Goal: Task Accomplishment & Management: Manage account settings

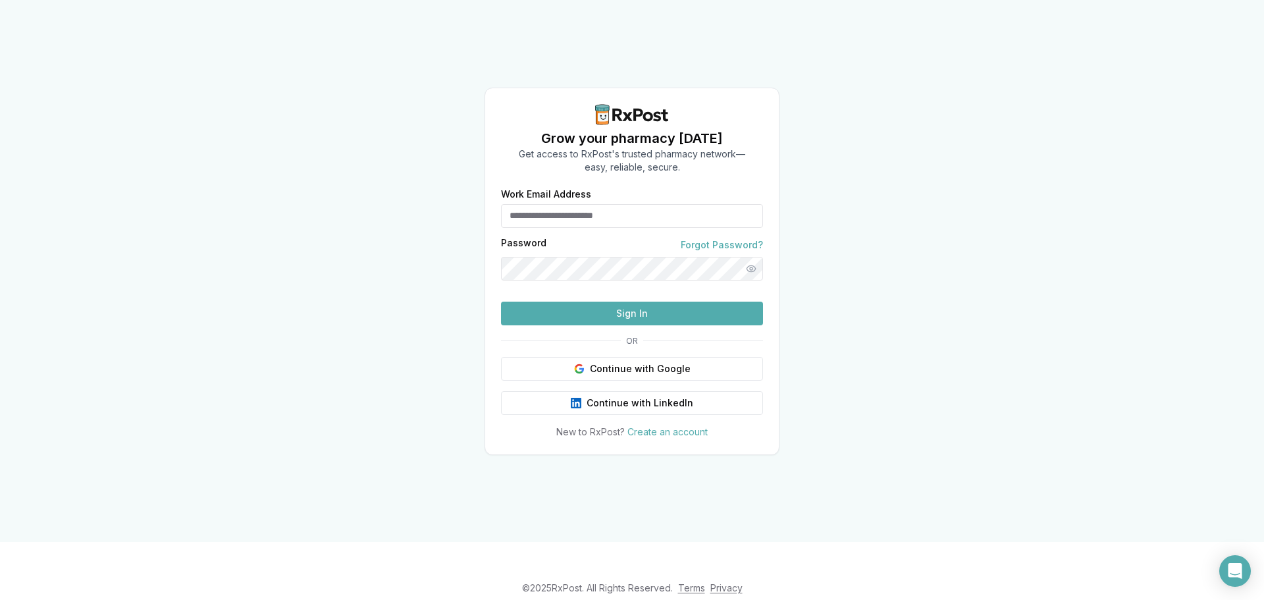
type input "**********"
click at [593, 325] on button "Sign In" at bounding box center [632, 314] width 262 height 24
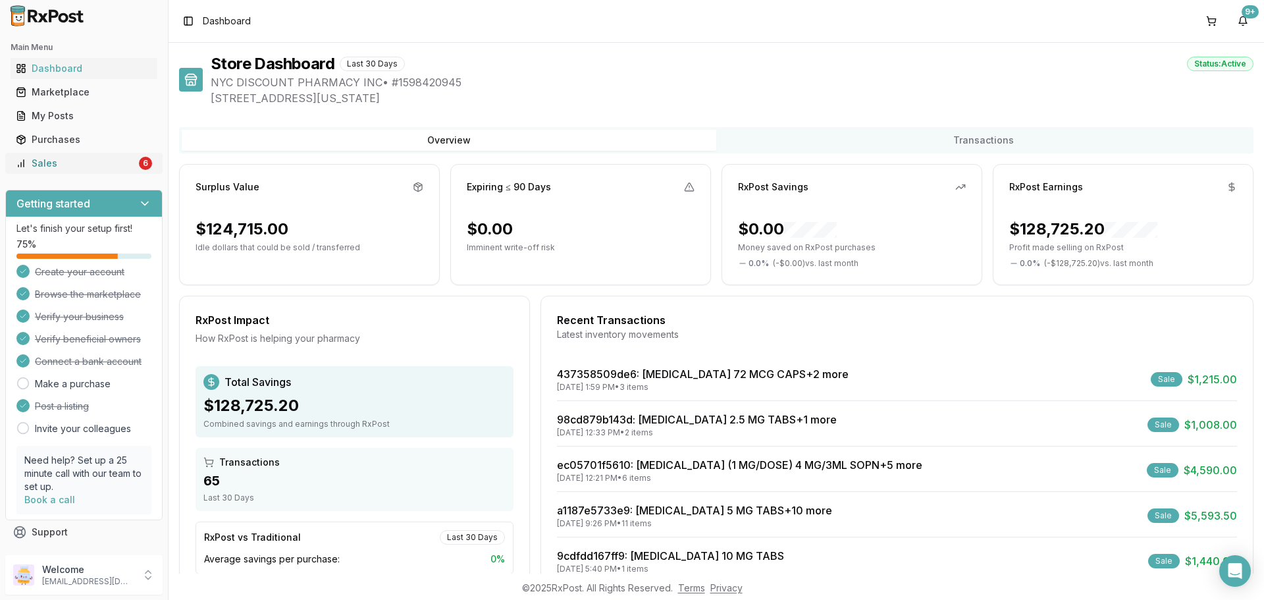
click at [99, 160] on div "Sales" at bounding box center [76, 163] width 120 height 13
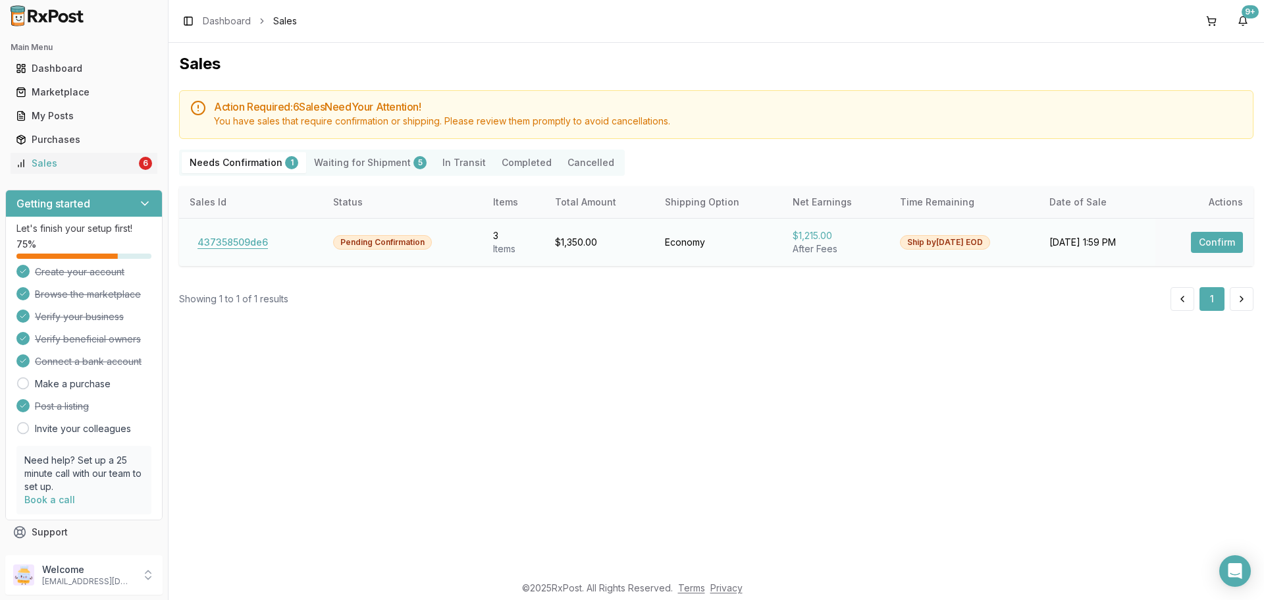
click at [225, 237] on button "437358509de6" at bounding box center [233, 242] width 86 height 21
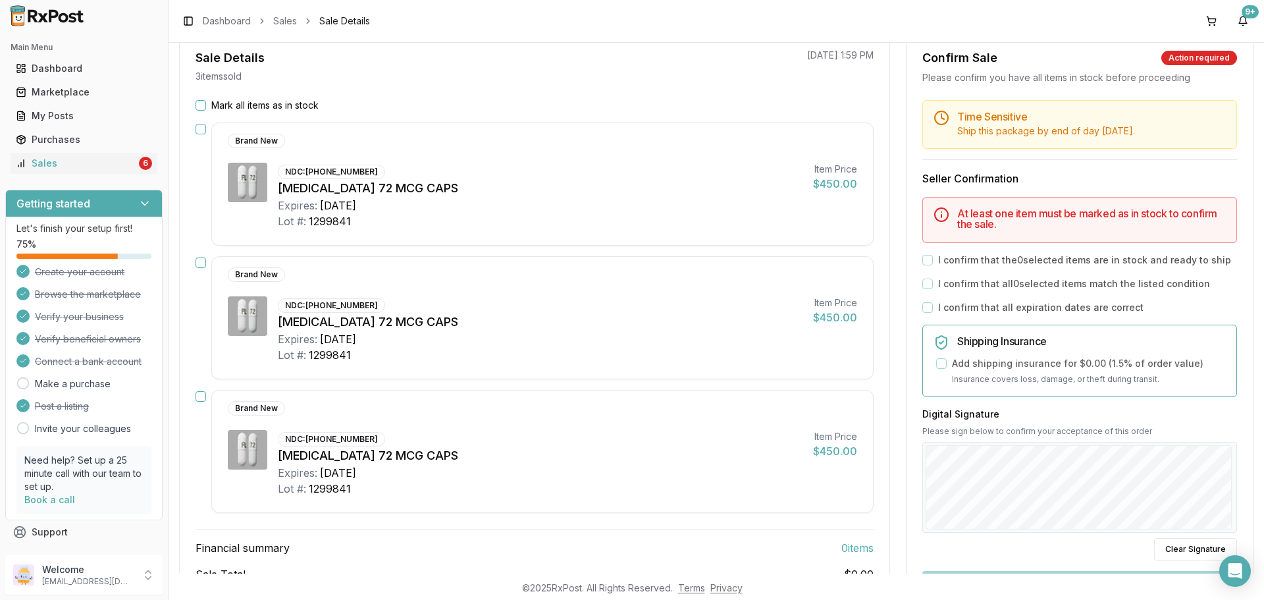
scroll to position [132, 0]
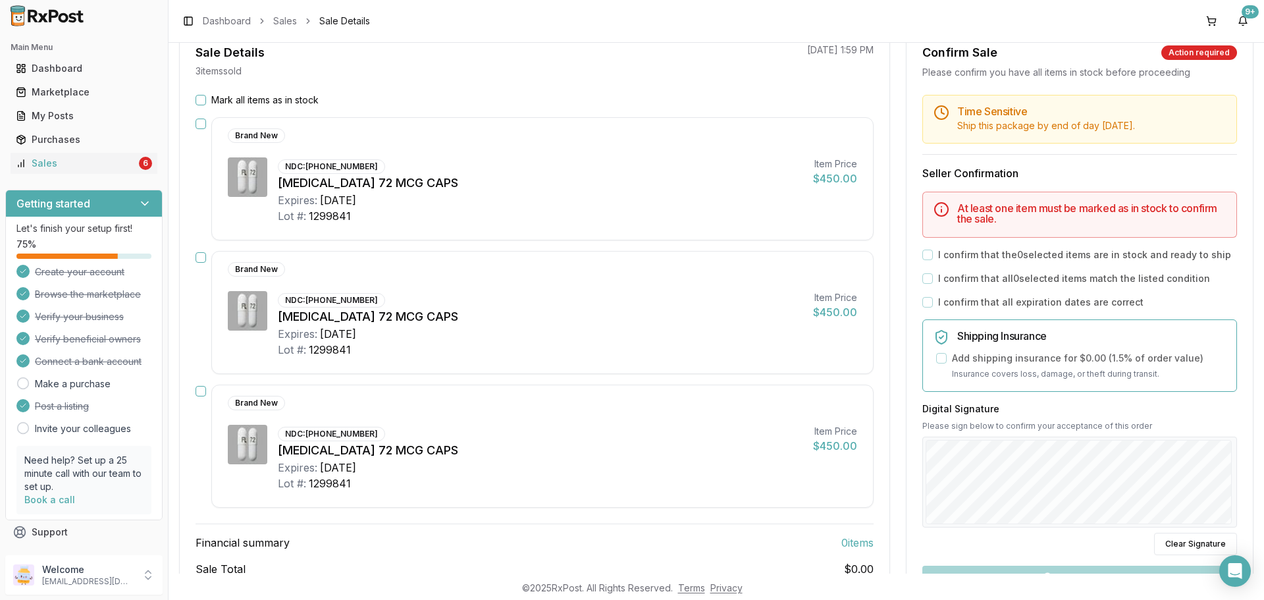
click at [205, 96] on button "Mark all items as in stock" at bounding box center [201, 100] width 11 height 11
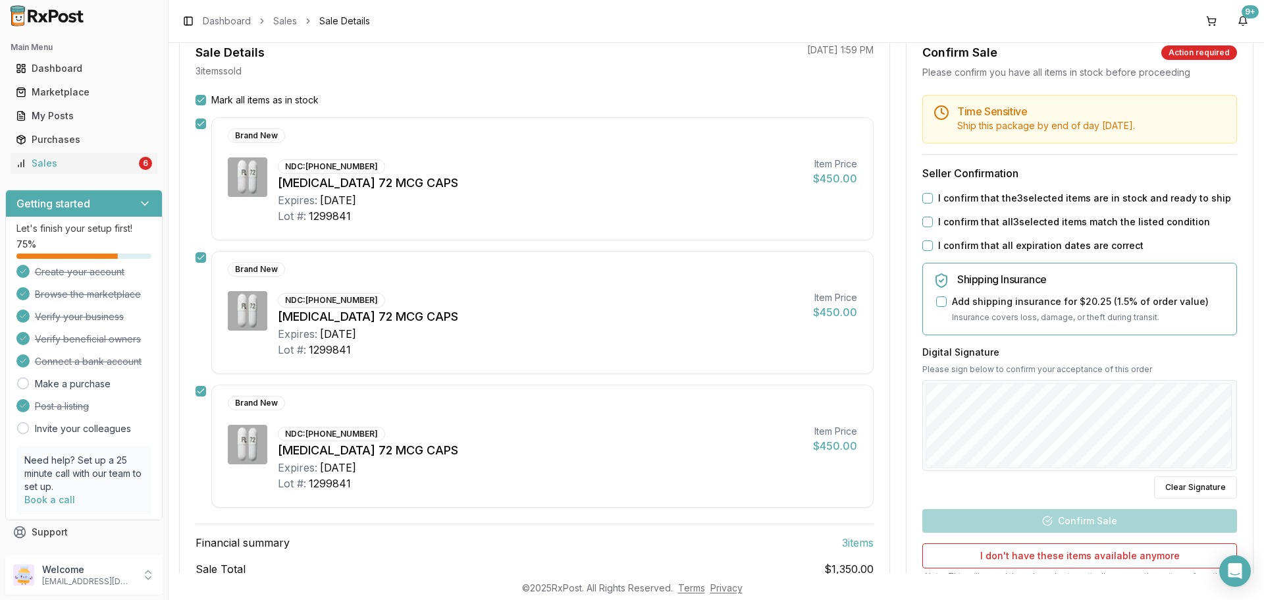
click at [930, 196] on div "I confirm that the 3 selected items are in stock and ready to ship" at bounding box center [1079, 198] width 315 height 13
click at [924, 202] on button "I confirm that the 3 selected items are in stock and ready to ship" at bounding box center [927, 198] width 11 height 11
drag, startPoint x: 923, startPoint y: 217, endPoint x: 920, endPoint y: 244, distance: 26.5
click at [924, 235] on div "Time Sensitive Ship this package by end of day Wednesday, September 3rd . Selle…" at bounding box center [1080, 373] width 346 height 556
click at [922, 244] on button "I confirm that all expiration dates are correct" at bounding box center [927, 245] width 11 height 11
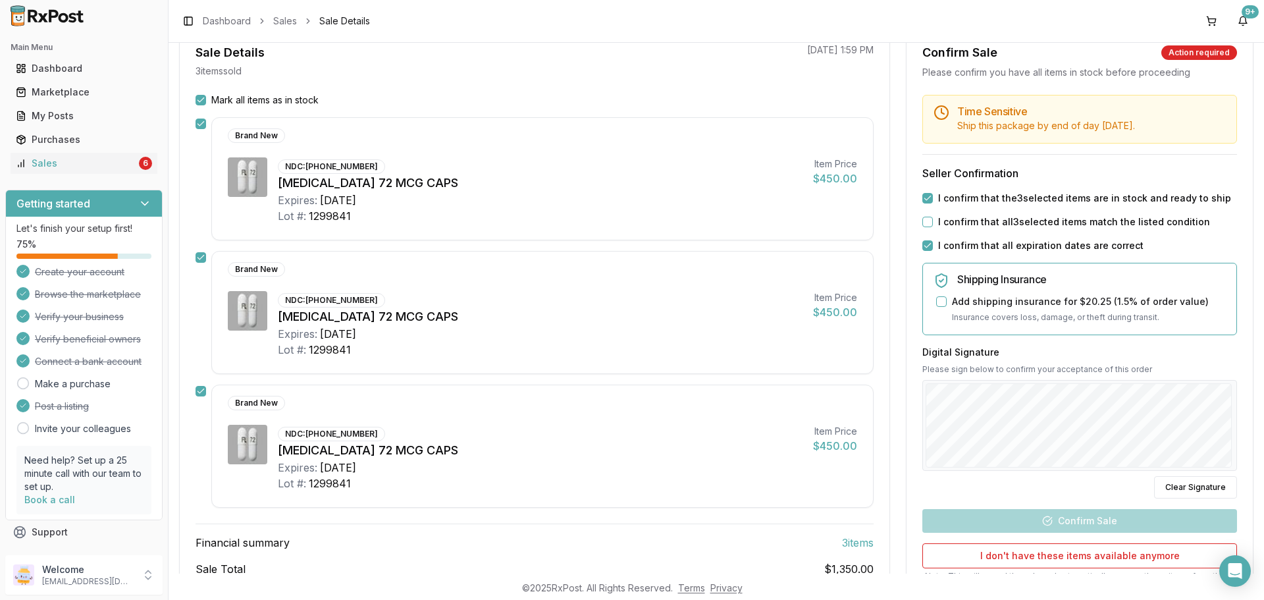
drag, startPoint x: 930, startPoint y: 215, endPoint x: 928, endPoint y: 224, distance: 8.8
click at [929, 222] on div "I confirm that all 3 selected items match the listed condition" at bounding box center [1079, 221] width 315 height 13
click at [928, 224] on button "I confirm that all 3 selected items match the listed condition" at bounding box center [927, 222] width 11 height 11
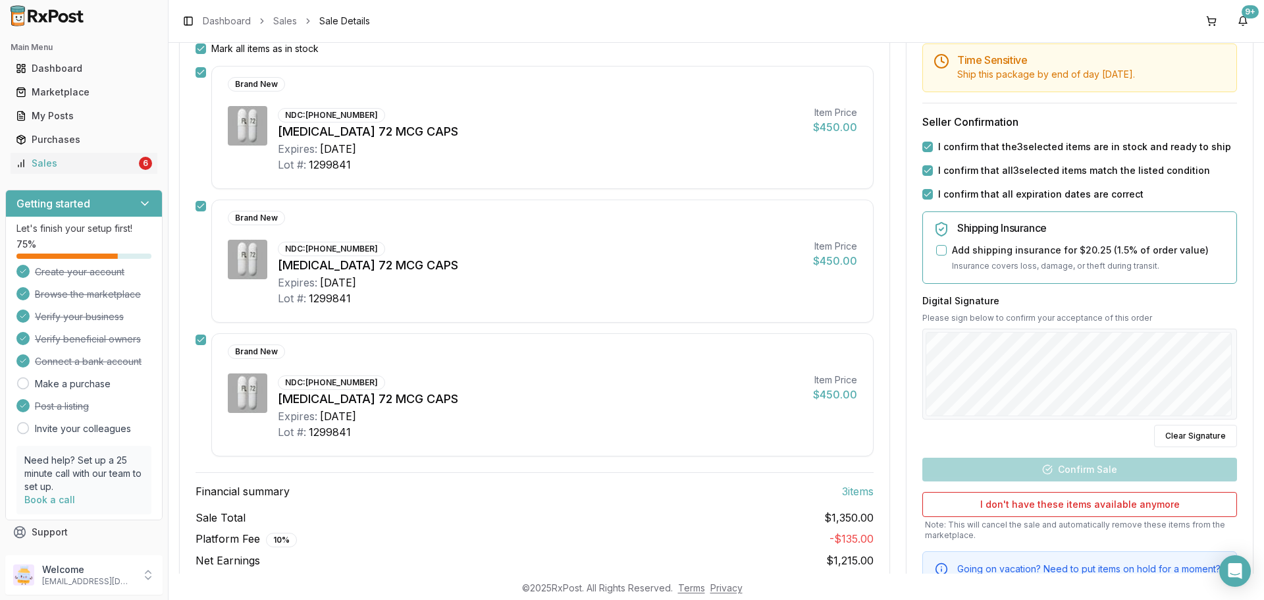
scroll to position [247, 0]
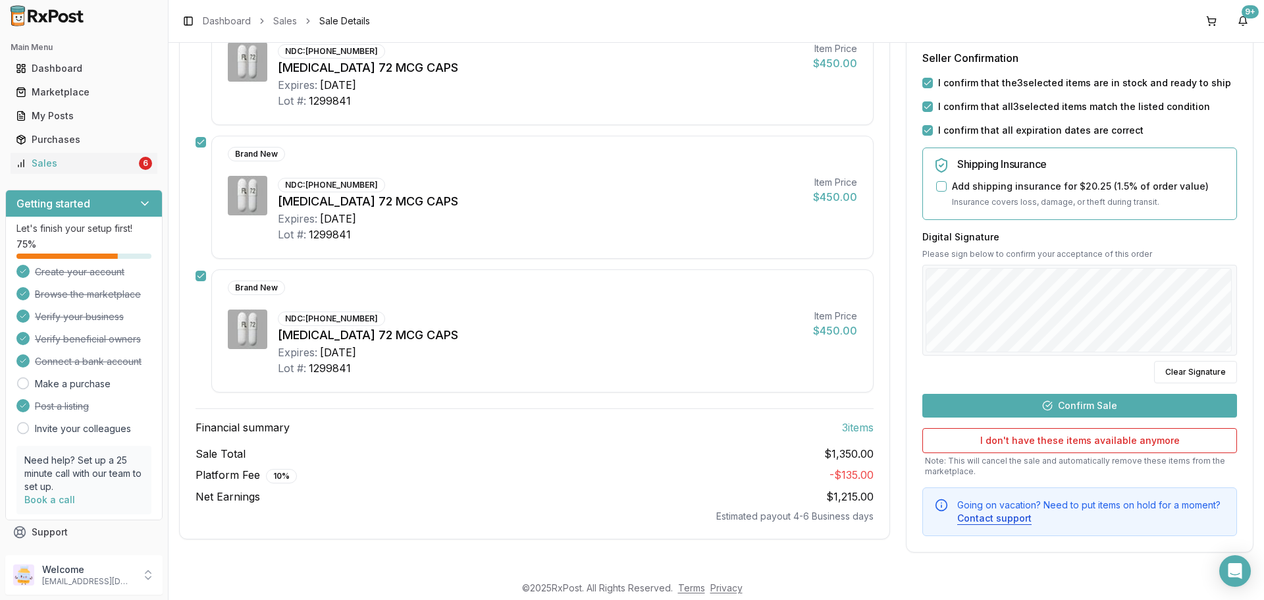
click at [1057, 402] on button "Confirm Sale" at bounding box center [1079, 406] width 315 height 24
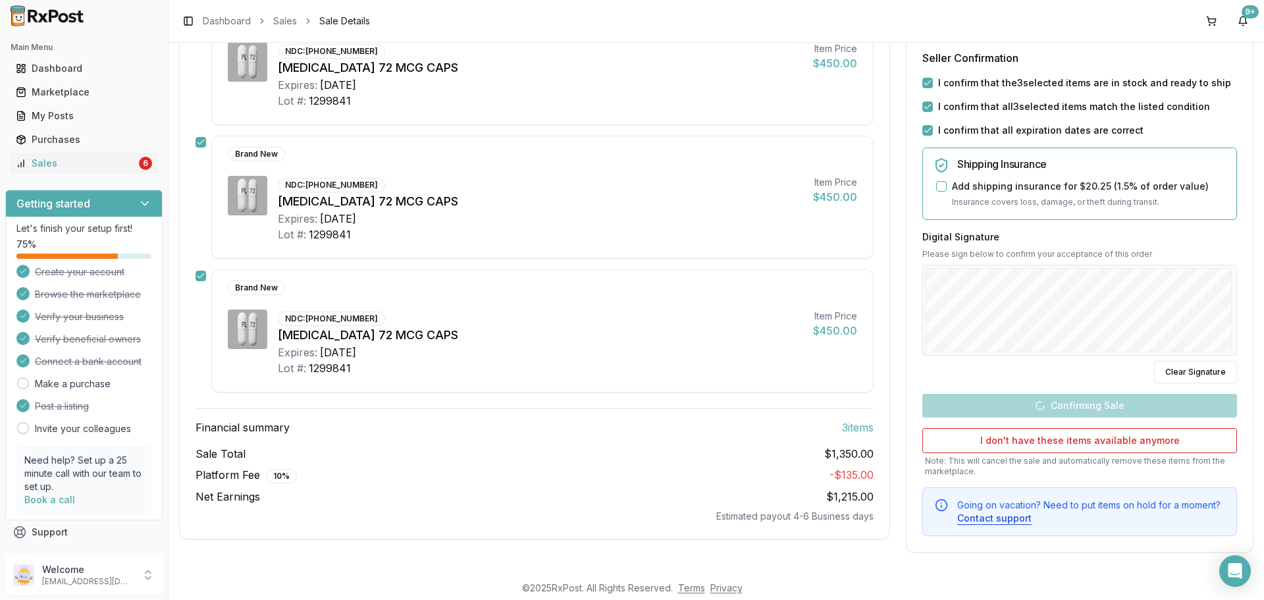
scroll to position [210, 0]
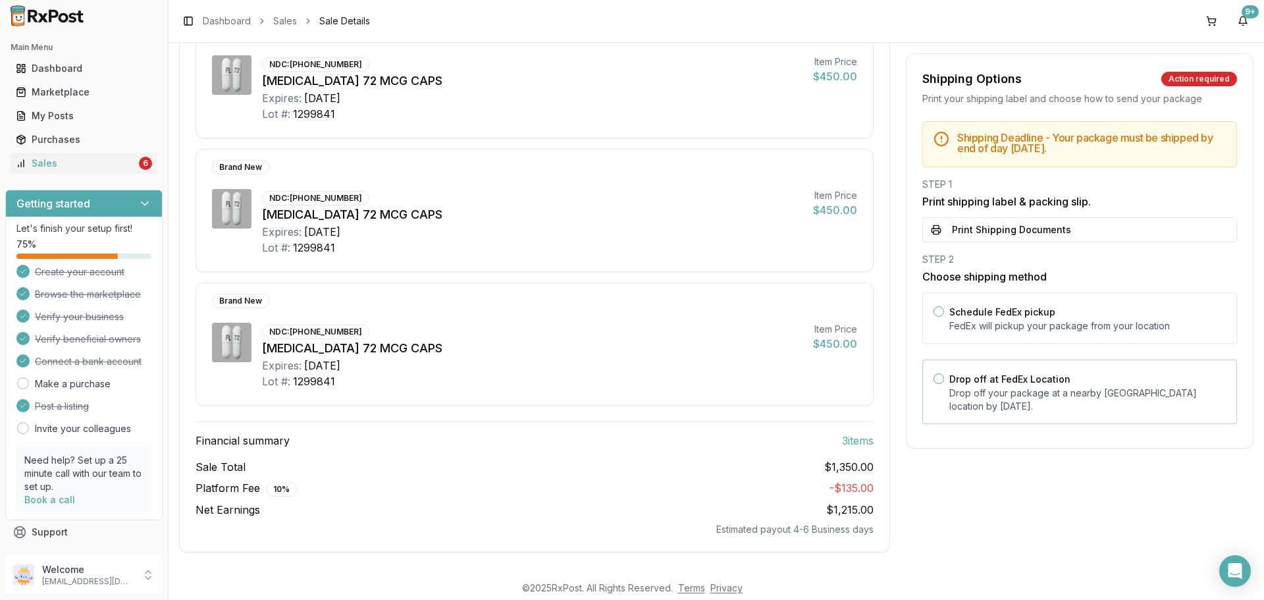
click at [989, 365] on div "Drop off at FedEx Location Drop off your package at a nearby FedEx location by …" at bounding box center [1079, 391] width 315 height 65
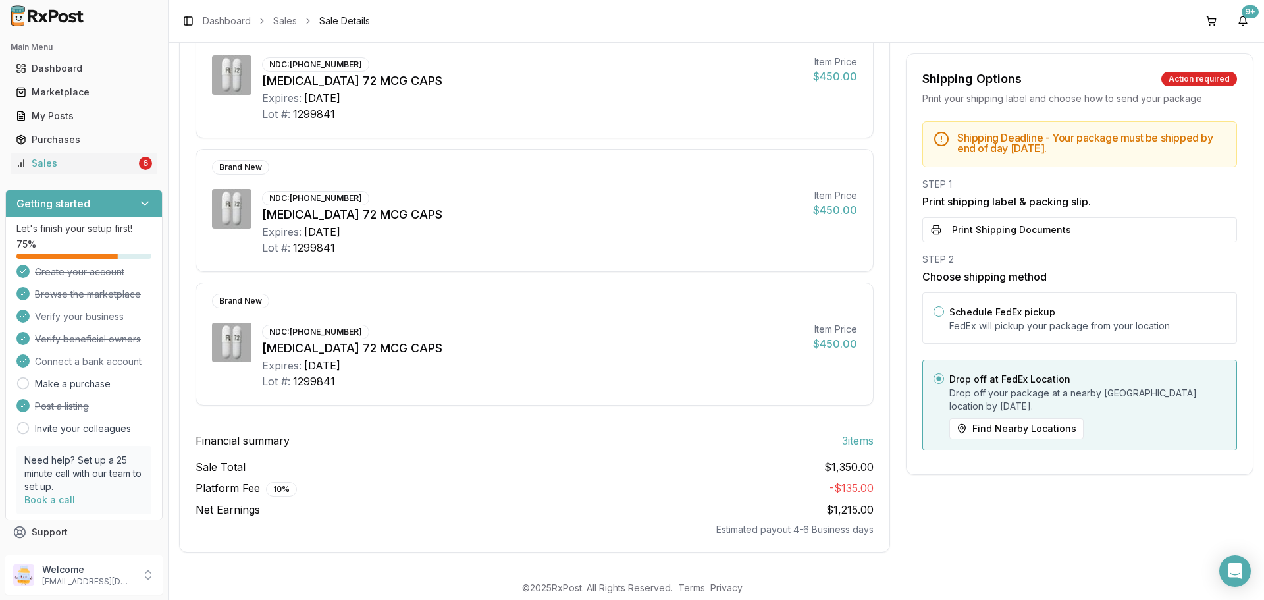
click at [1020, 228] on button "Print Shipping Documents" at bounding box center [1079, 229] width 315 height 25
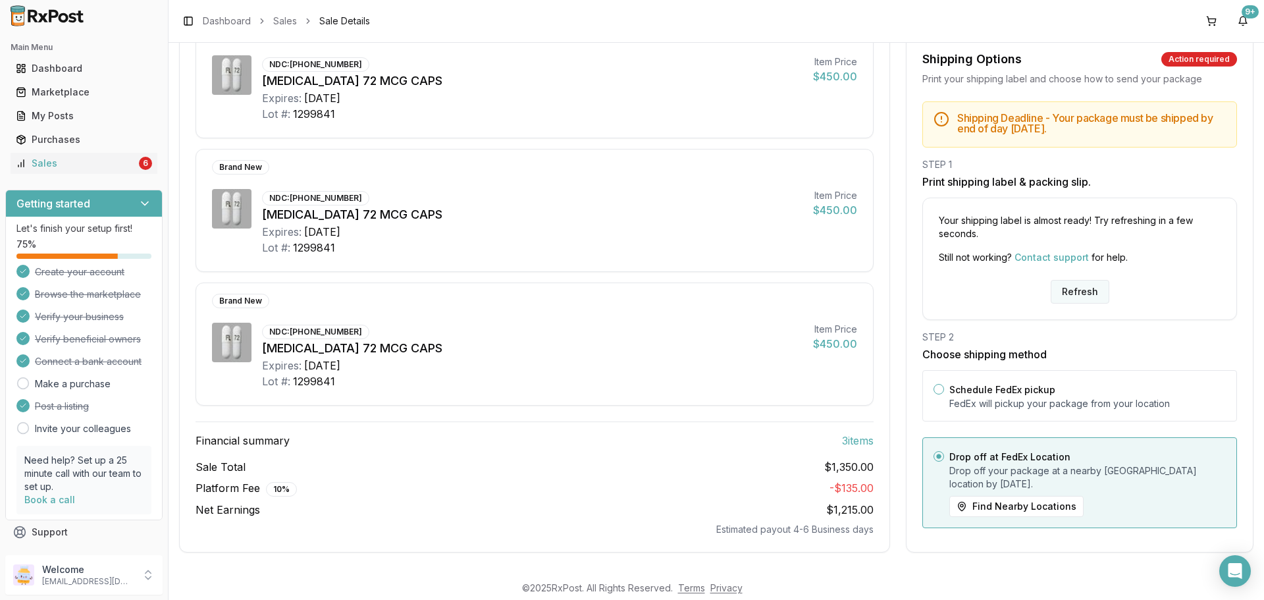
click at [1080, 290] on button "Refresh" at bounding box center [1080, 292] width 59 height 24
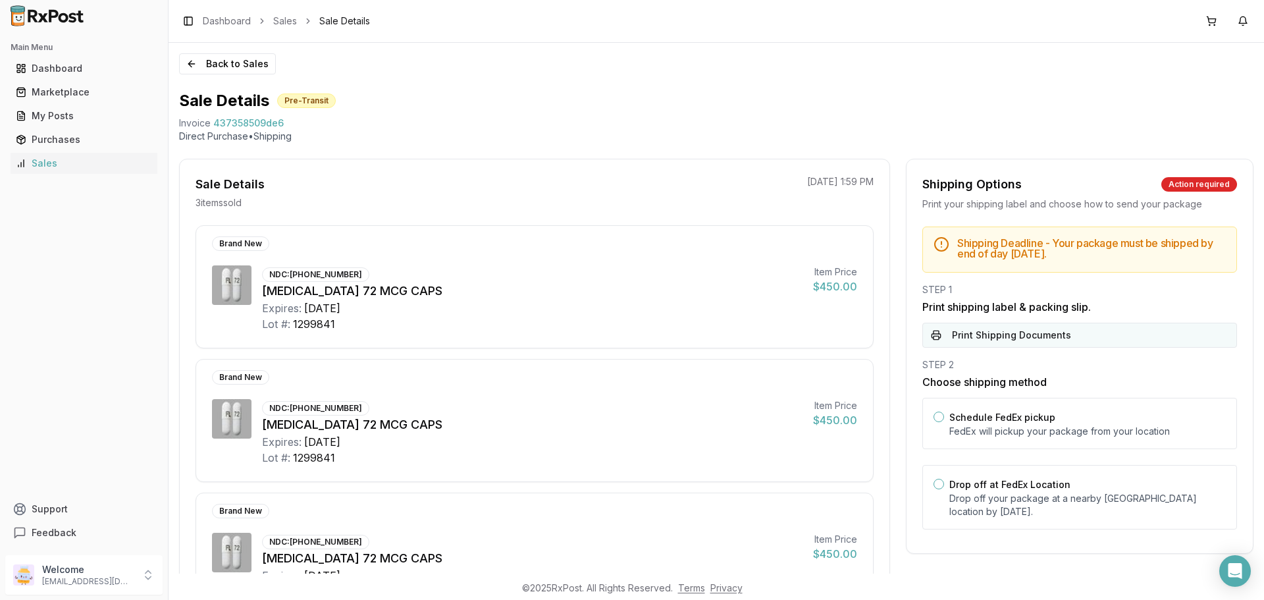
click at [1070, 329] on button "Print Shipping Documents" at bounding box center [1079, 335] width 315 height 25
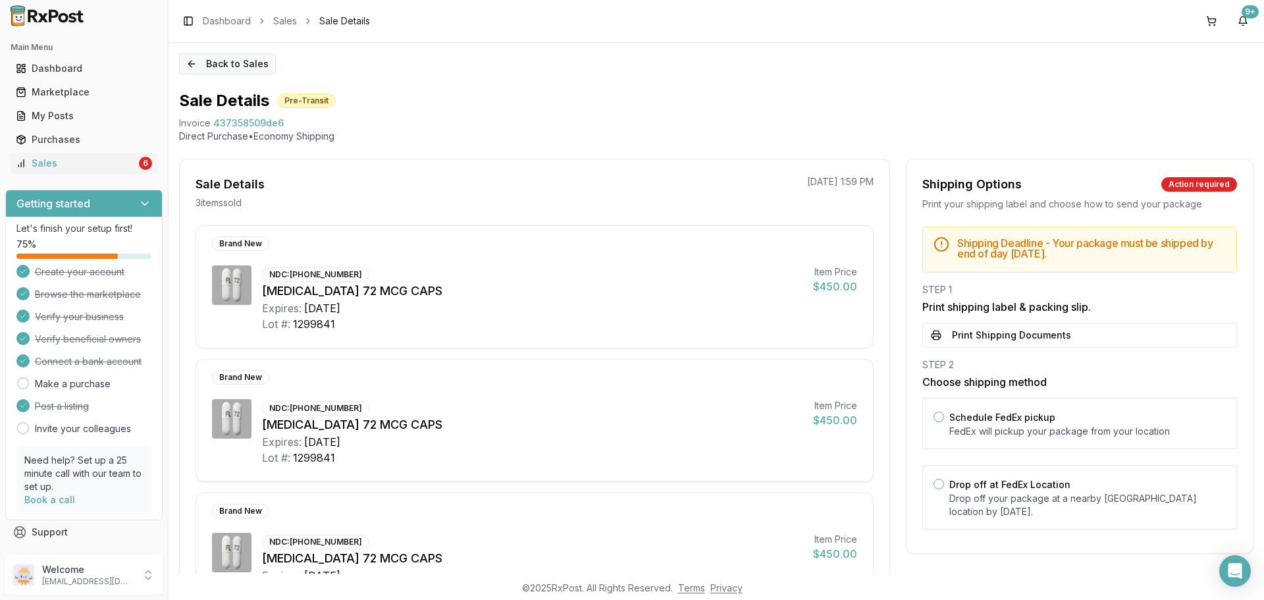
click at [219, 68] on button "Back to Sales" at bounding box center [227, 63] width 97 height 21
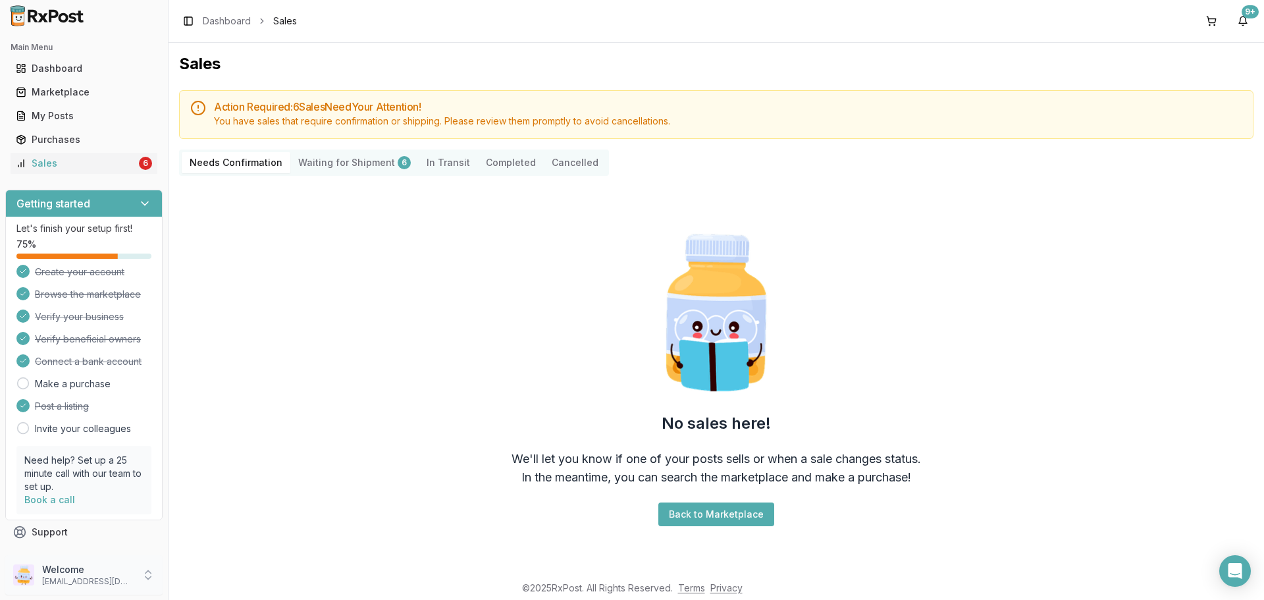
click at [87, 573] on p "Welcome" at bounding box center [88, 569] width 92 height 13
drag, startPoint x: 230, startPoint y: 583, endPoint x: 234, endPoint y: 575, distance: 8.2
click at [230, 583] on span "Sign Out" at bounding box center [238, 577] width 125 height 13
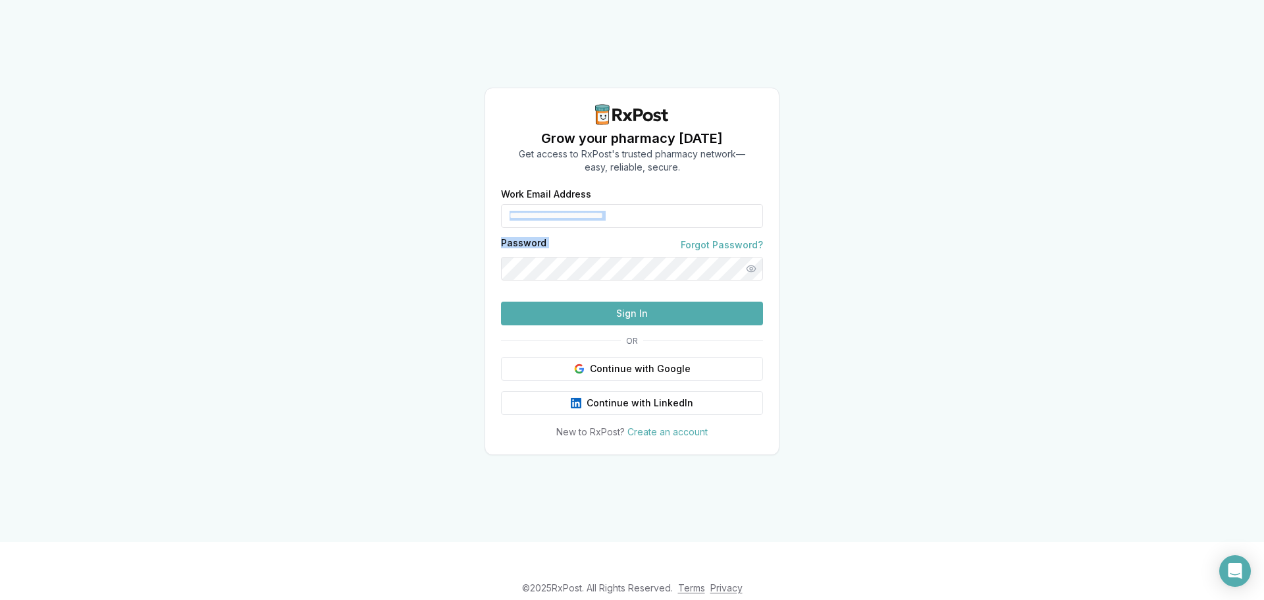
drag, startPoint x: 677, startPoint y: 200, endPoint x: 518, endPoint y: 175, distance: 161.3
click at [467, 191] on div "**********" at bounding box center [632, 271] width 1264 height 542
drag, startPoint x: 673, startPoint y: 187, endPoint x: 665, endPoint y: 192, distance: 9.7
click at [672, 204] on input "**********" at bounding box center [632, 216] width 262 height 24
click at [665, 204] on input "**********" at bounding box center [632, 216] width 262 height 24
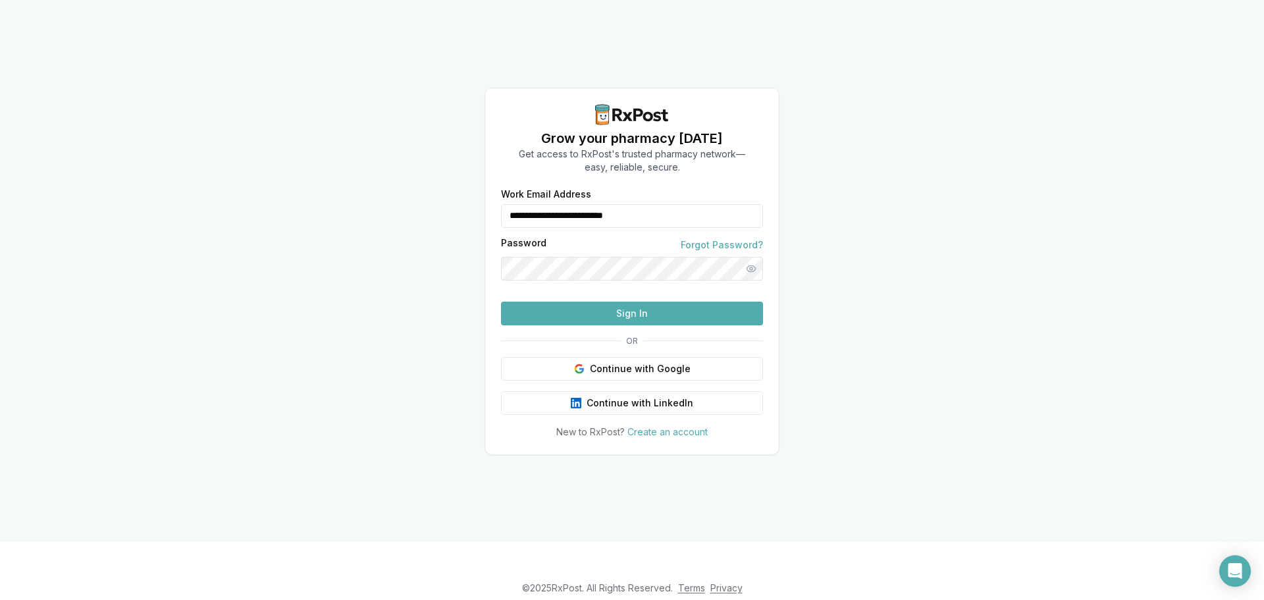
click at [665, 204] on input "**********" at bounding box center [632, 216] width 262 height 24
type input "**********"
click at [749, 257] on button "Show password" at bounding box center [751, 269] width 24 height 24
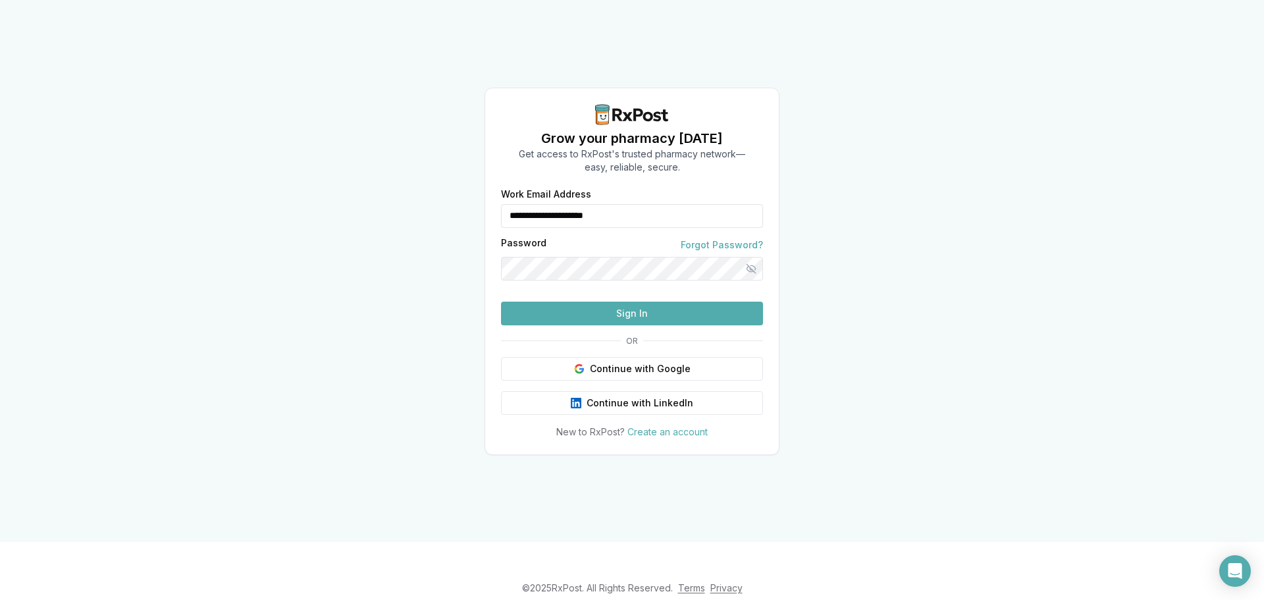
click at [587, 325] on button "Sign In" at bounding box center [632, 314] width 262 height 24
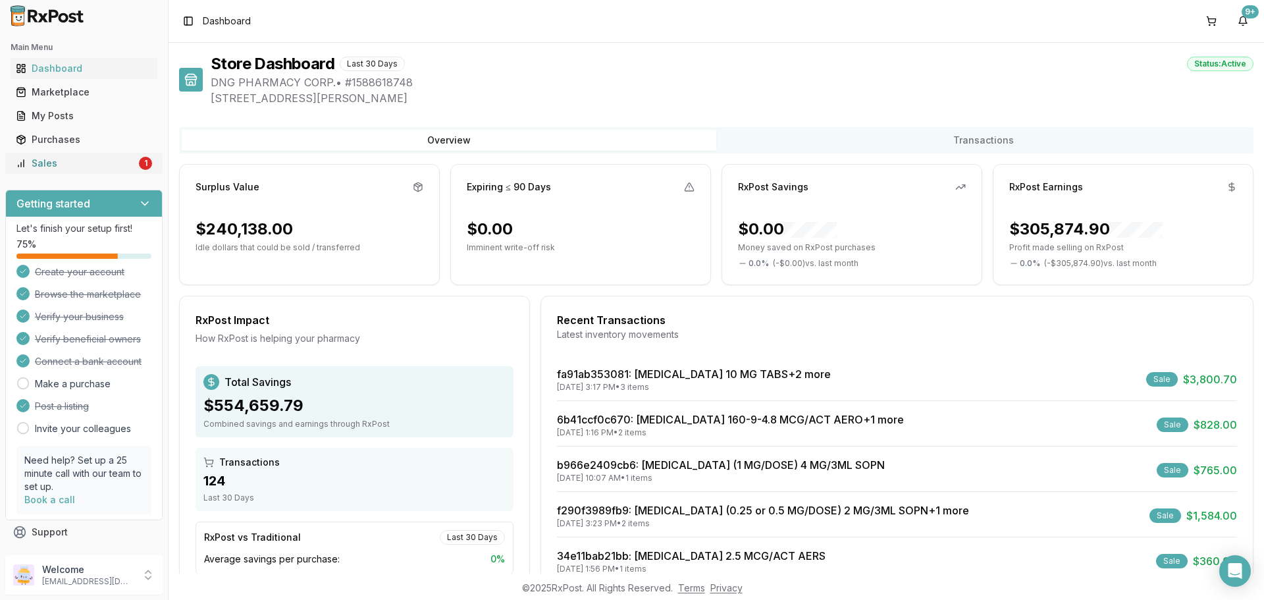
click at [120, 168] on div "Sales" at bounding box center [76, 163] width 120 height 13
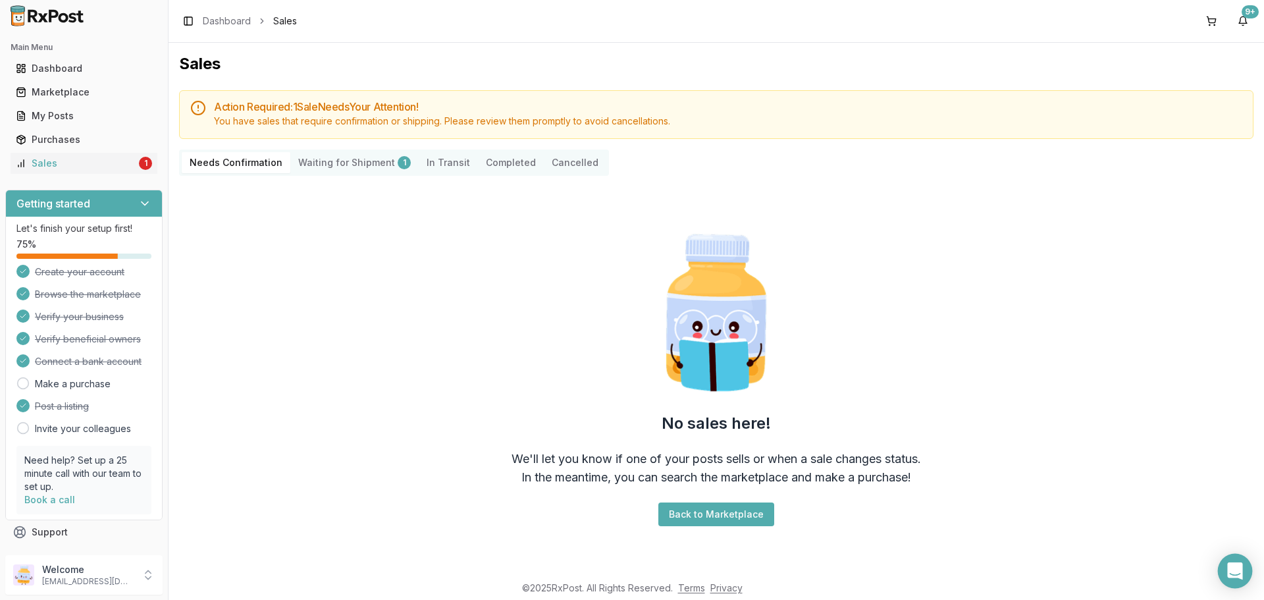
click at [1245, 570] on div "Open Intercom Messenger" at bounding box center [1235, 571] width 35 height 35
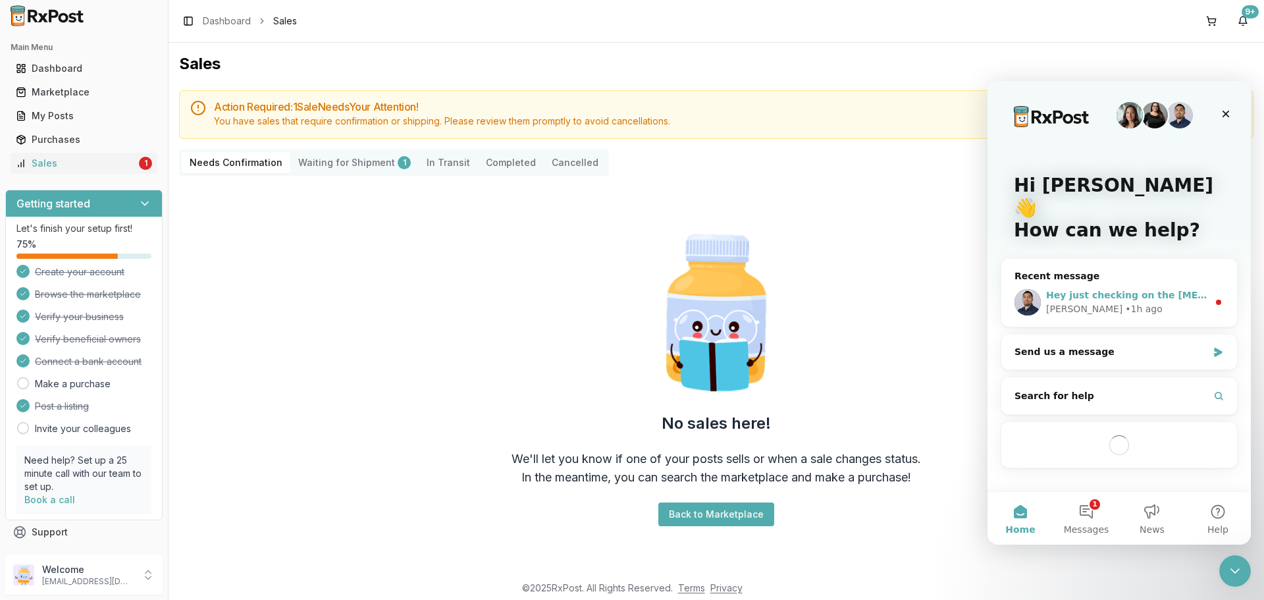
click at [1125, 302] on div "• 1h ago" at bounding box center [1144, 309] width 38 height 14
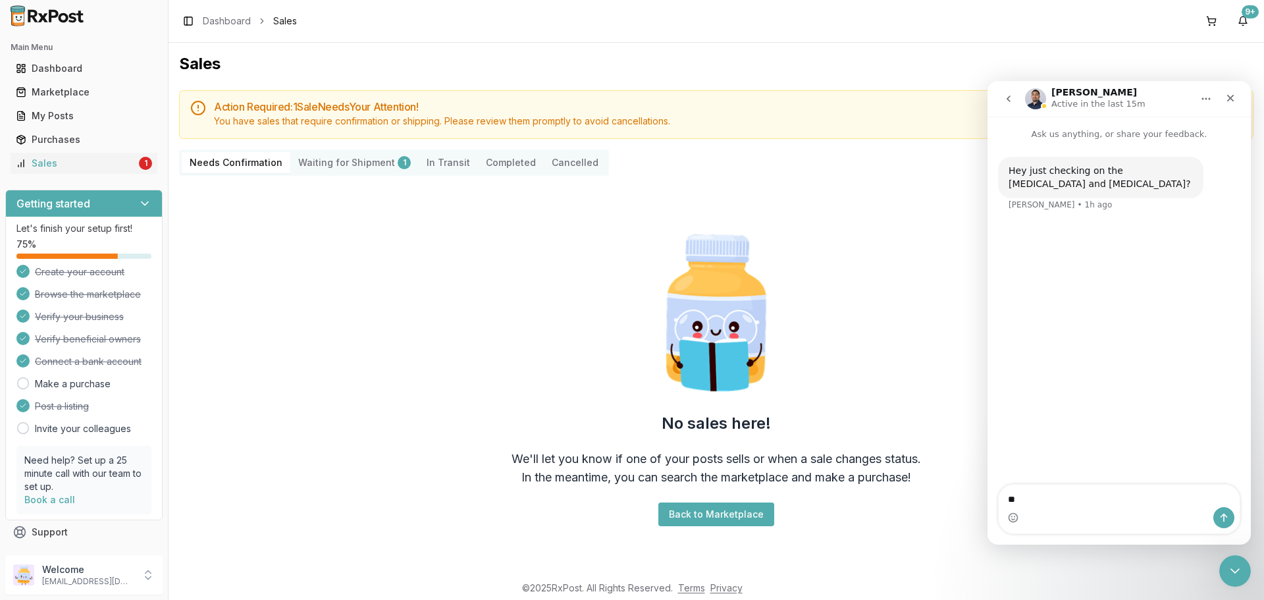
type textarea "*"
type textarea "**********"
click at [74, 123] on link "My Posts" at bounding box center [84, 116] width 147 height 24
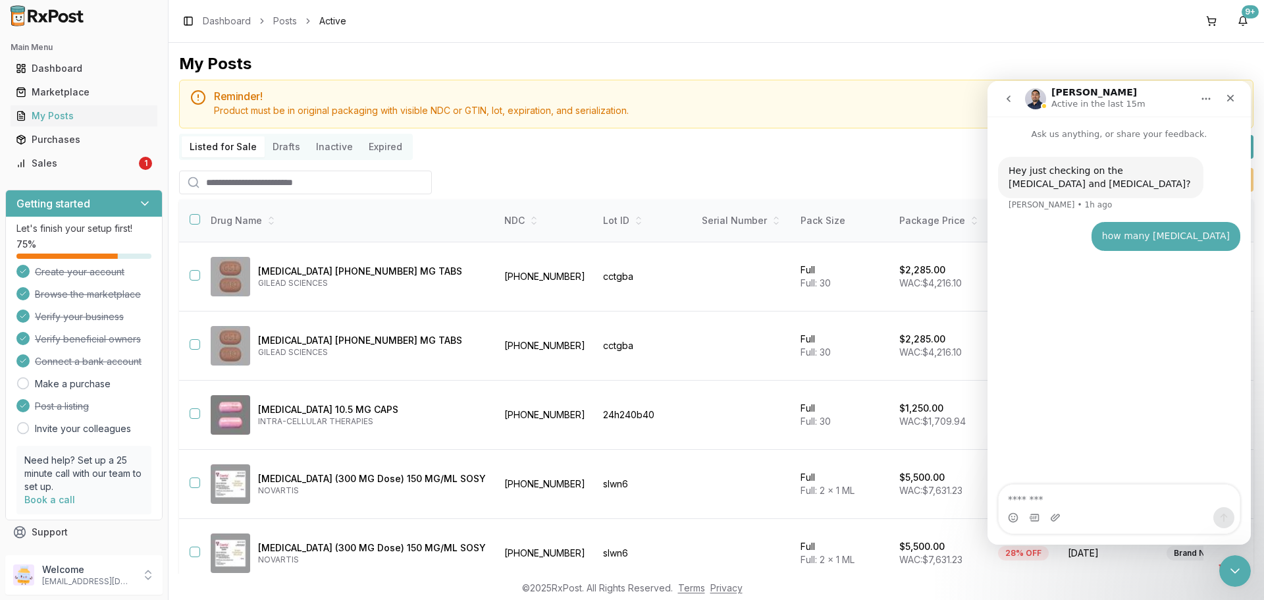
click at [1242, 92] on nav "Manuel Active in the last 15m" at bounding box center [1119, 99] width 263 height 36
click at [1240, 93] on div "Close" at bounding box center [1231, 98] width 24 height 24
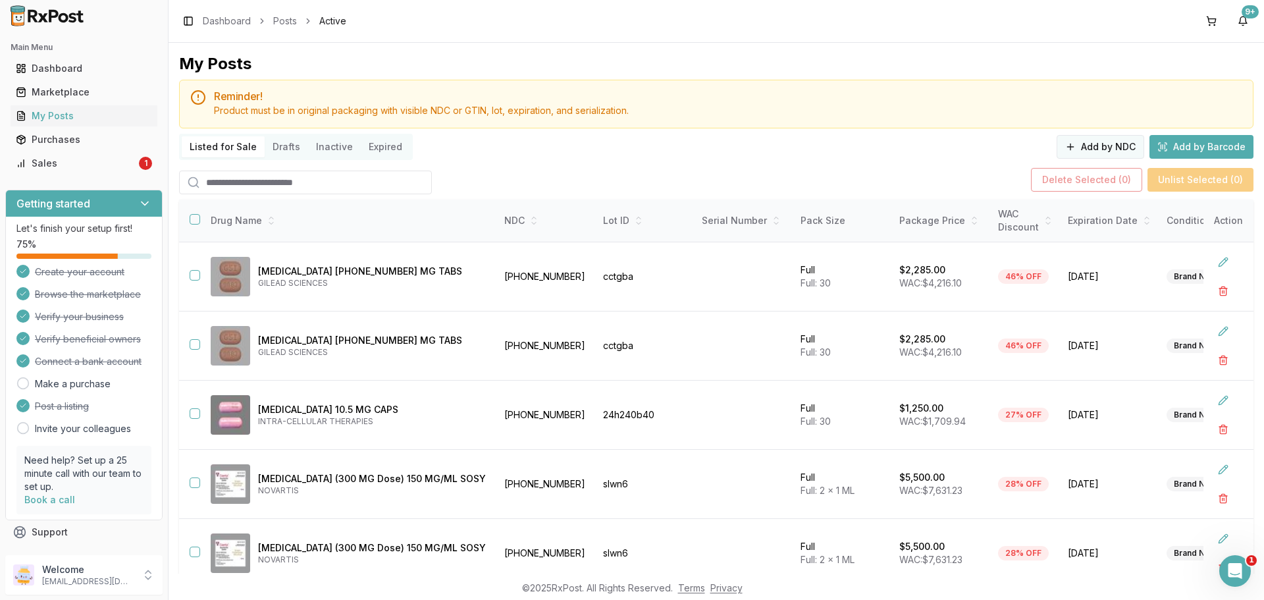
click at [1074, 149] on button "Add by NDC" at bounding box center [1101, 147] width 88 height 24
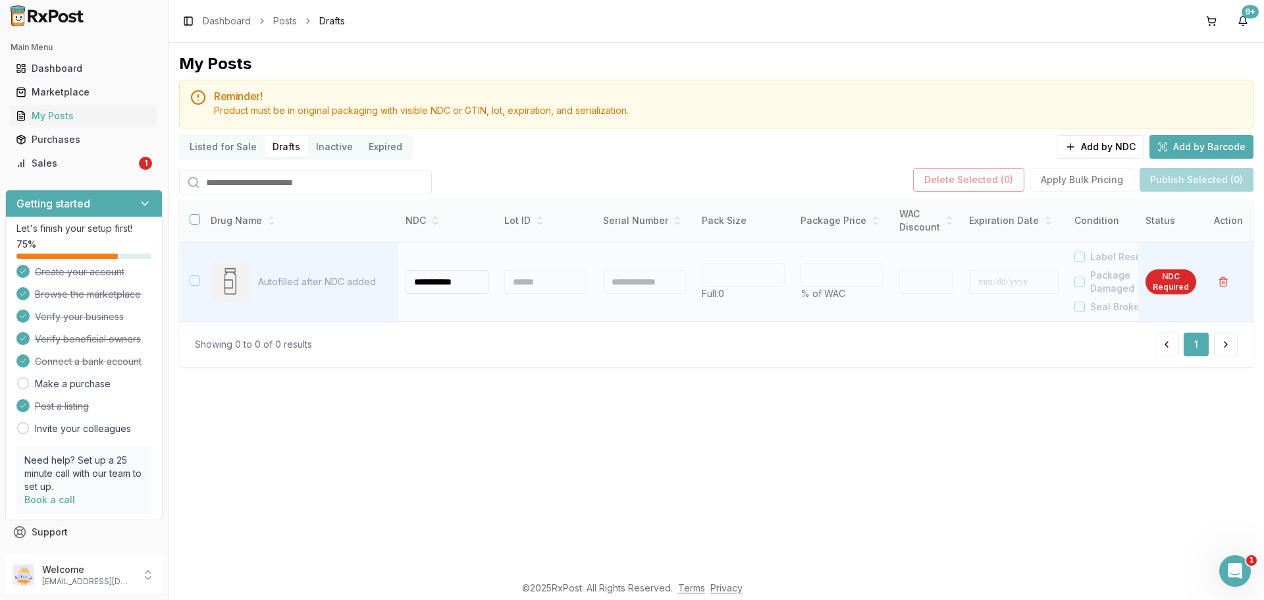
type input "**********"
click at [496, 284] on td "**********" at bounding box center [447, 282] width 99 height 80
click at [517, 284] on div at bounding box center [545, 282] width 83 height 24
type input "**"
type input "*"
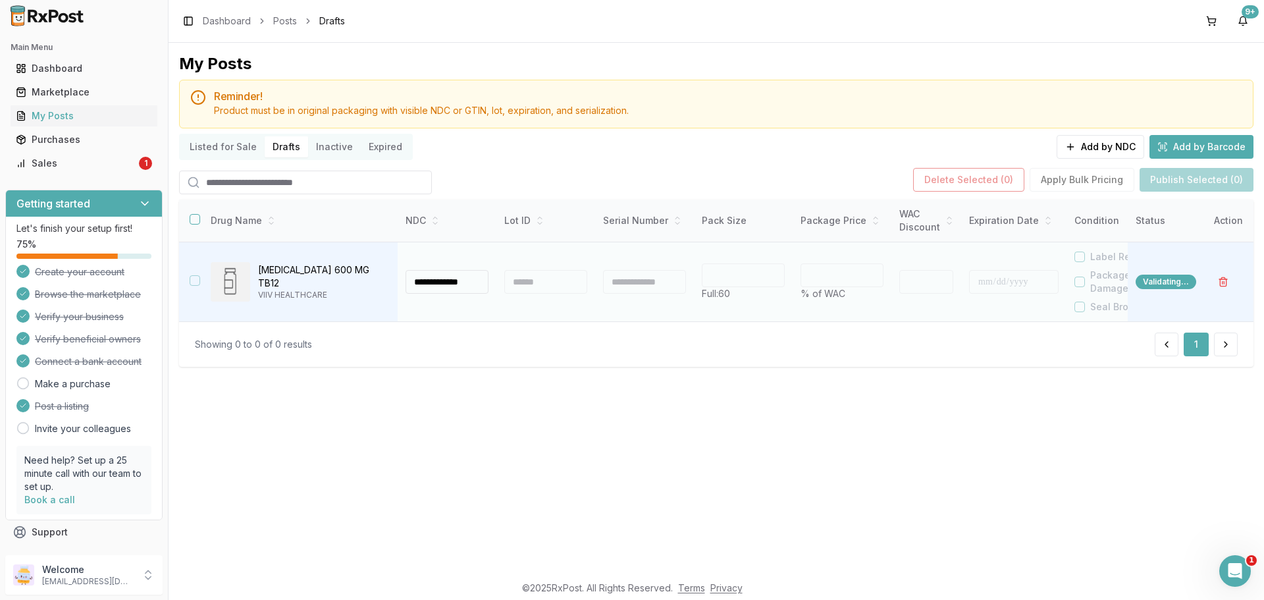
click at [548, 278] on div at bounding box center [545, 282] width 83 height 24
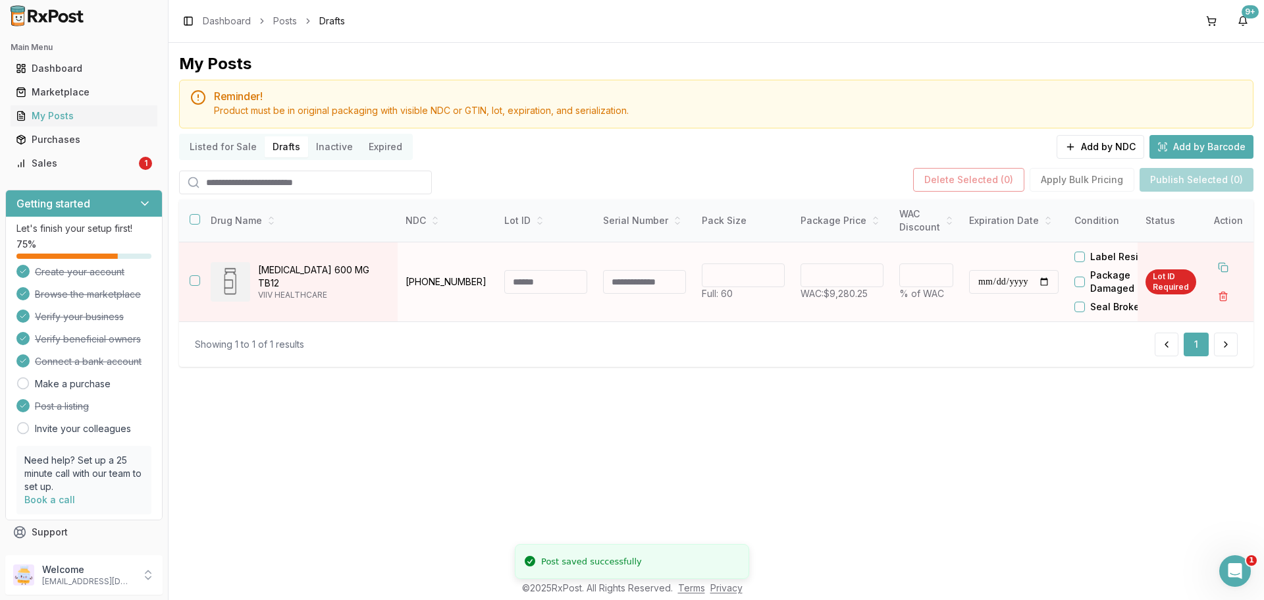
click at [536, 292] on input at bounding box center [545, 282] width 83 height 24
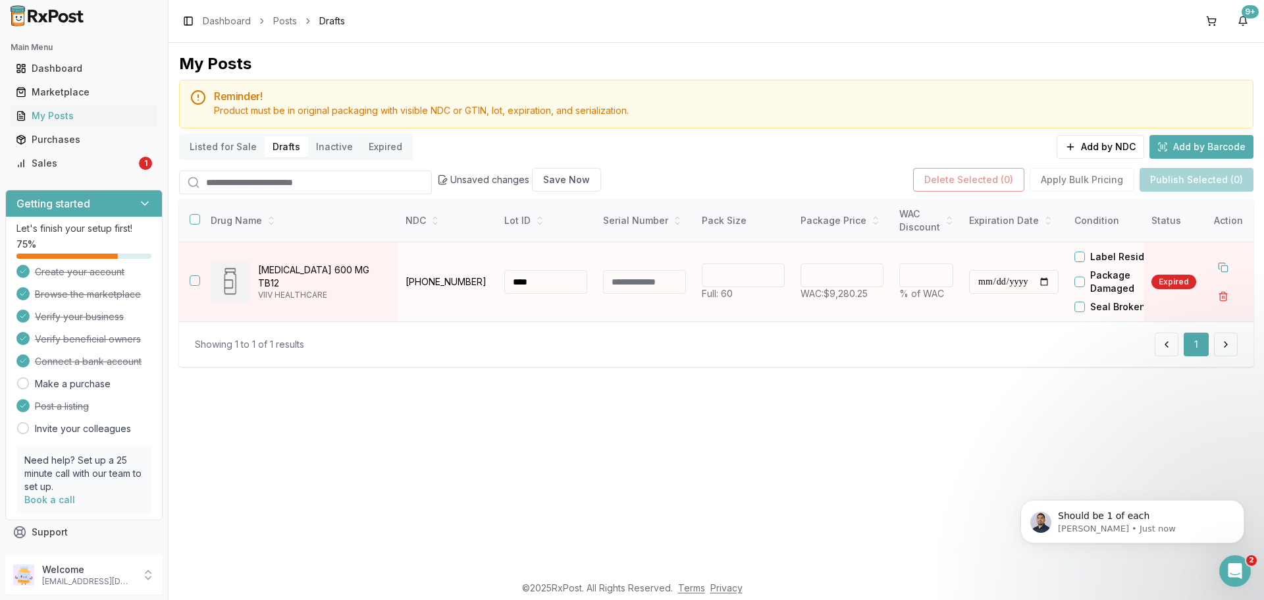
type input "****"
drag, startPoint x: 785, startPoint y: 271, endPoint x: 768, endPoint y: 275, distance: 17.4
click at [779, 273] on tr "**********" at bounding box center [777, 282] width 1196 height 80
type input "*******"
type input "**"
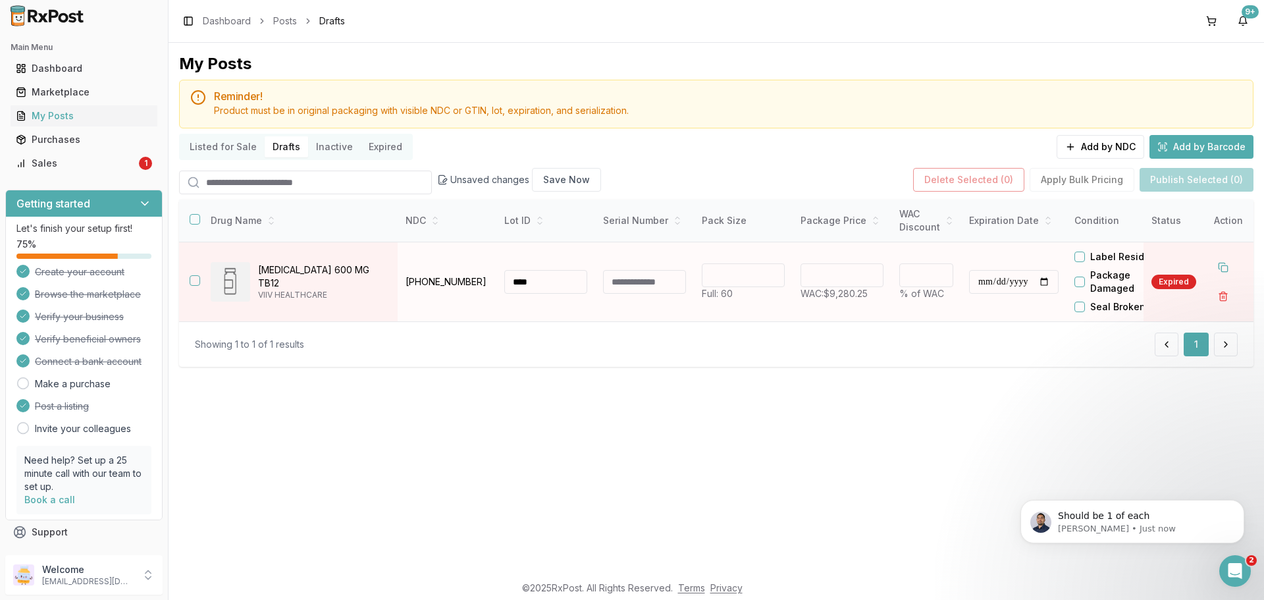
click at [982, 289] on input "**********" at bounding box center [1014, 282] width 90 height 24
type input "**********"
type button "on"
click at [1018, 280] on input "**********" at bounding box center [1014, 282] width 90 height 24
type input "**********"
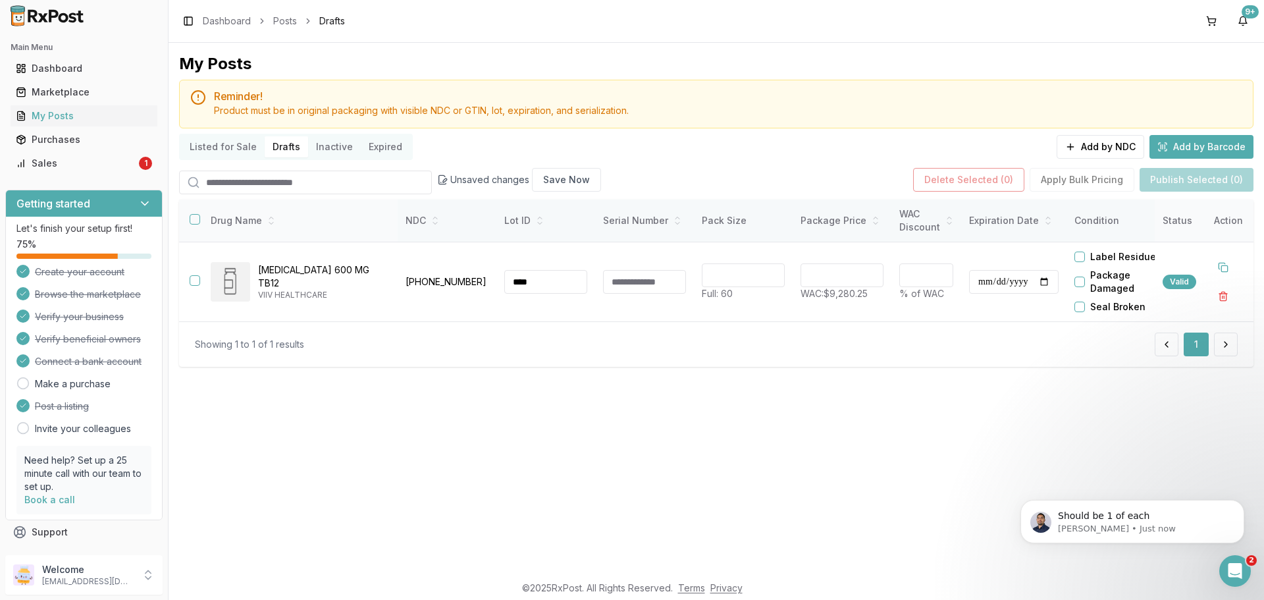
click at [191, 219] on button "button" at bounding box center [195, 219] width 11 height 11
click at [1203, 183] on button "Publish Selected (1)" at bounding box center [1198, 180] width 112 height 24
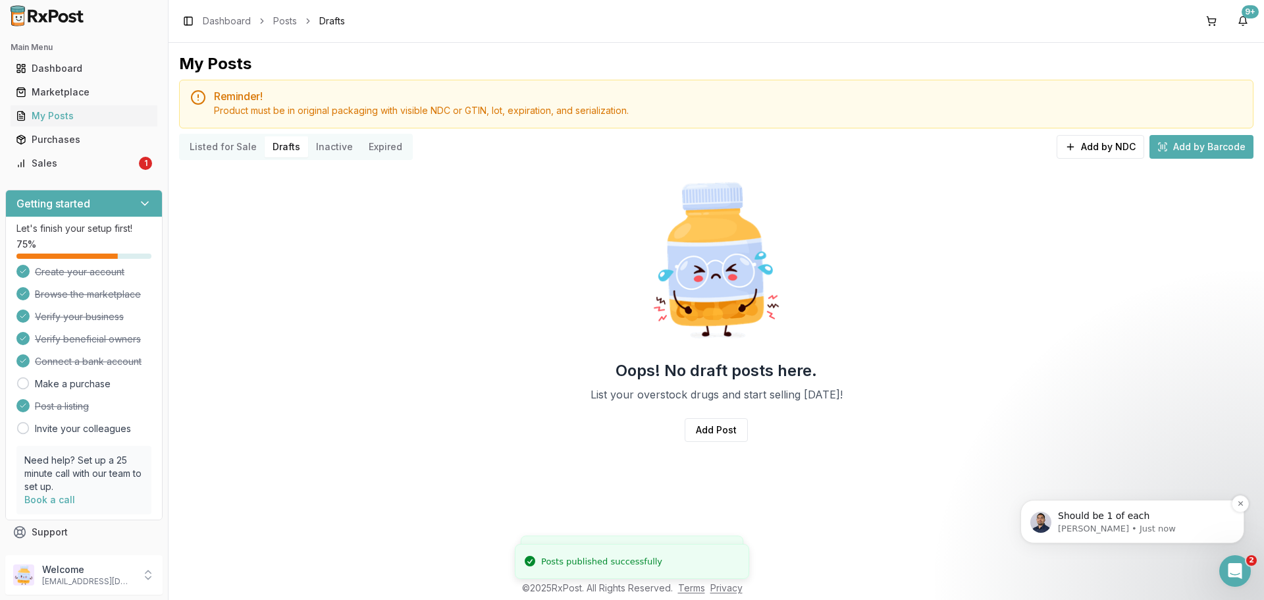
click at [1158, 513] on p "Should be 1 of each" at bounding box center [1143, 516] width 170 height 13
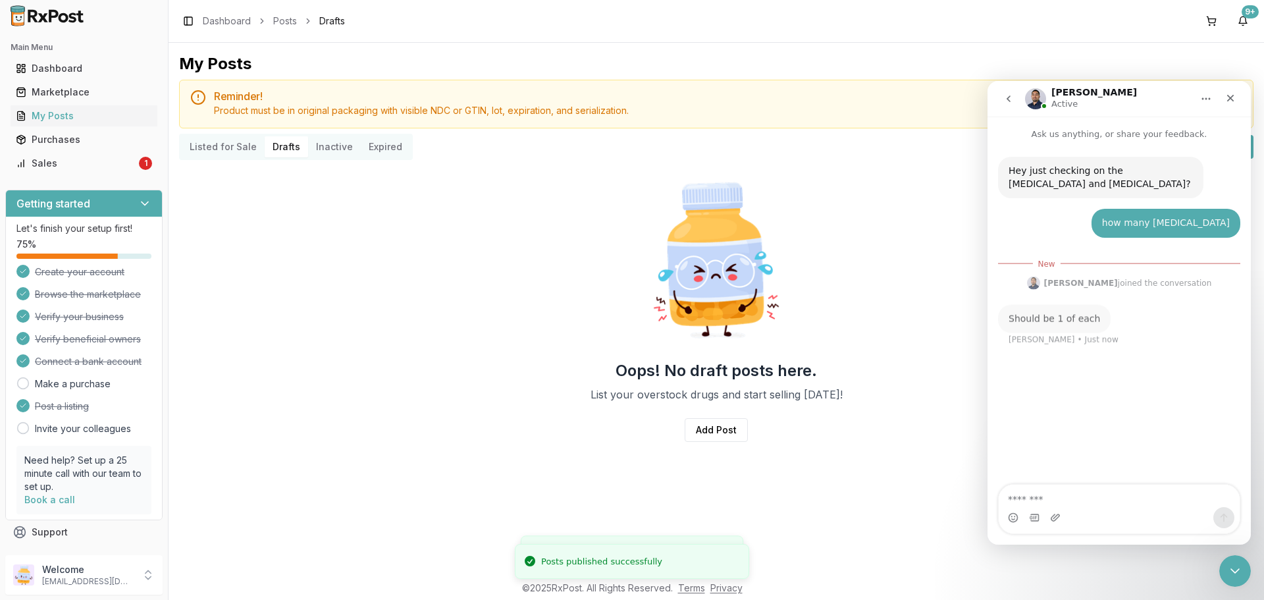
scroll to position [2, 0]
click at [1094, 498] on textarea "Message…" at bounding box center [1119, 496] width 241 height 22
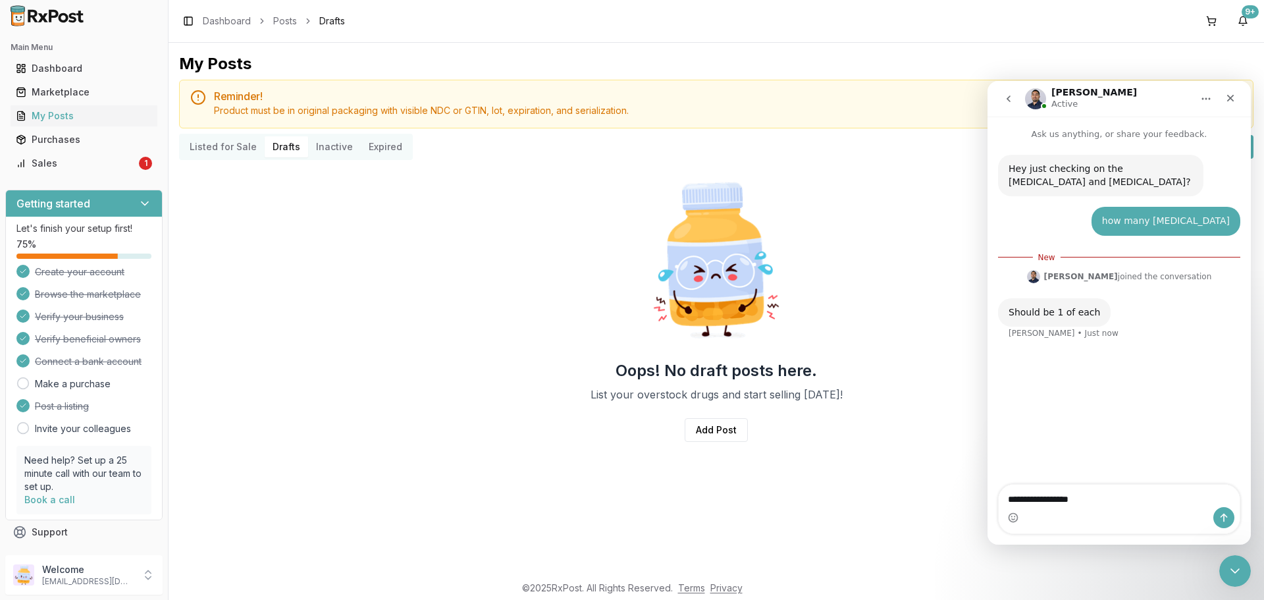
type textarea "**********"
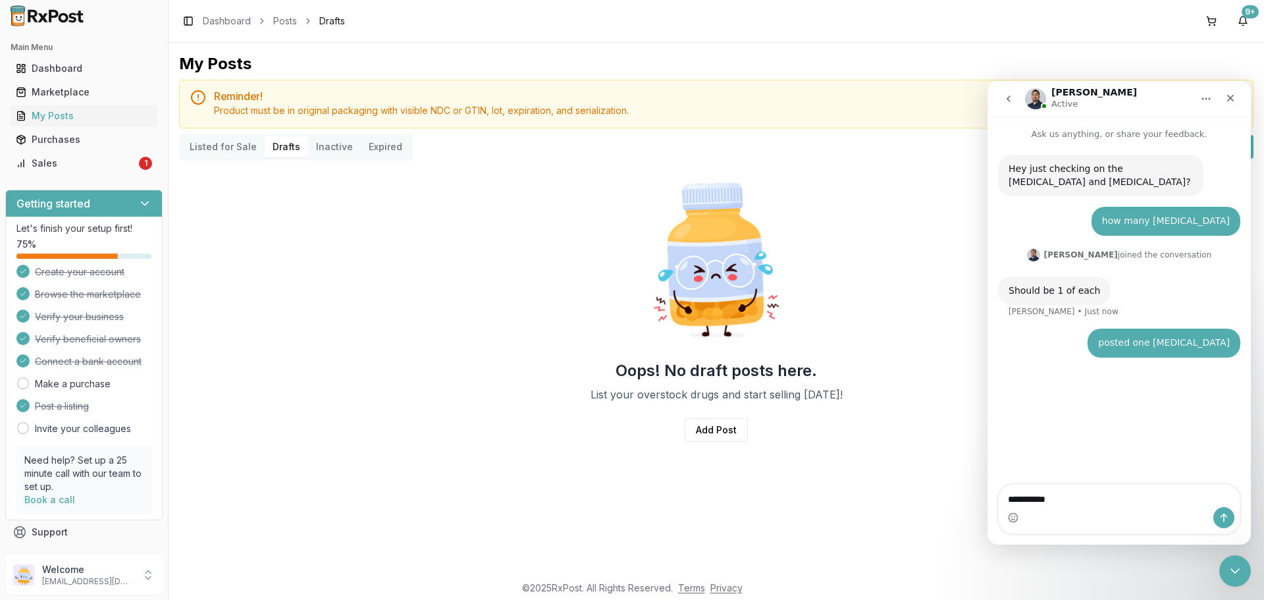
type textarea "**********"
click at [1232, 98] on icon "Close" at bounding box center [1230, 98] width 11 height 11
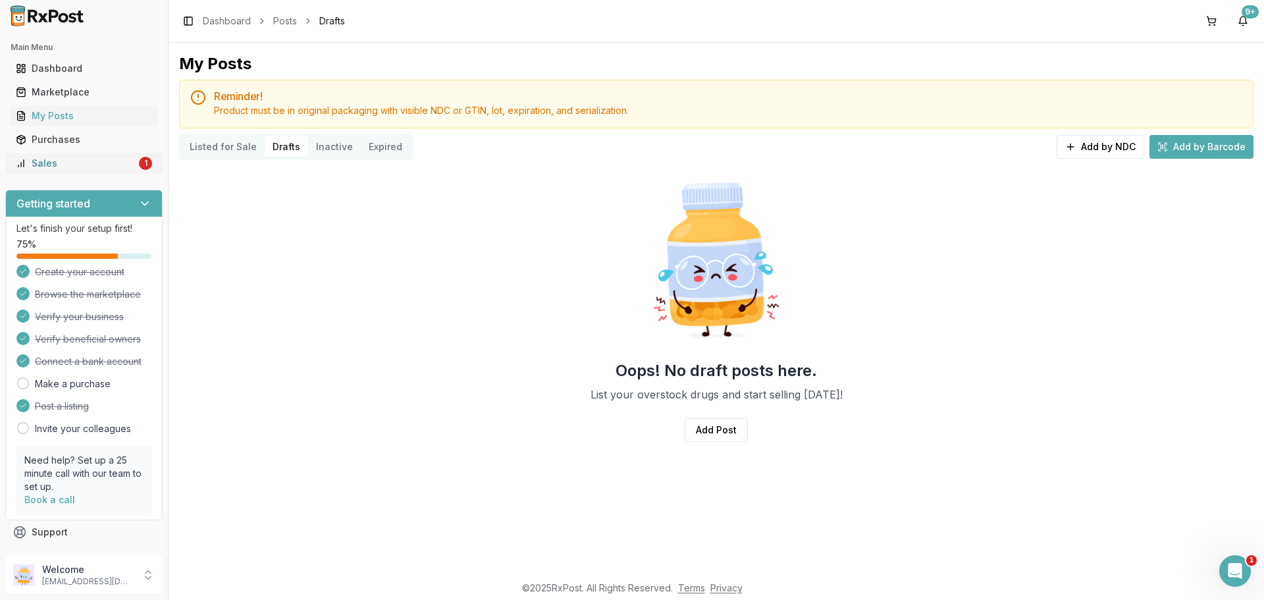
click at [97, 162] on div "Sales" at bounding box center [76, 163] width 120 height 13
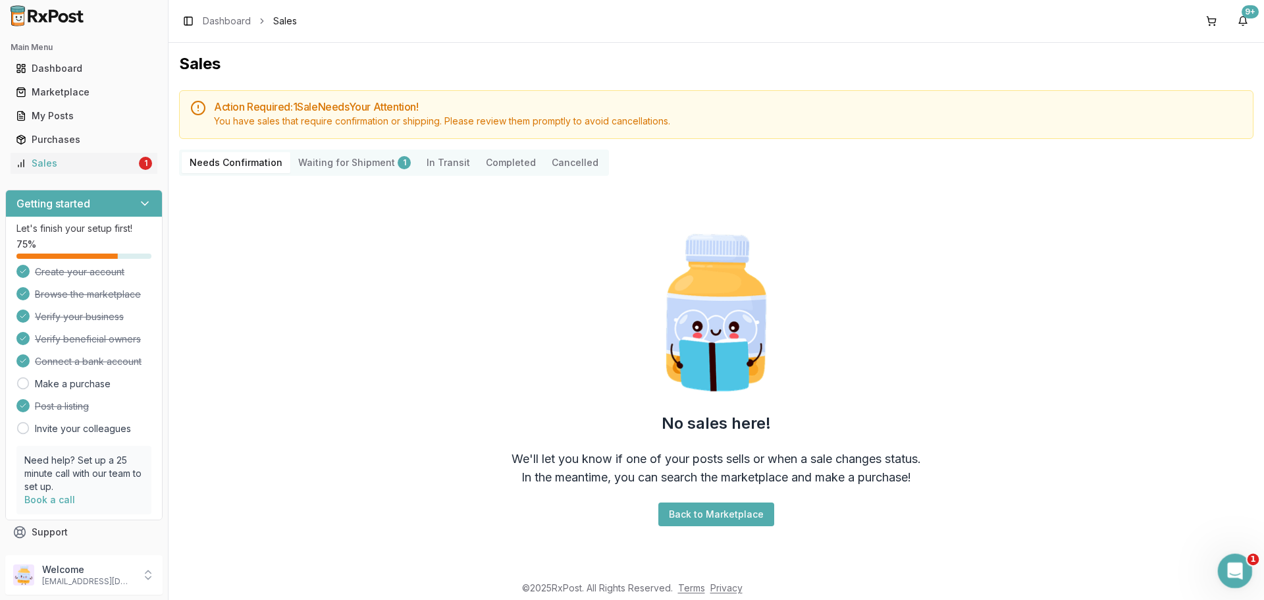
click at [1241, 583] on div "Open Intercom Messenger" at bounding box center [1232, 568] width 43 height 43
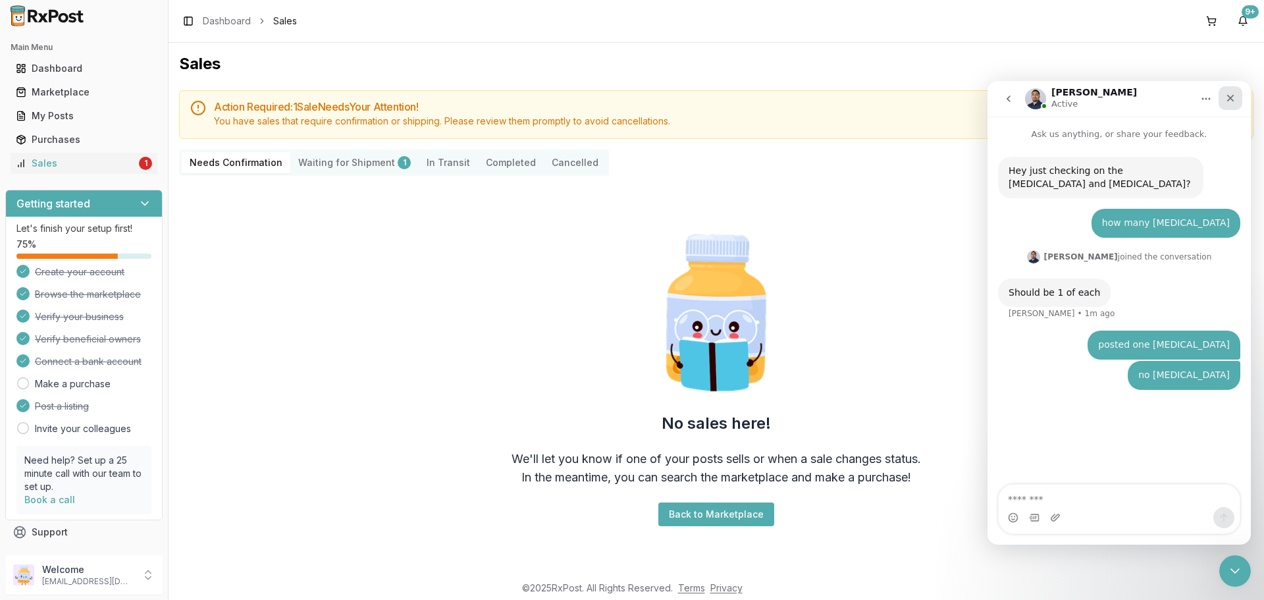
click at [1226, 104] on div "Close" at bounding box center [1231, 98] width 24 height 24
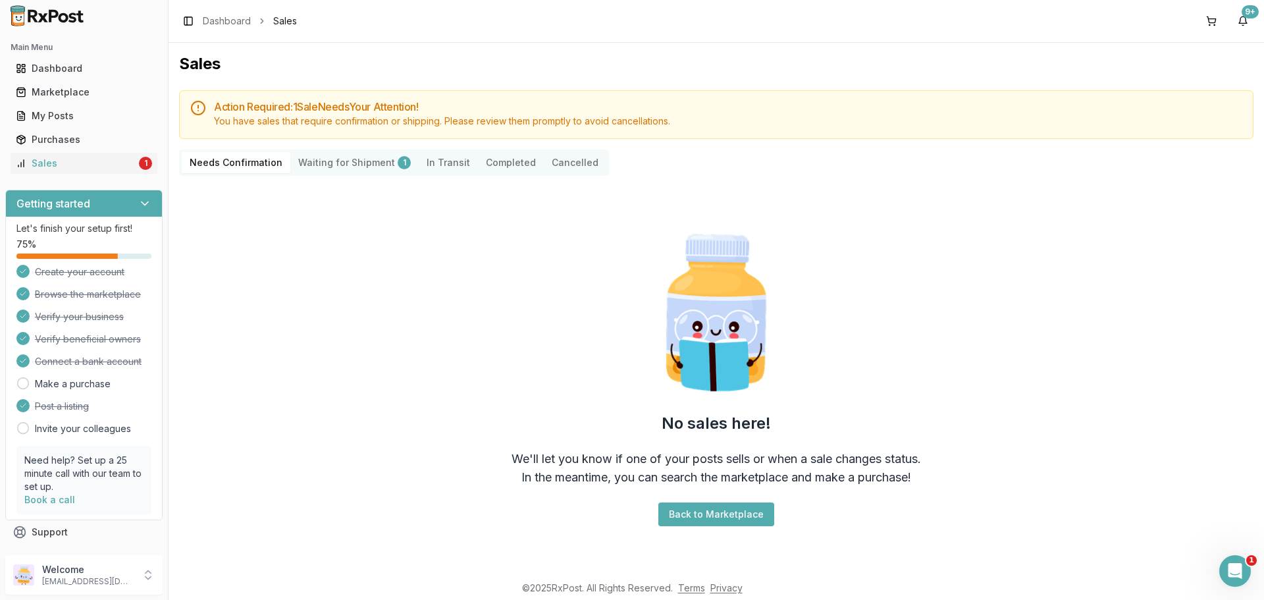
click at [36, 11] on img at bounding box center [47, 15] width 84 height 21
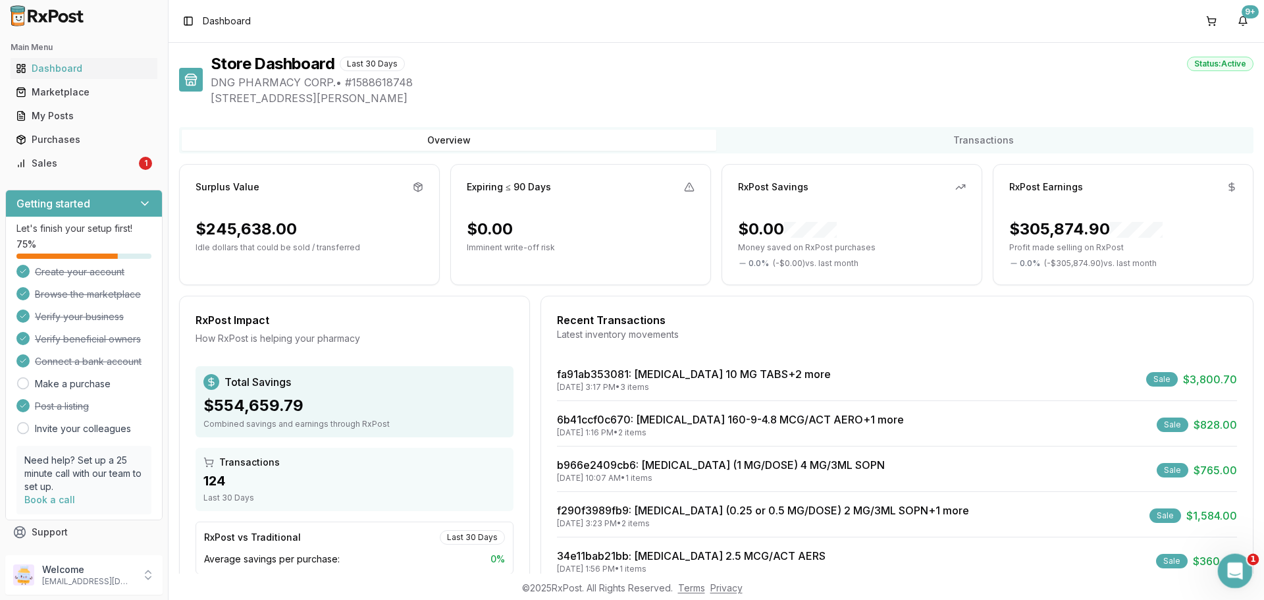
click html
click at [1225, 574] on div "Open Intercom Messenger" at bounding box center [1232, 568] width 43 height 43
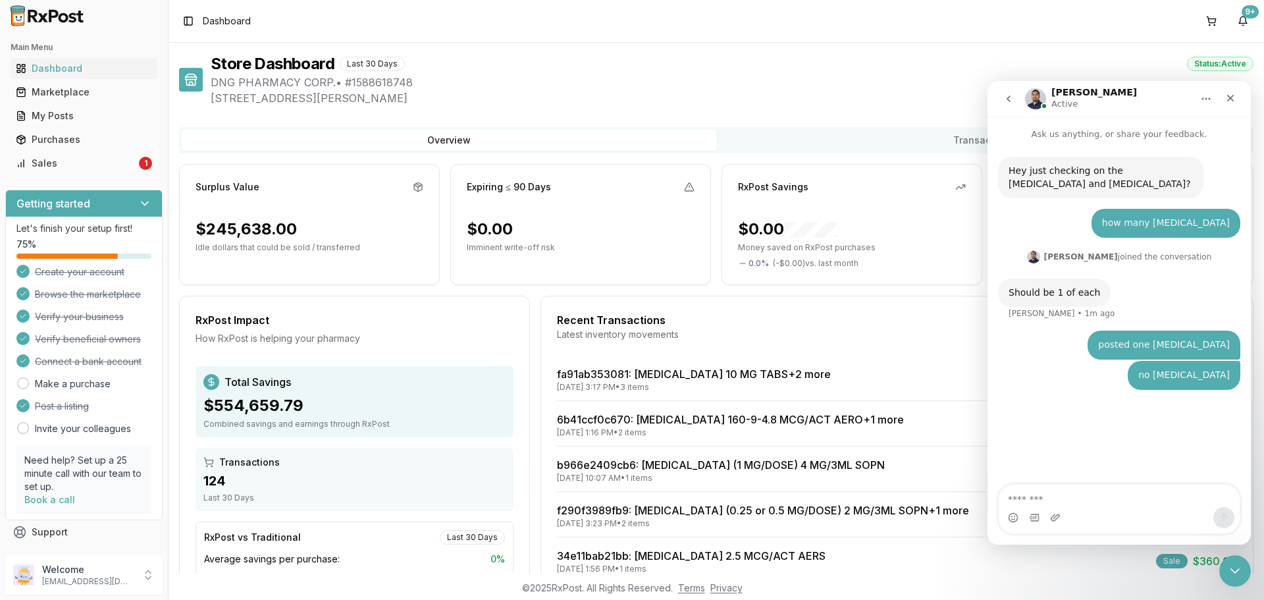
click at [1006, 93] on button "go back" at bounding box center [1008, 98] width 25 height 25
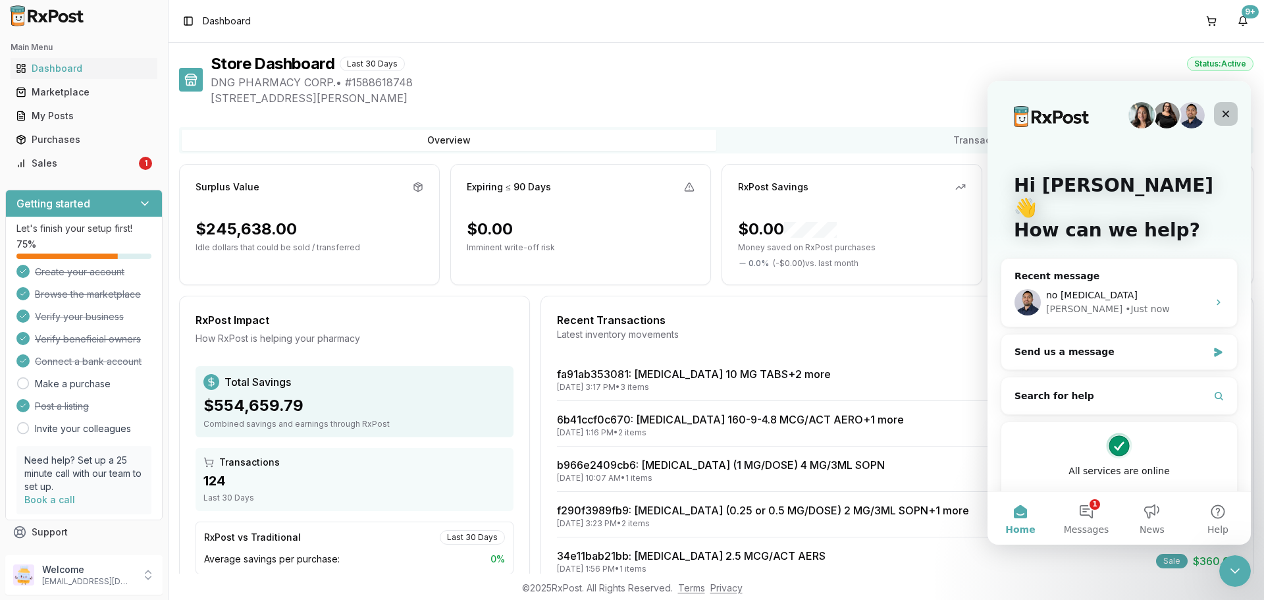
click at [1223, 109] on icon "Close" at bounding box center [1226, 114] width 11 height 11
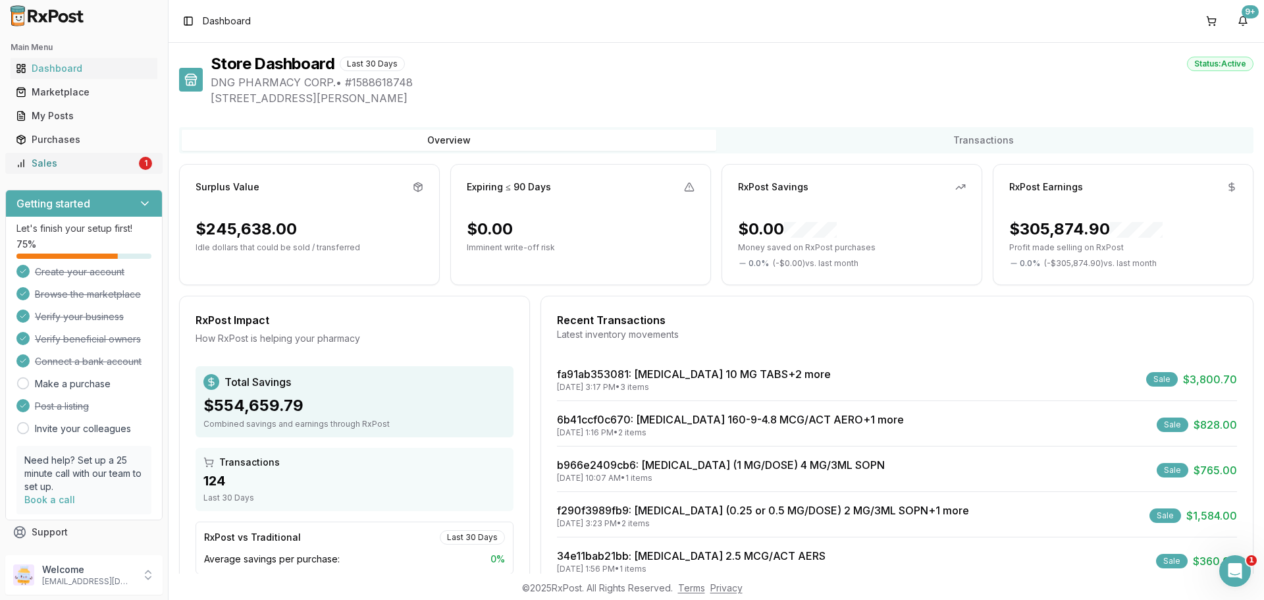
click at [30, 163] on div "Sales" at bounding box center [76, 163] width 120 height 13
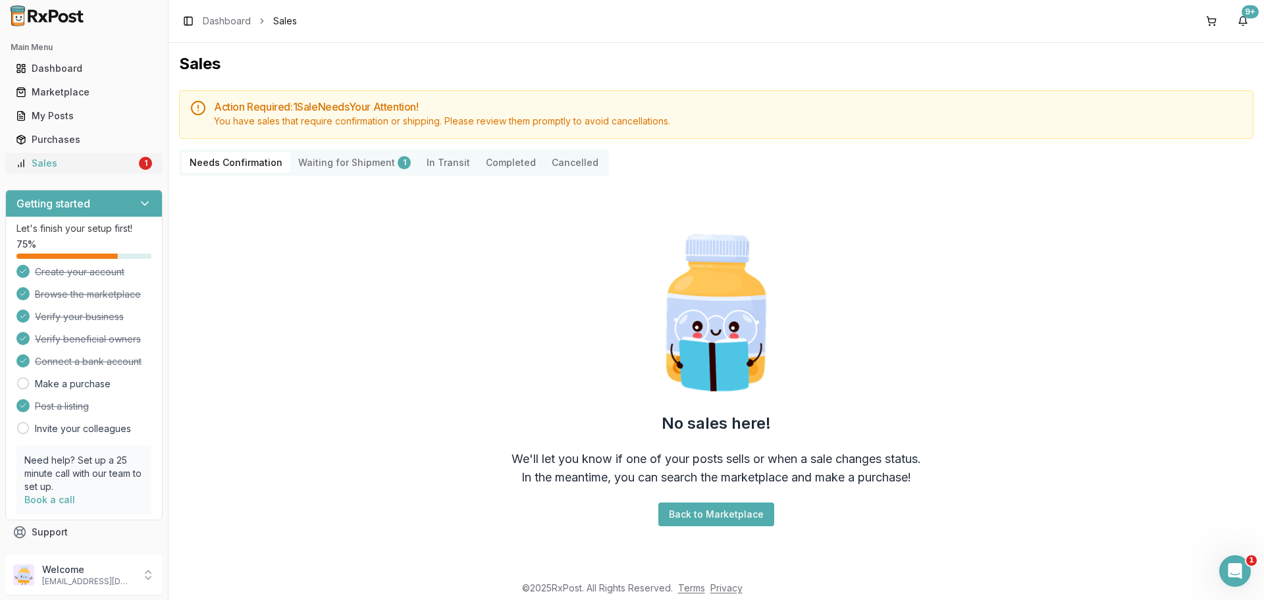
click at [111, 159] on div "Sales" at bounding box center [76, 163] width 120 height 13
click at [1234, 572] on icon "Open Intercom Messenger" at bounding box center [1234, 569] width 22 height 22
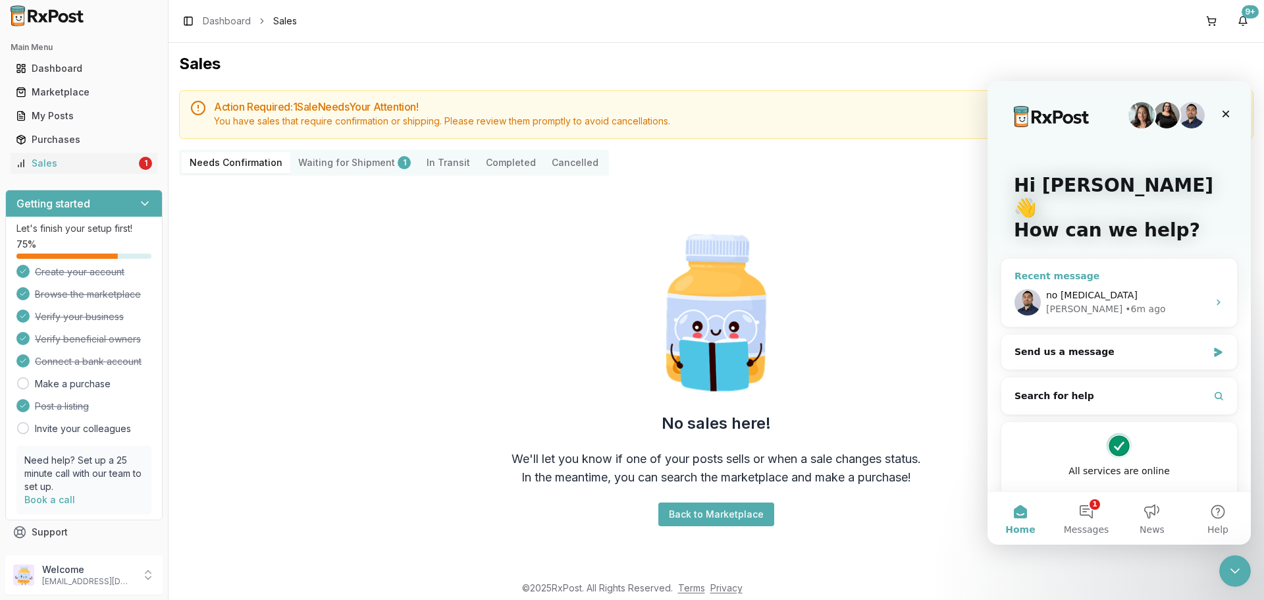
click at [1125, 302] on div "• 6m ago" at bounding box center [1145, 309] width 40 height 14
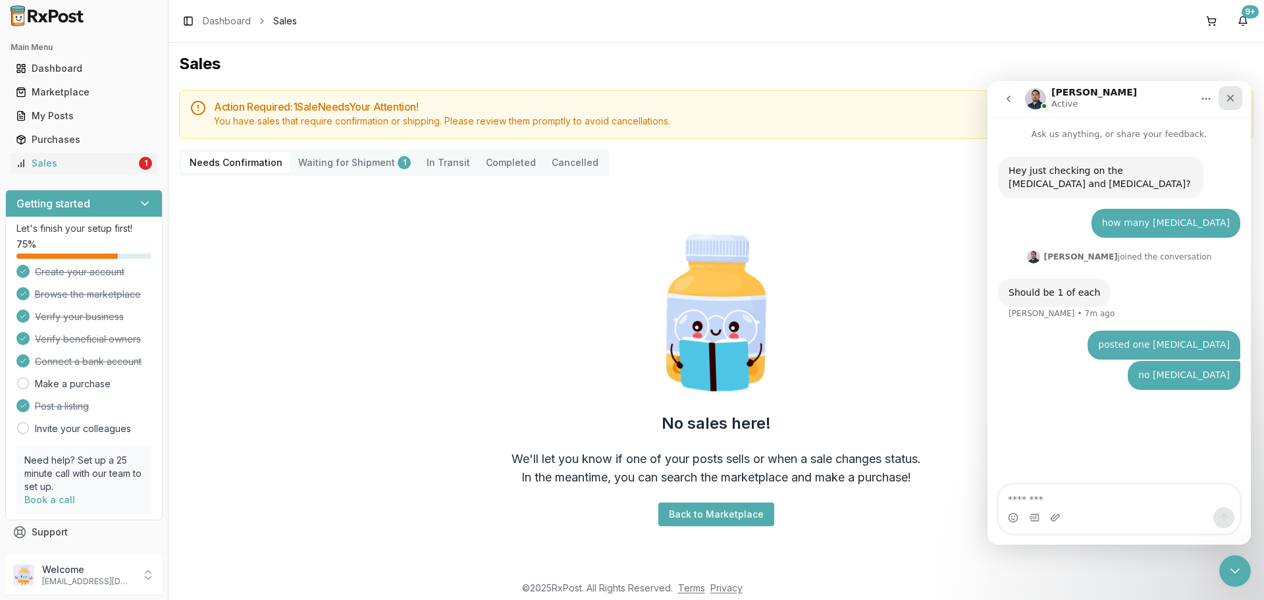
click at [1230, 93] on icon "Close" at bounding box center [1230, 98] width 11 height 11
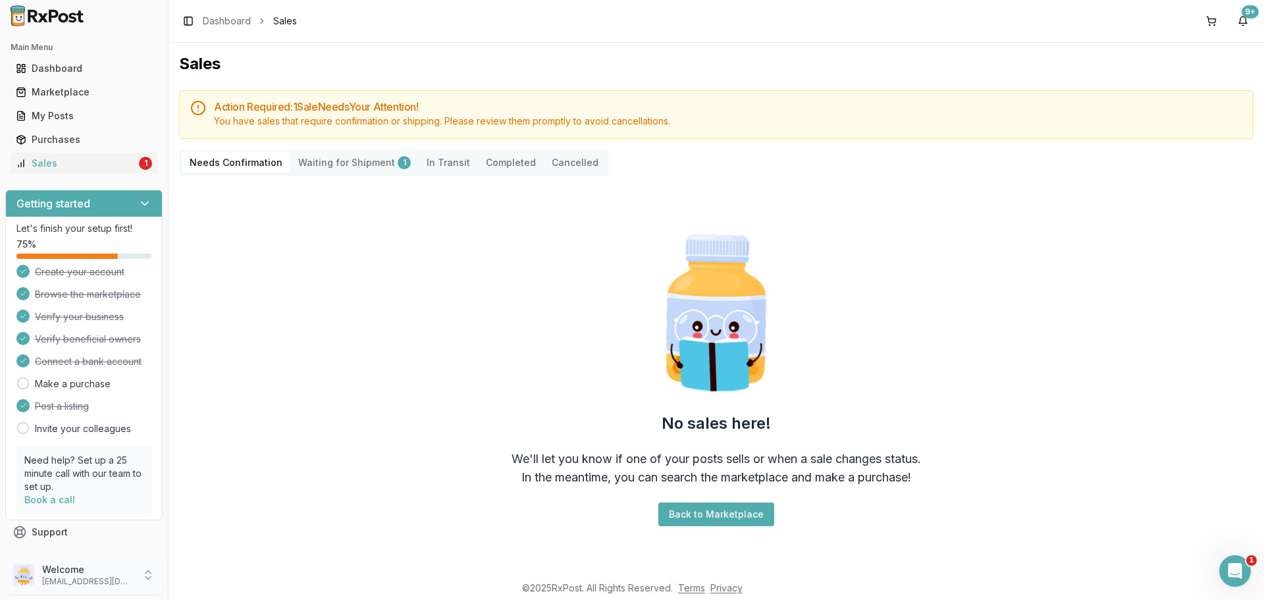
click at [108, 571] on p "Welcome" at bounding box center [88, 569] width 92 height 13
click at [217, 579] on span "Sign Out" at bounding box center [238, 577] width 125 height 13
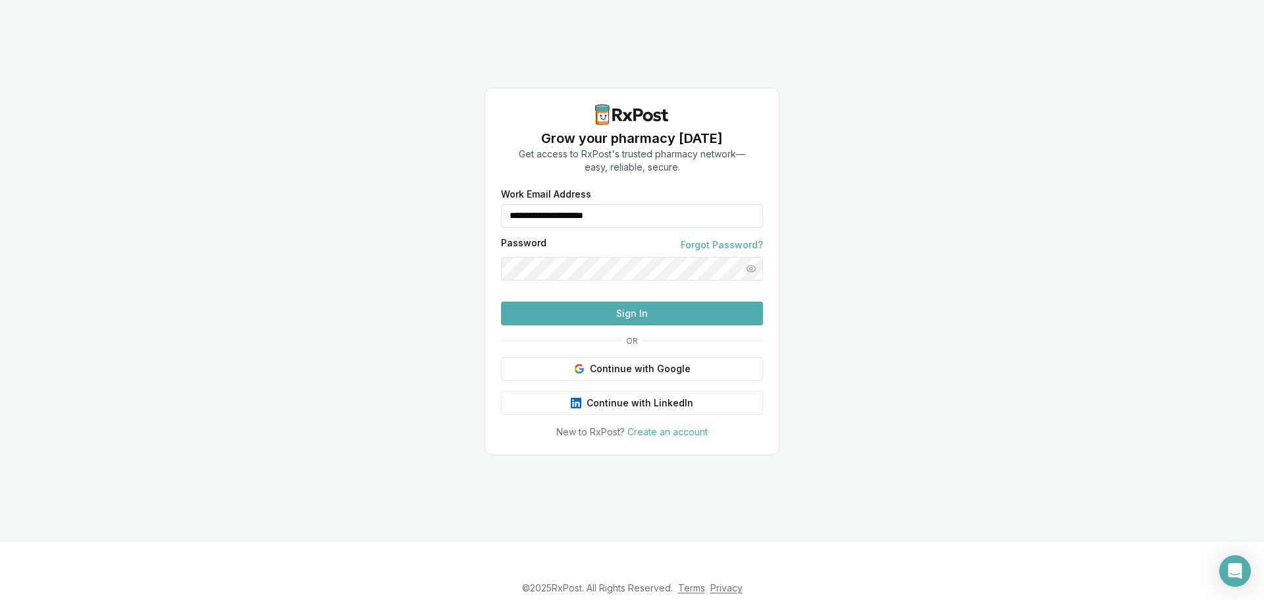
drag, startPoint x: 654, startPoint y: 200, endPoint x: 311, endPoint y: 214, distance: 342.6
click at [406, 207] on div "**********" at bounding box center [632, 271] width 1264 height 542
type input "**********"
click at [603, 325] on button "Sign In" at bounding box center [632, 314] width 262 height 24
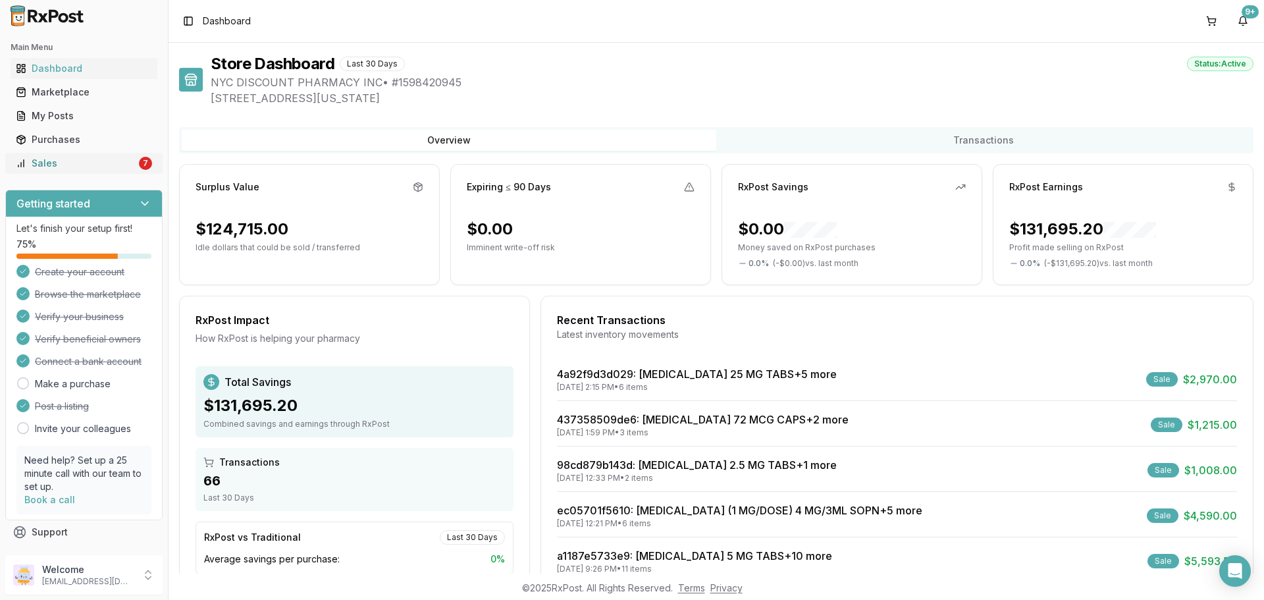
click at [115, 172] on link "Sales 7" at bounding box center [84, 163] width 147 height 24
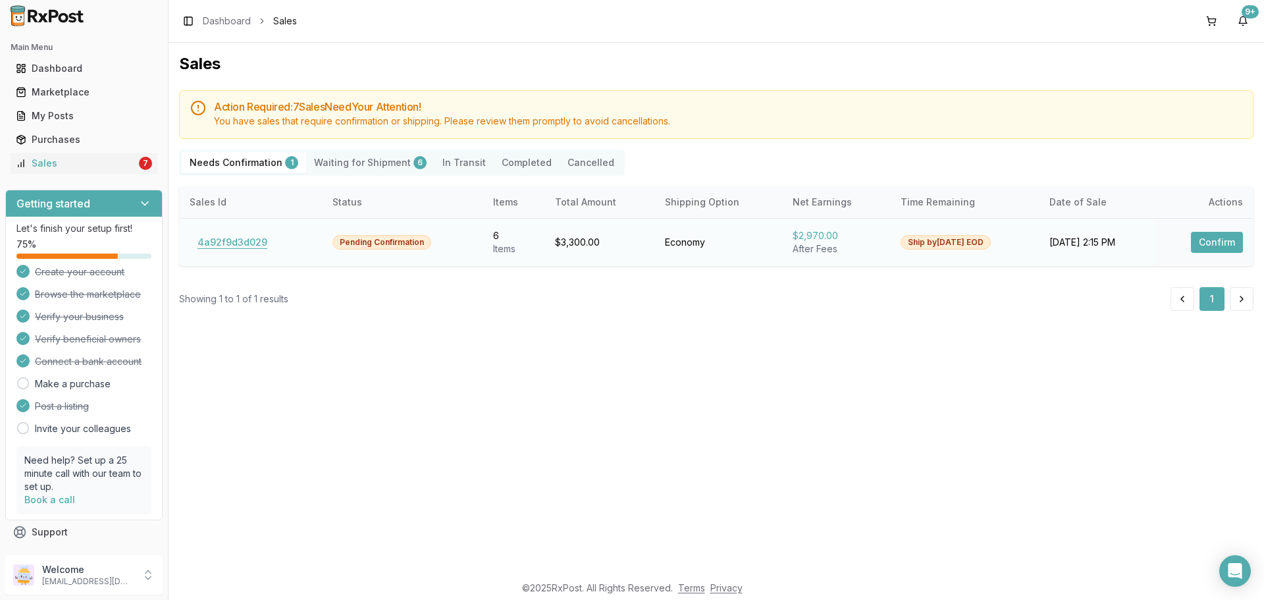
click at [219, 245] on button "4a92f9d3d029" at bounding box center [233, 242] width 86 height 21
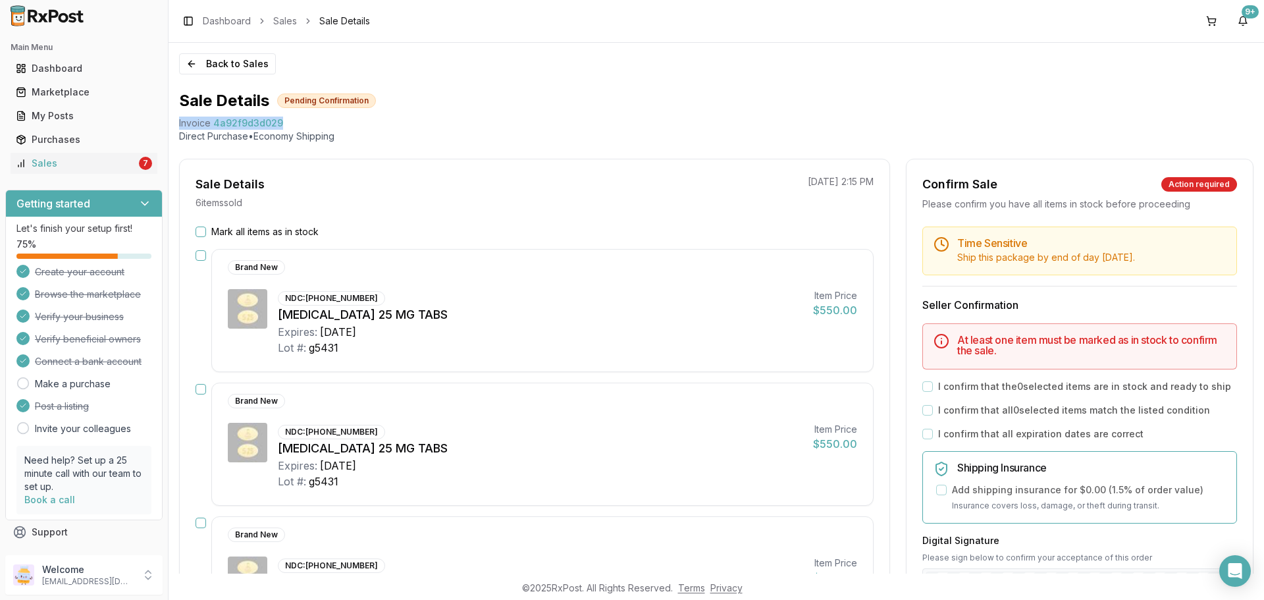
drag, startPoint x: 295, startPoint y: 119, endPoint x: 178, endPoint y: 121, distance: 117.2
click at [178, 121] on div "Back to Sales Sale Details Pending Confirmation Invoice 4a92f9d3d029 Direct Pur…" at bounding box center [716, 308] width 1095 height 531
copy div "Invoice 4a92f9d3d029"
click at [1228, 569] on icon "Open Intercom Messenger" at bounding box center [1234, 570] width 17 height 17
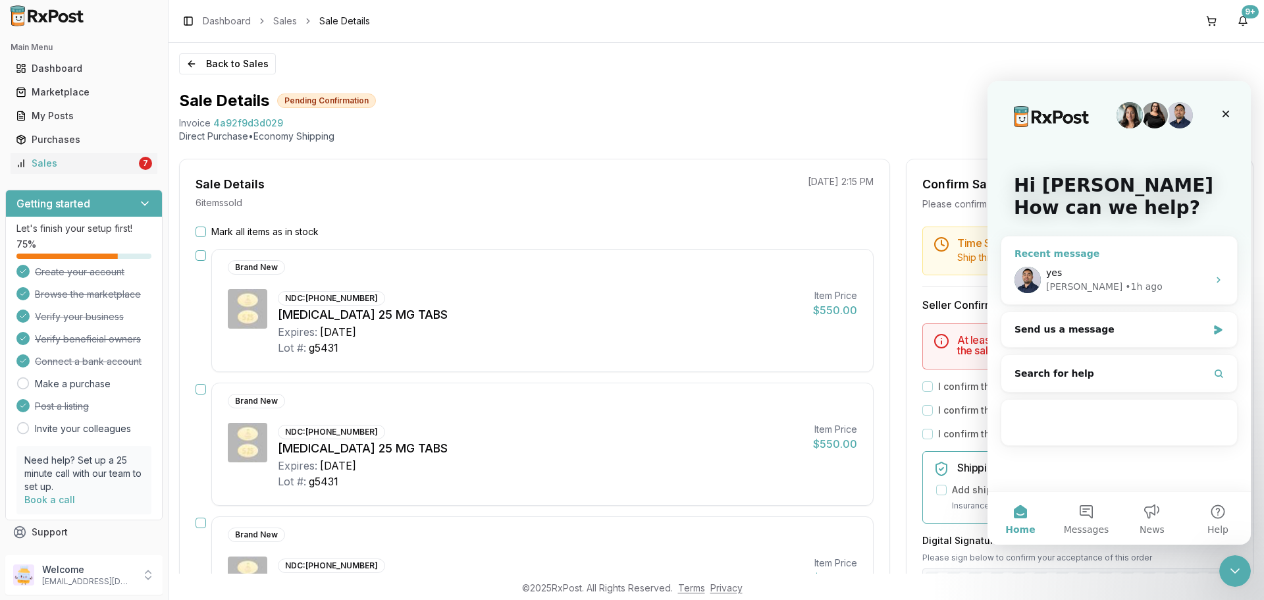
click at [1125, 286] on div "• 1h ago" at bounding box center [1144, 287] width 38 height 14
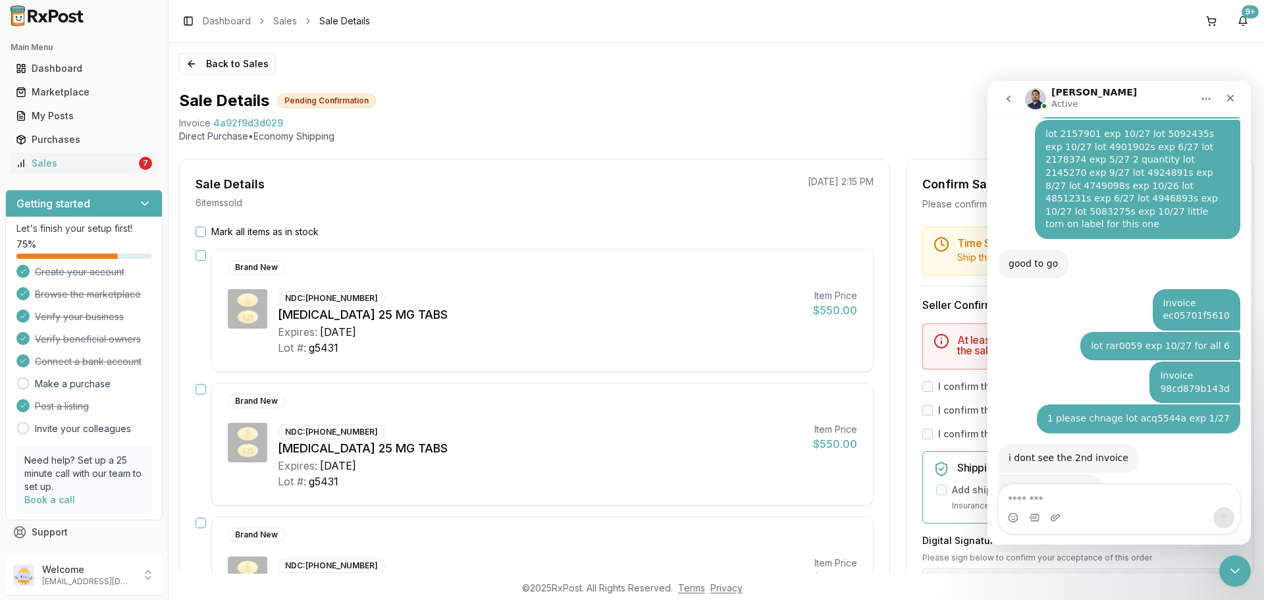
scroll to position [2520, 0]
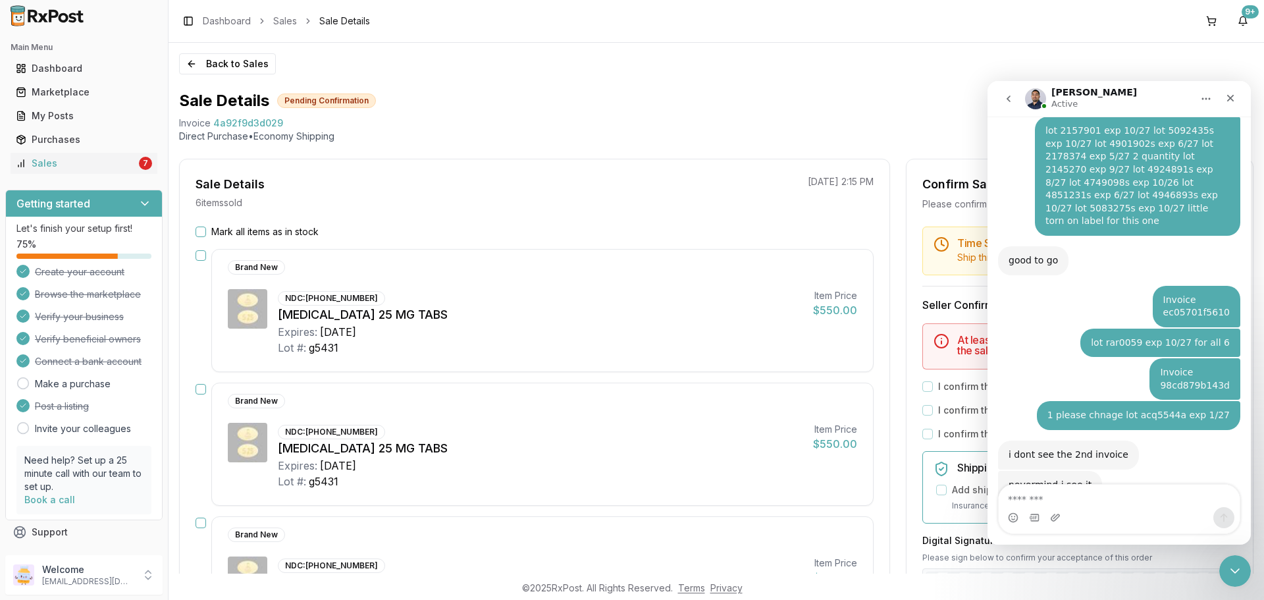
type textarea "**********"
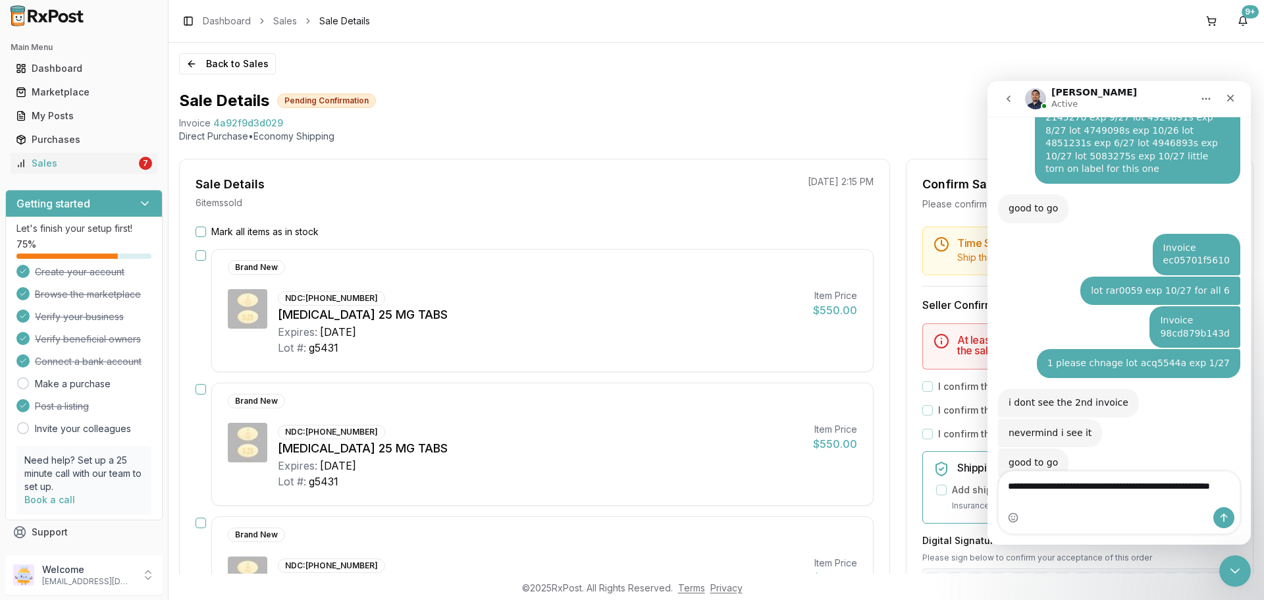
scroll to position [2585, 0]
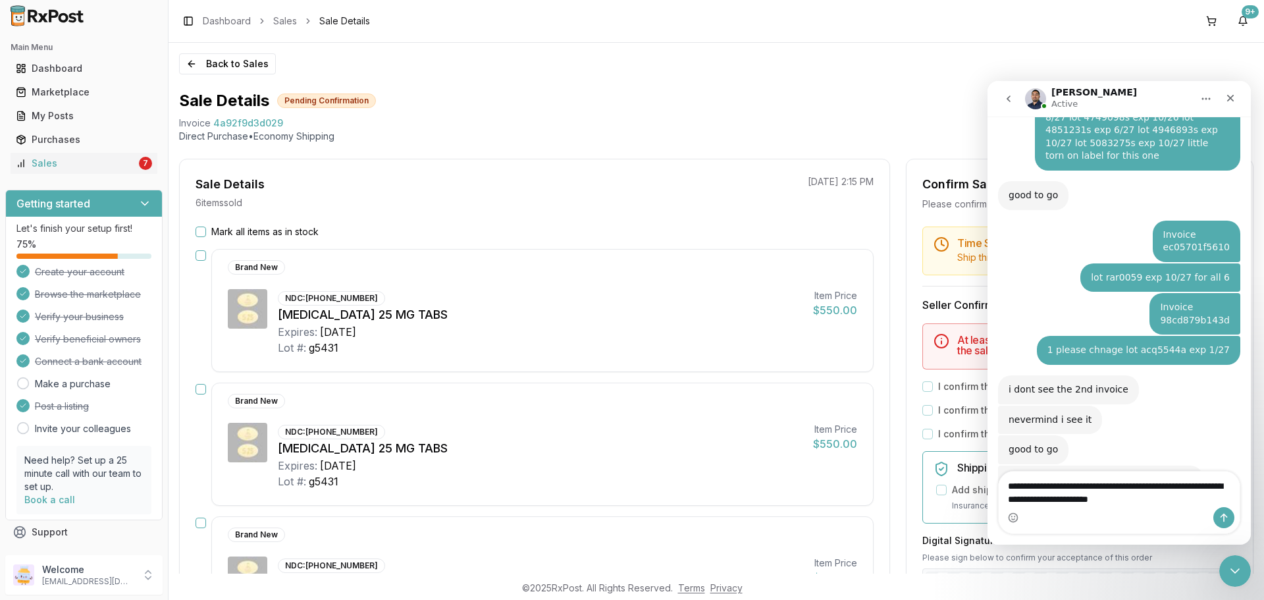
type textarea "**********"
click at [1223, 518] on icon "Send a message…" at bounding box center [1224, 517] width 11 height 11
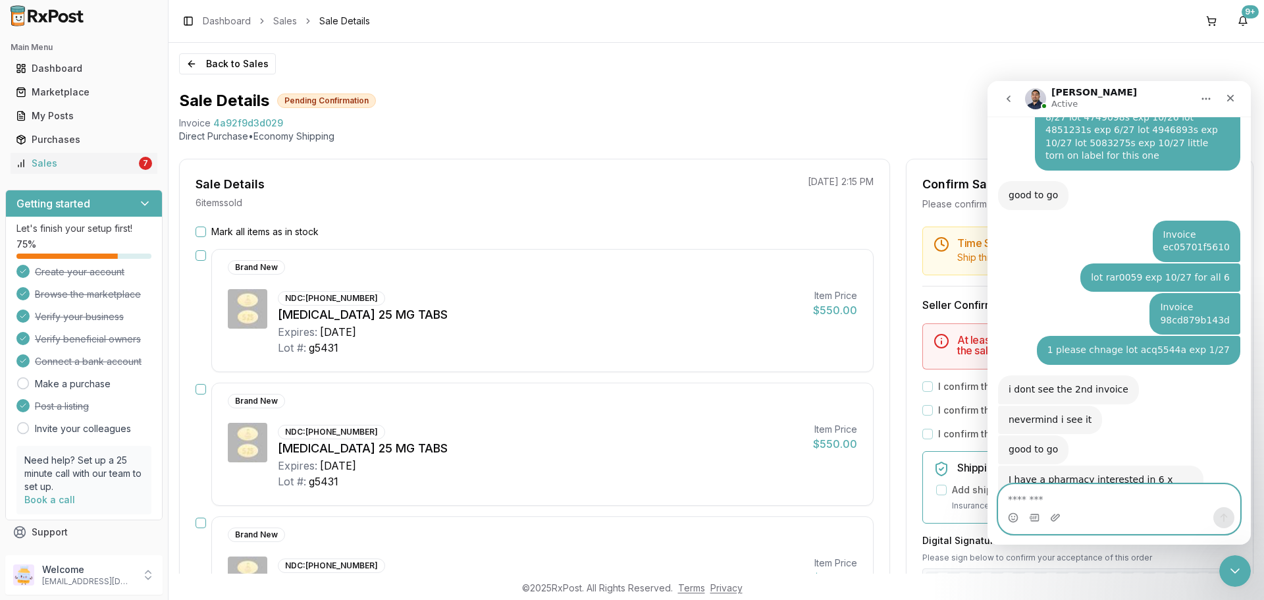
scroll to position [2615, 0]
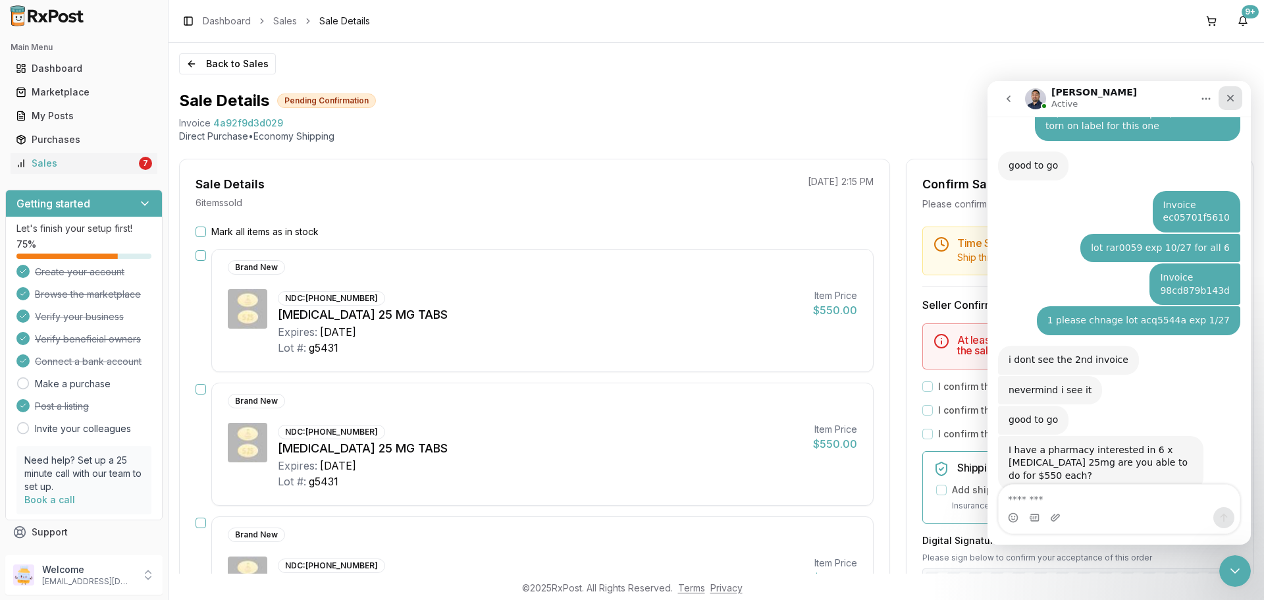
click at [1227, 95] on icon "Close" at bounding box center [1230, 98] width 11 height 11
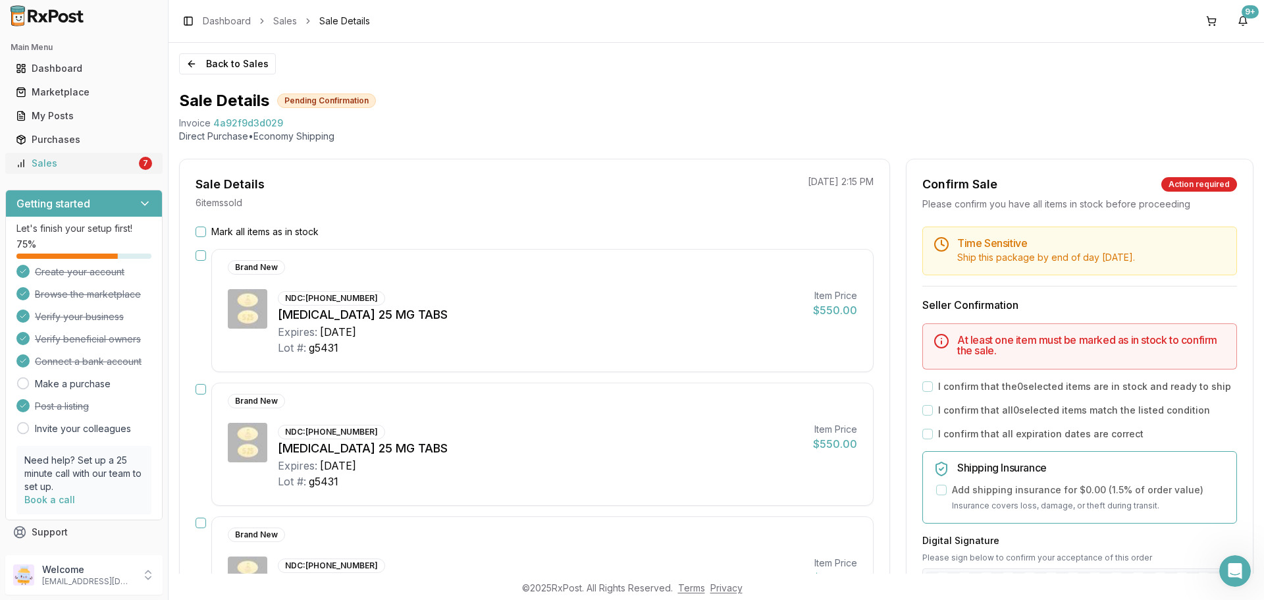
click at [103, 162] on div "Sales" at bounding box center [76, 163] width 120 height 13
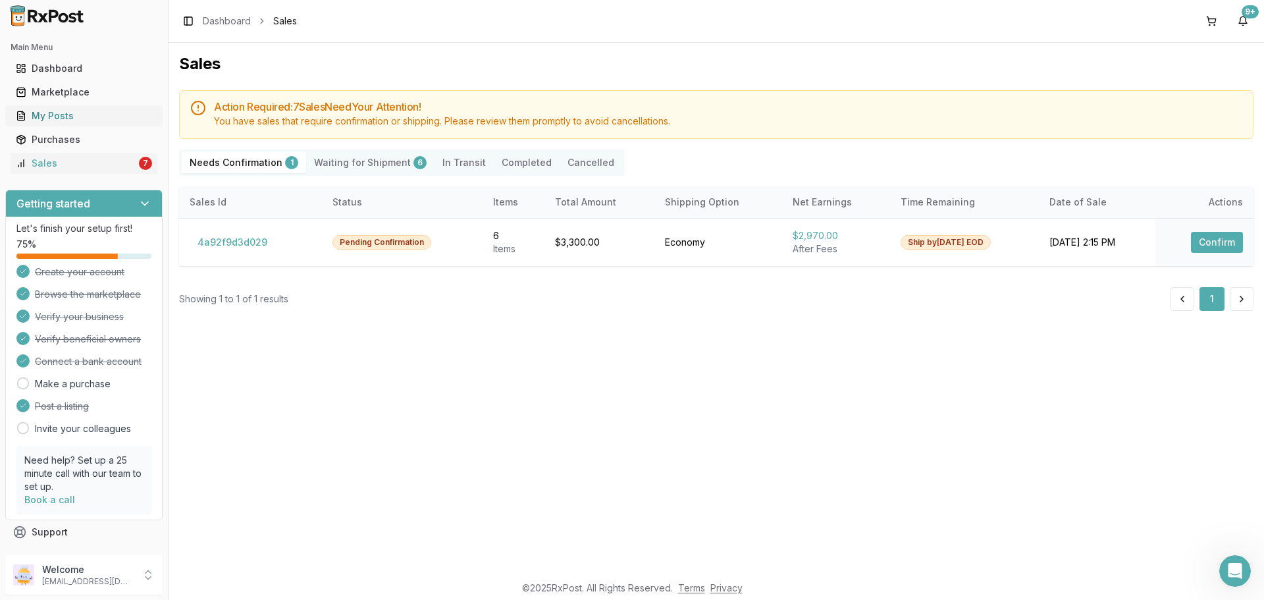
click at [57, 115] on div "My Posts" at bounding box center [84, 115] width 136 height 13
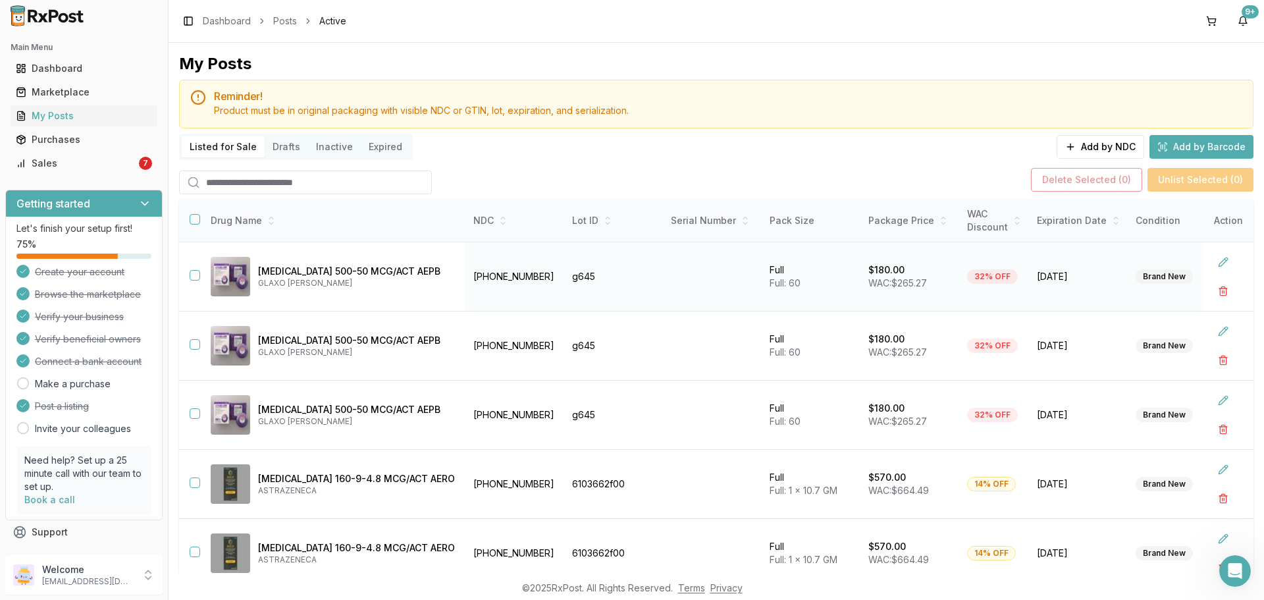
drag, startPoint x: 191, startPoint y: 272, endPoint x: 196, endPoint y: 307, distance: 35.2
click at [192, 273] on button "button" at bounding box center [195, 275] width 11 height 11
drag, startPoint x: 194, startPoint y: 265, endPoint x: 194, endPoint y: 277, distance: 12.5
click at [194, 268] on td at bounding box center [189, 276] width 21 height 69
click at [194, 277] on button "button" at bounding box center [195, 275] width 11 height 11
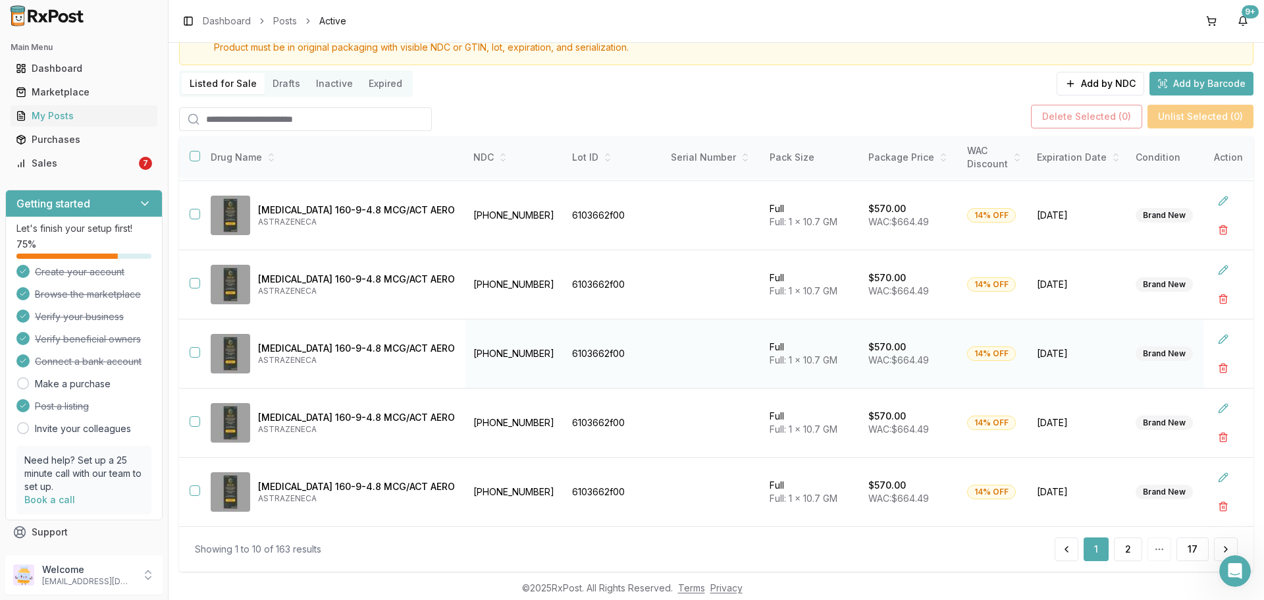
scroll to position [93, 0]
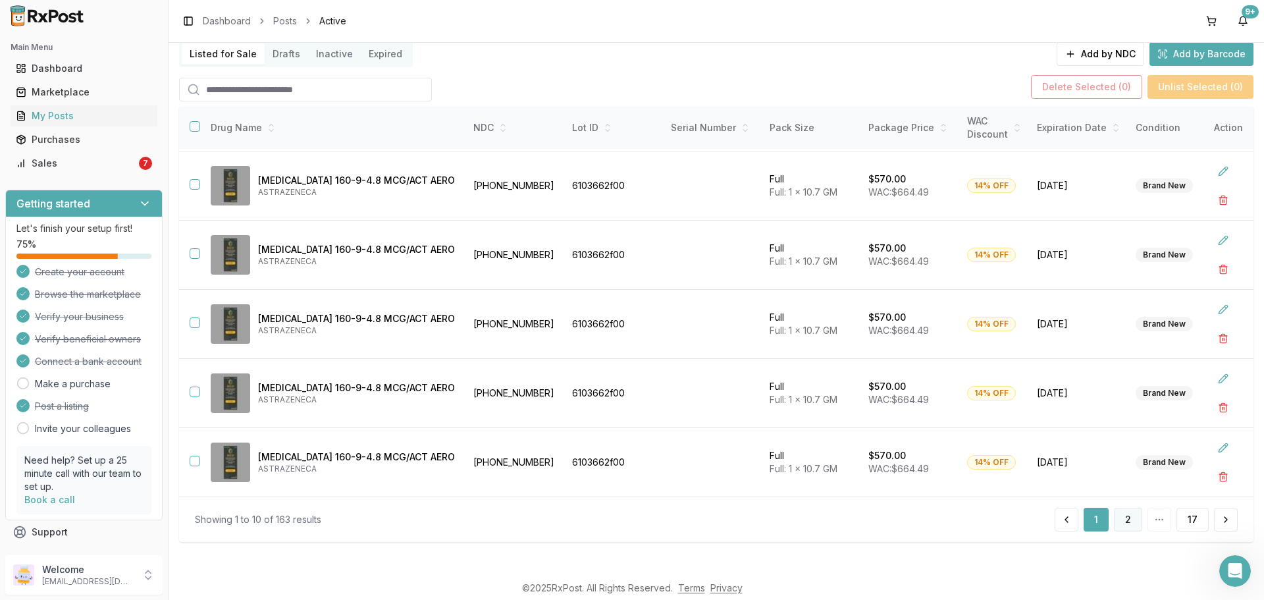
click at [1122, 511] on div "Showing 1 to 10 of 163 results 1 2 17" at bounding box center [716, 518] width 1074 height 45
click at [283, 92] on input "search" at bounding box center [305, 90] width 253 height 24
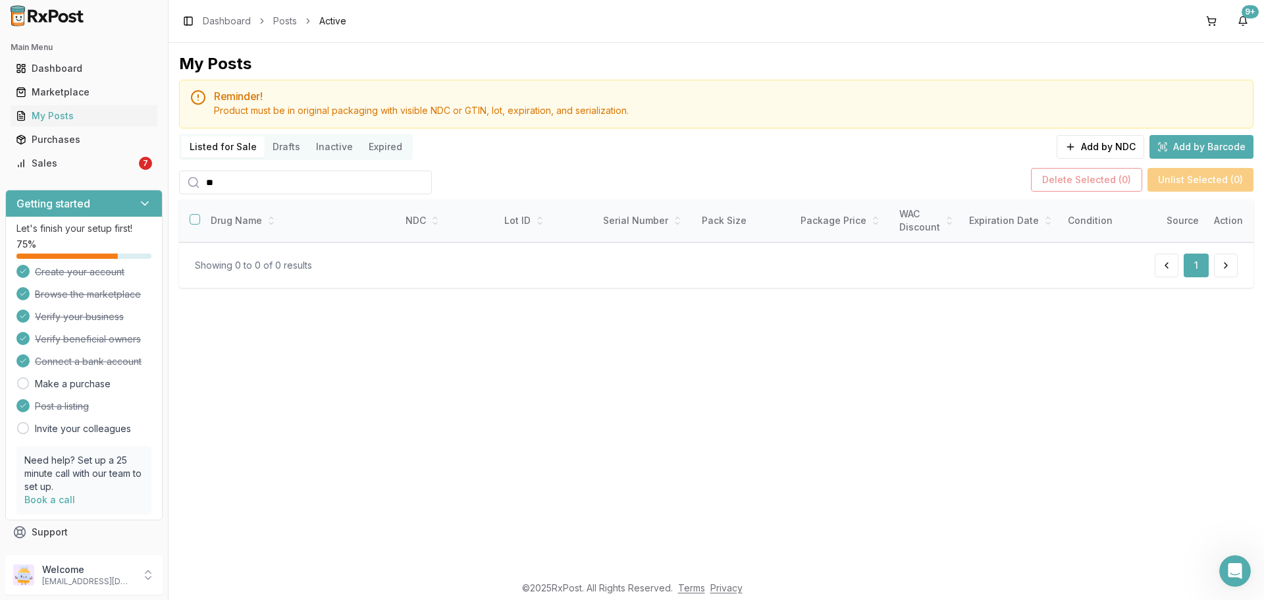
type input "*"
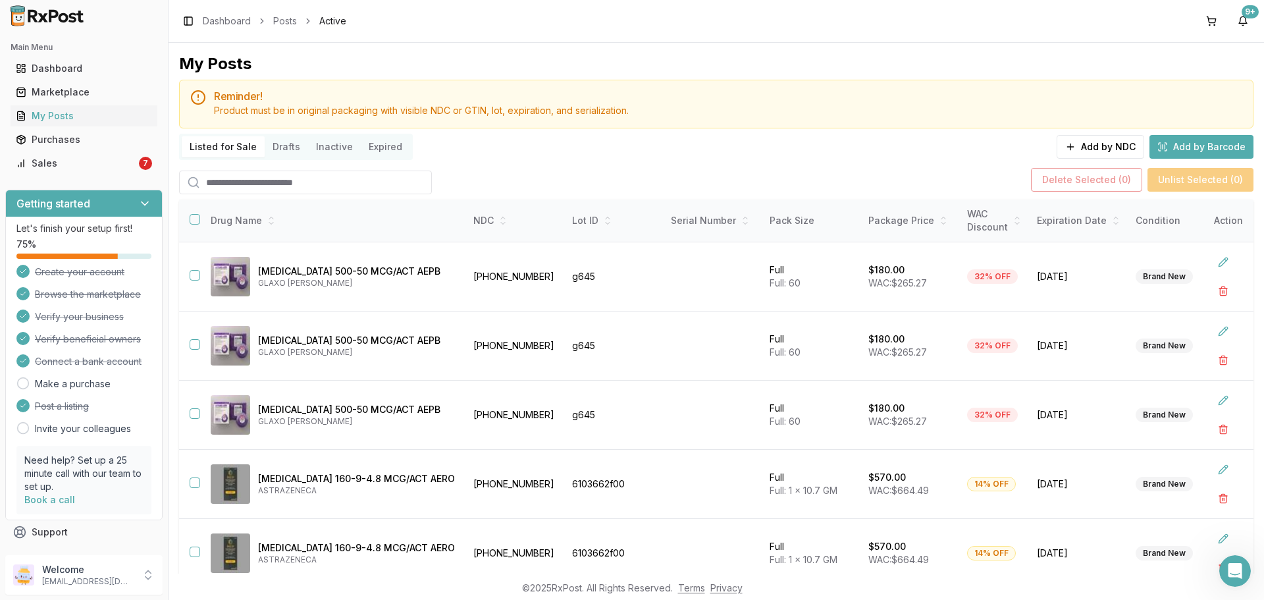
click at [273, 180] on input "search" at bounding box center [305, 183] width 253 height 24
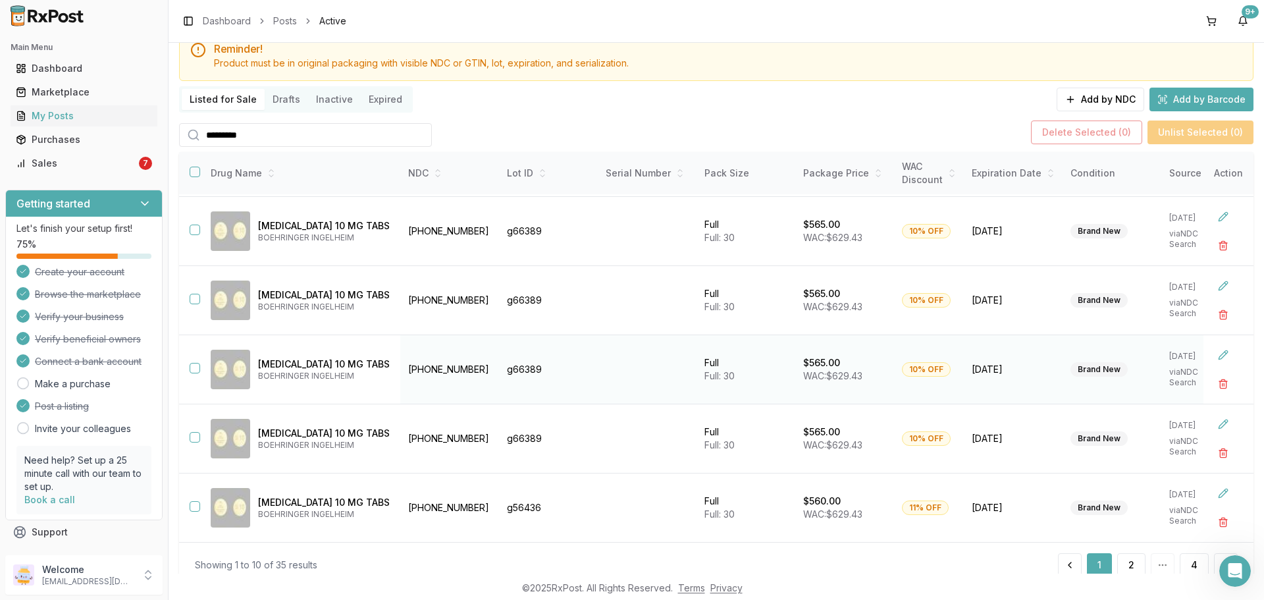
scroll to position [93, 0]
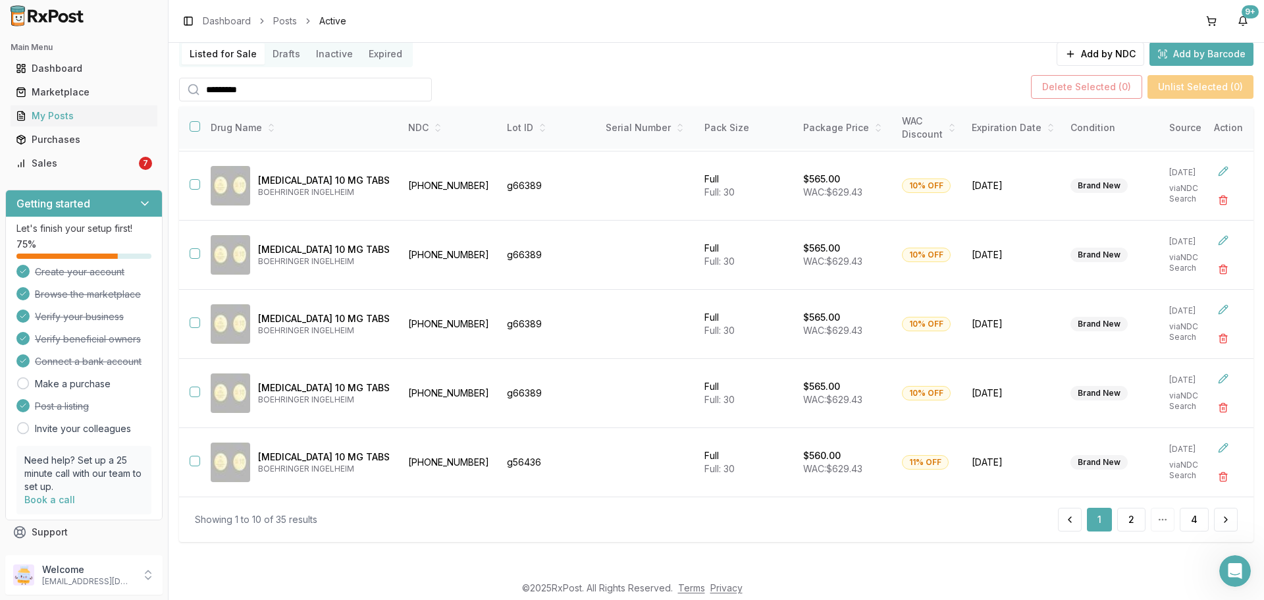
type input "*********"
click at [1113, 513] on div "1 2 4" at bounding box center [1148, 520] width 180 height 24
click at [1118, 516] on button "2" at bounding box center [1131, 520] width 28 height 24
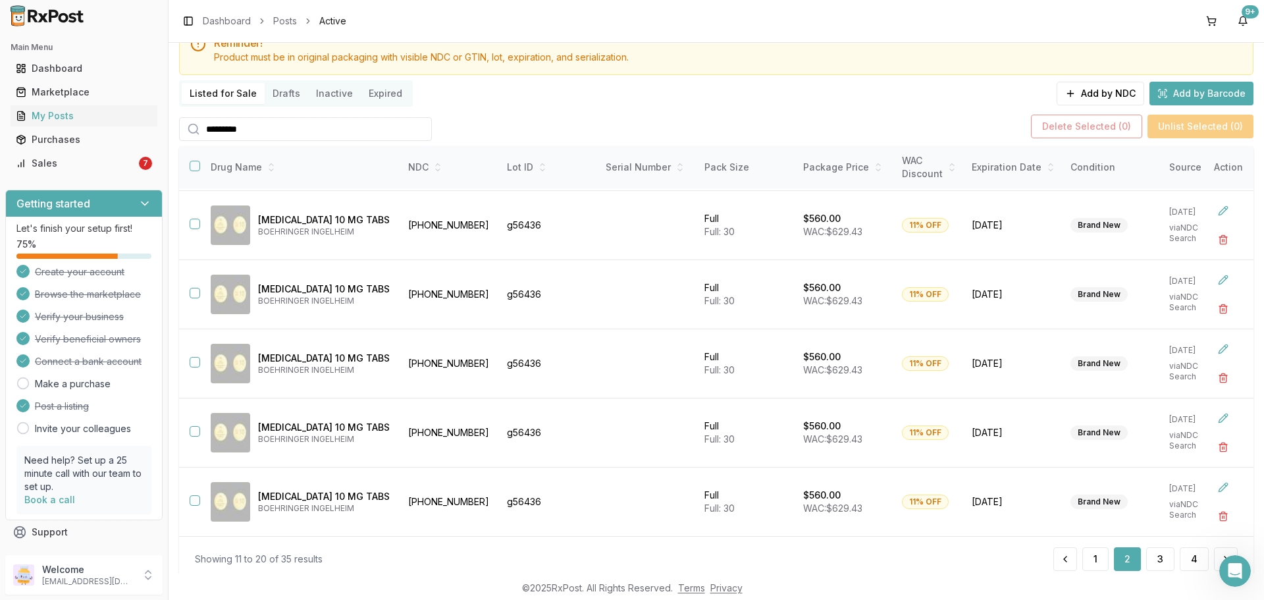
scroll to position [93, 0]
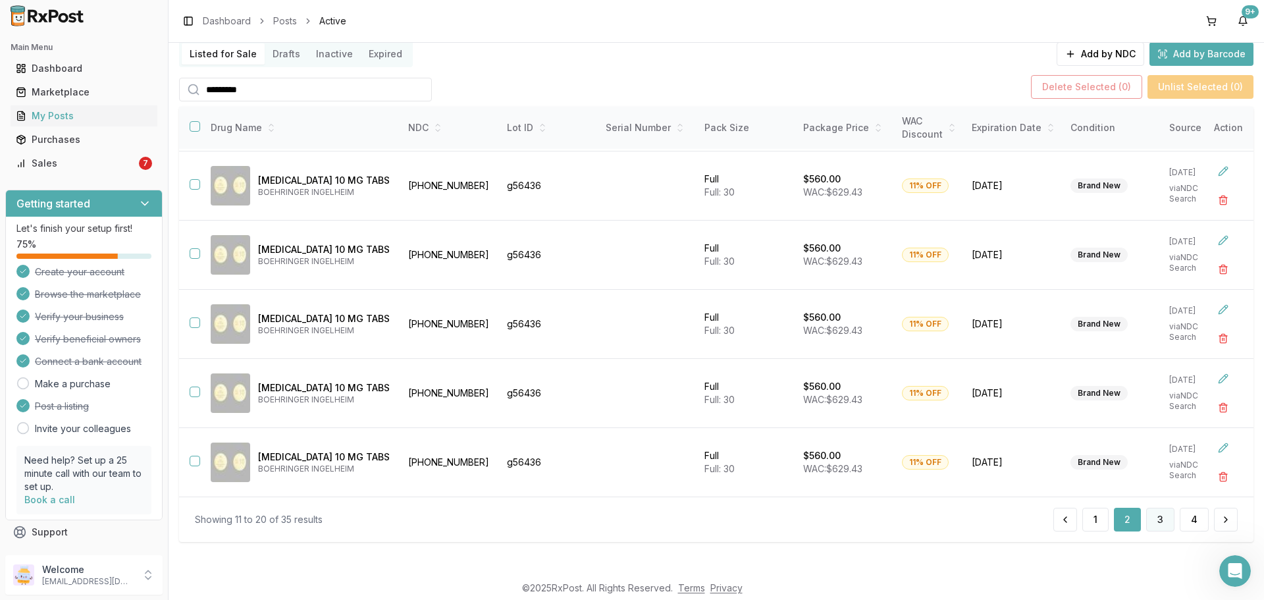
click at [1149, 517] on button "3" at bounding box center [1160, 520] width 28 height 24
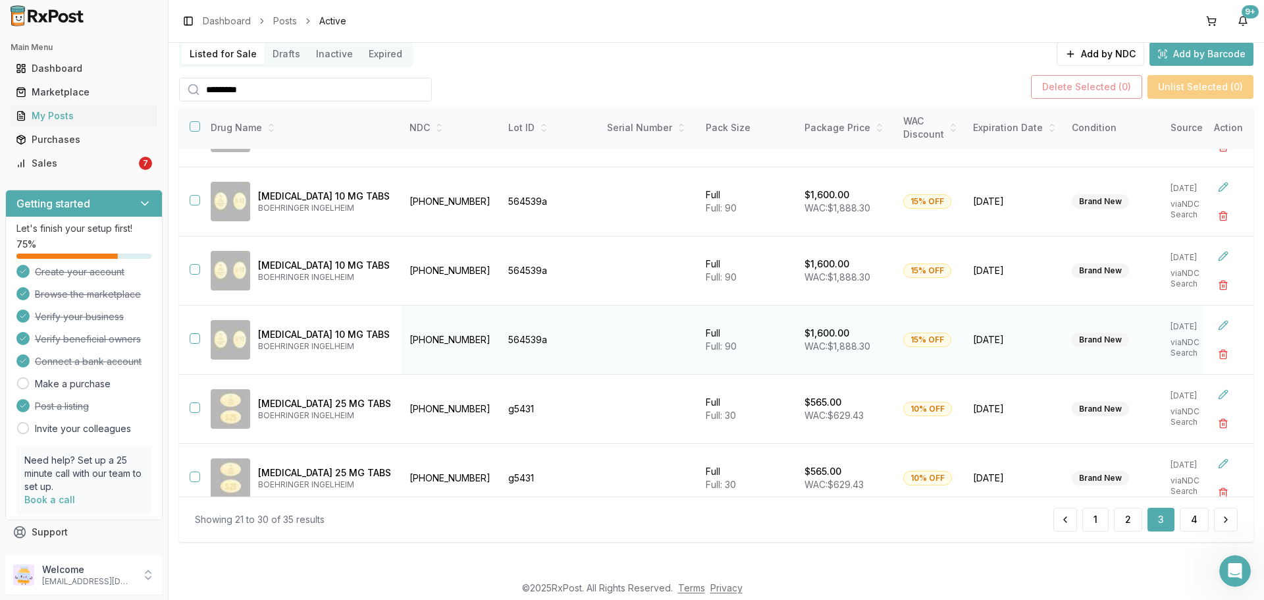
scroll to position [329, 0]
click at [196, 263] on button "button" at bounding box center [195, 268] width 11 height 11
click at [193, 334] on button "button" at bounding box center [195, 337] width 11 height 11
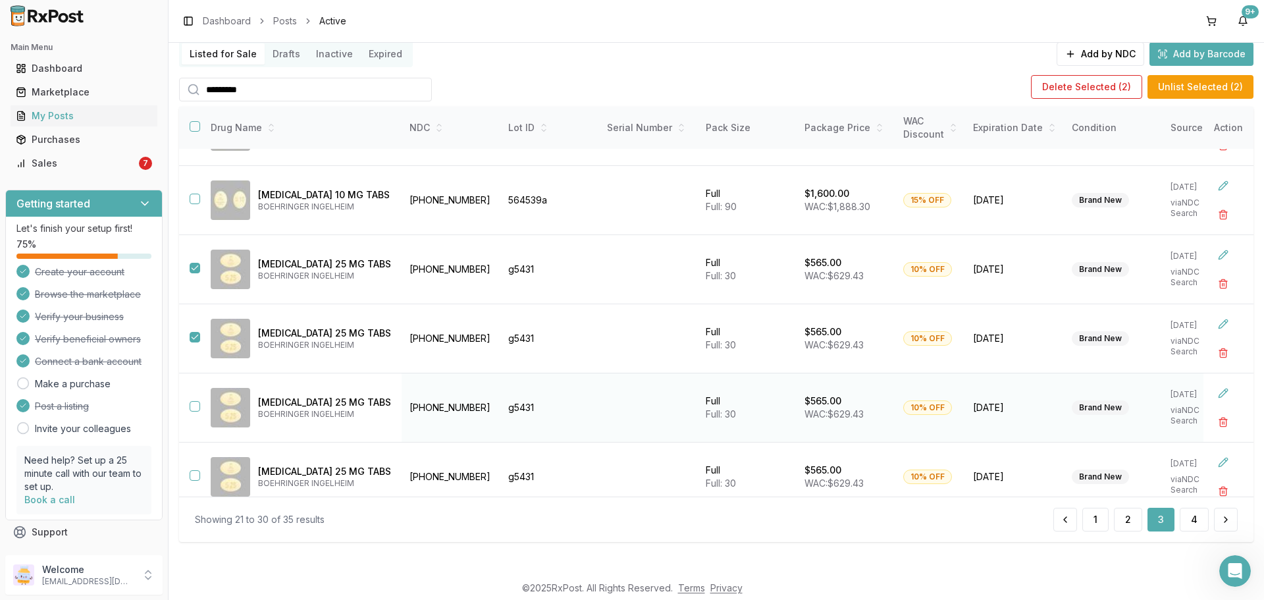
click at [192, 398] on td at bounding box center [189, 407] width 21 height 69
click at [195, 406] on button "button" at bounding box center [195, 406] width 11 height 11
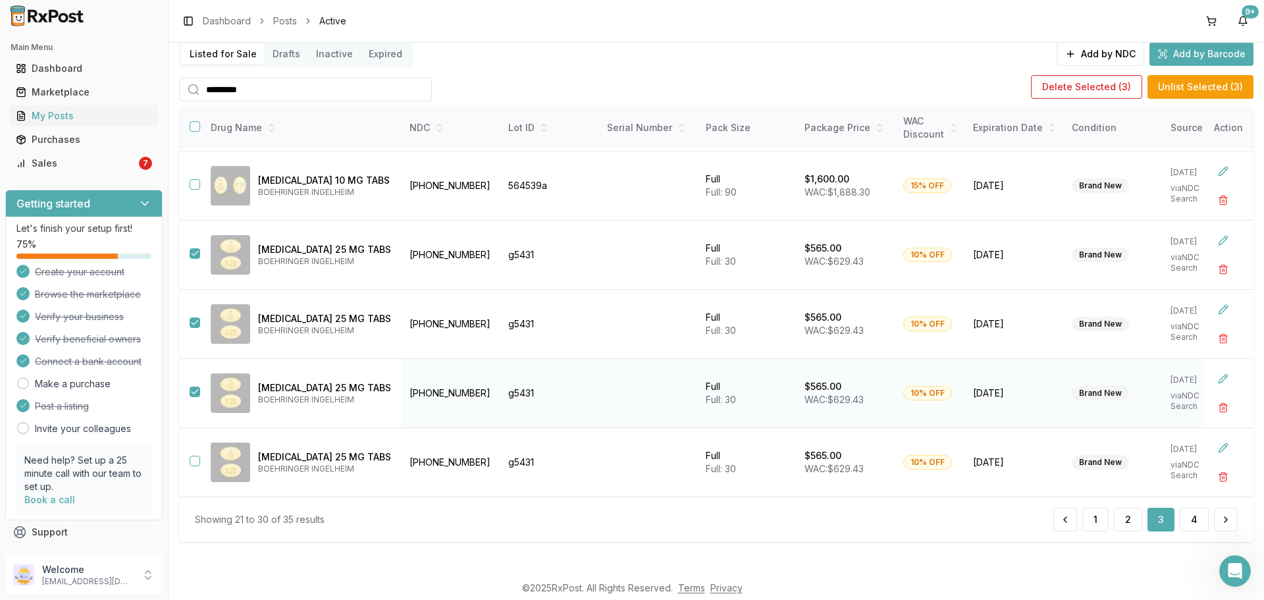
scroll to position [349, 0]
click at [193, 462] on td at bounding box center [189, 462] width 21 height 69
click at [193, 456] on button "button" at bounding box center [195, 461] width 11 height 11
click at [1077, 87] on button "Delete Selected ( 4 )" at bounding box center [1086, 87] width 112 height 24
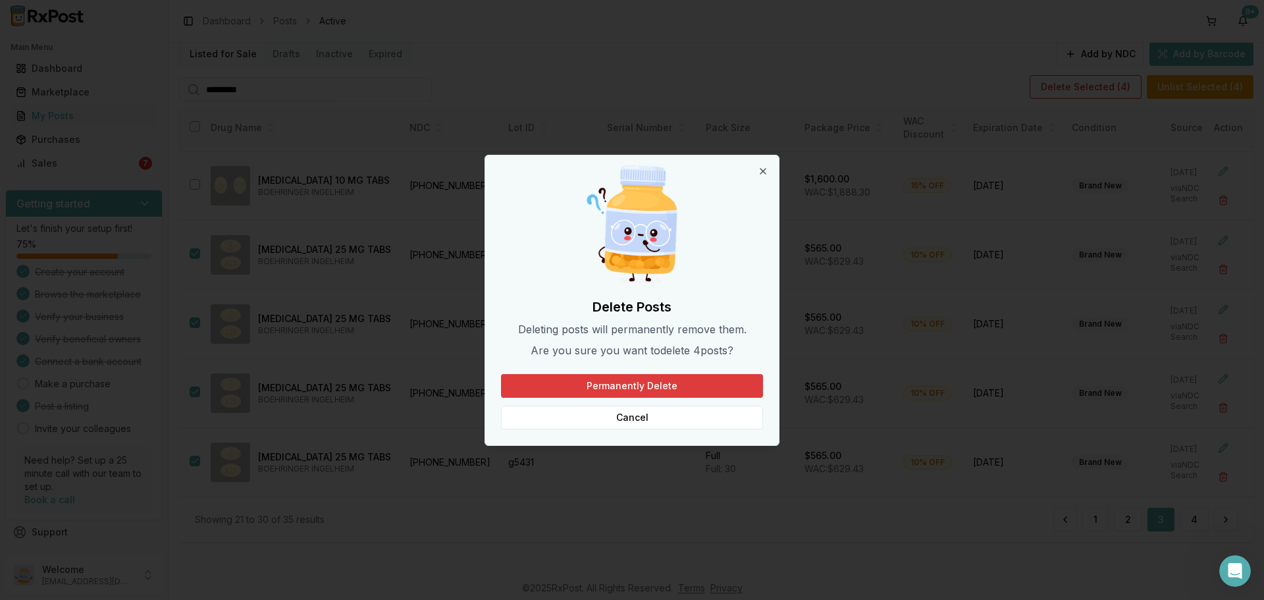
click at [658, 379] on button "Permanently Delete" at bounding box center [632, 386] width 262 height 24
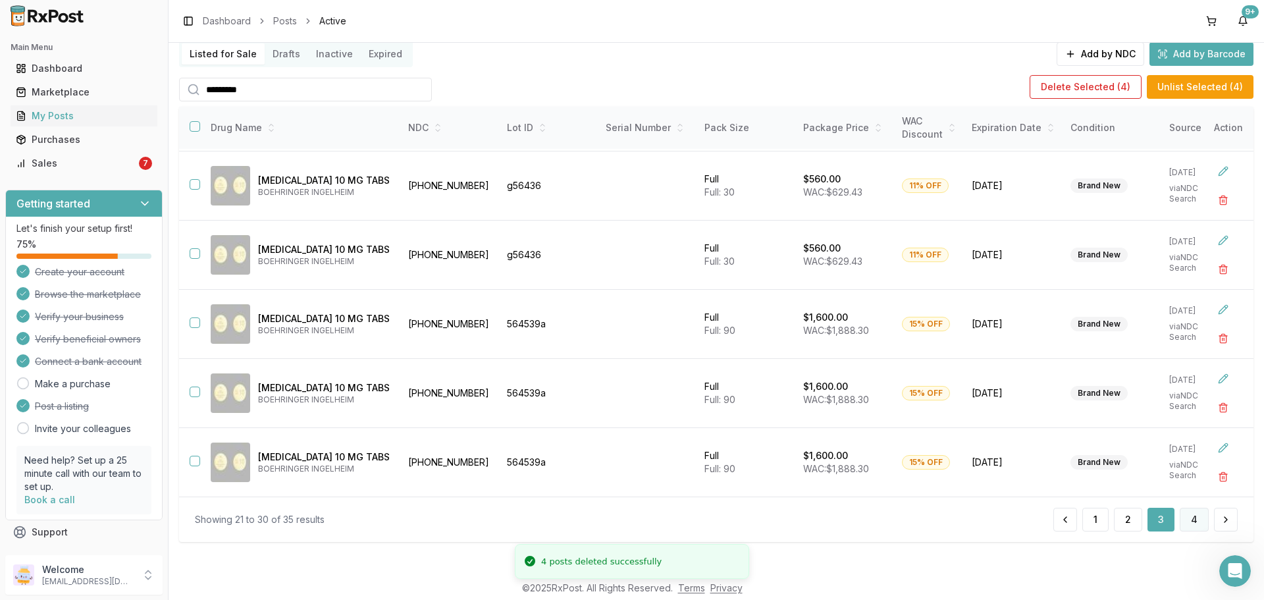
click at [1188, 515] on button "4" at bounding box center [1194, 520] width 29 height 24
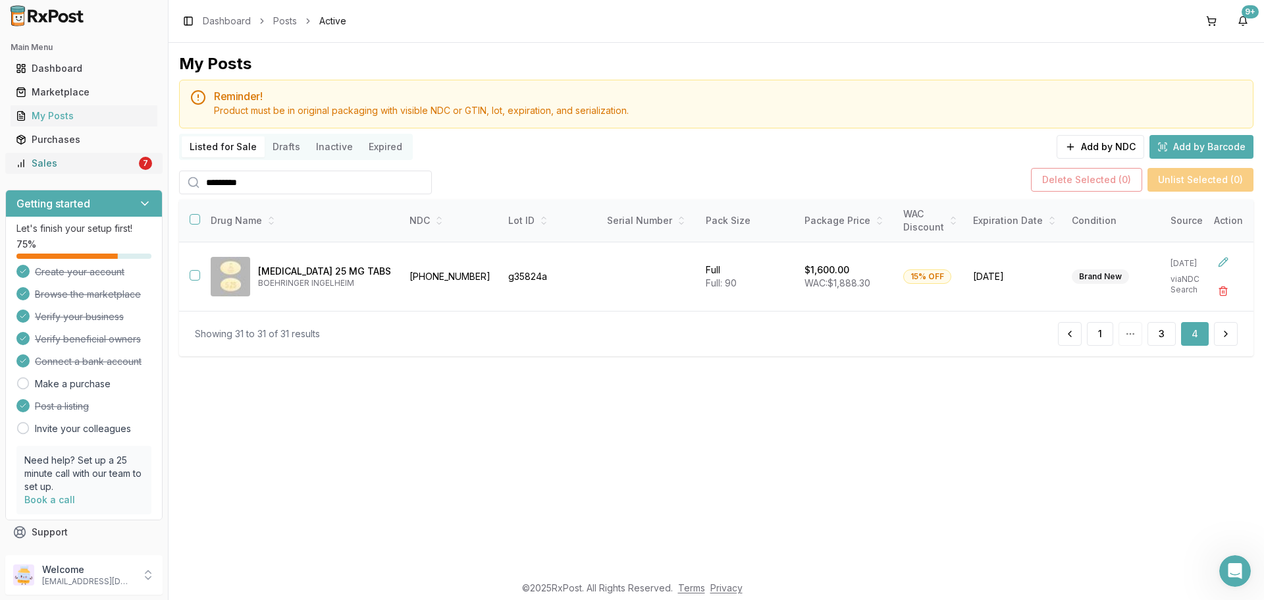
click at [124, 163] on div "Sales" at bounding box center [76, 163] width 120 height 13
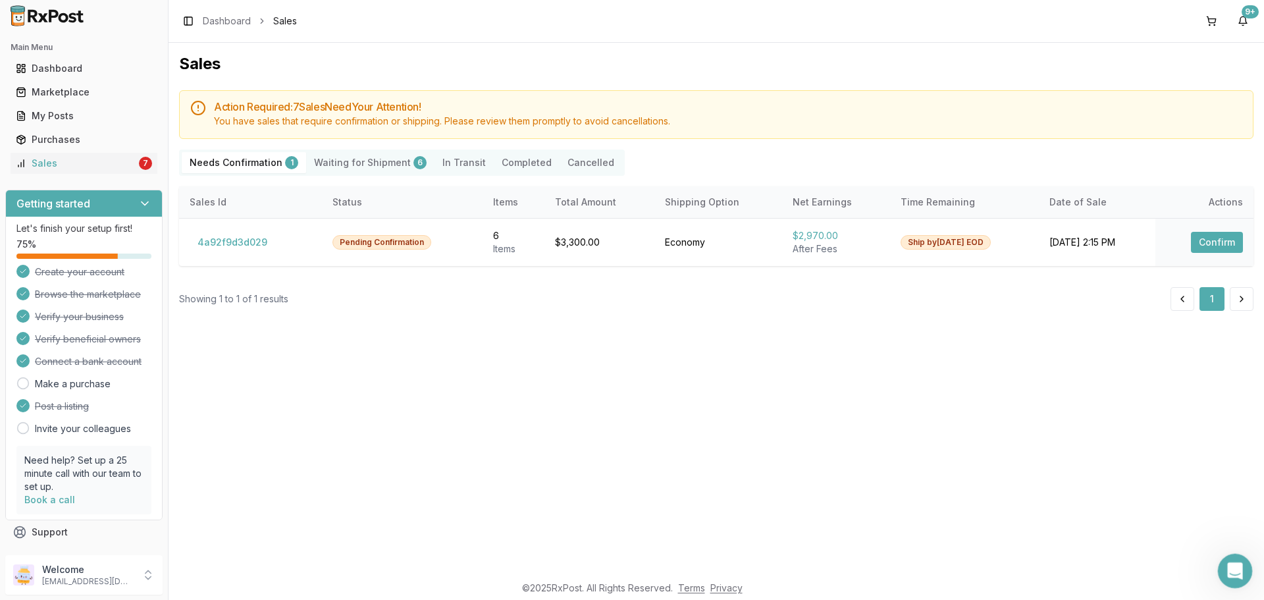
click at [1235, 571] on icon "Open Intercom Messenger" at bounding box center [1234, 569] width 22 height 22
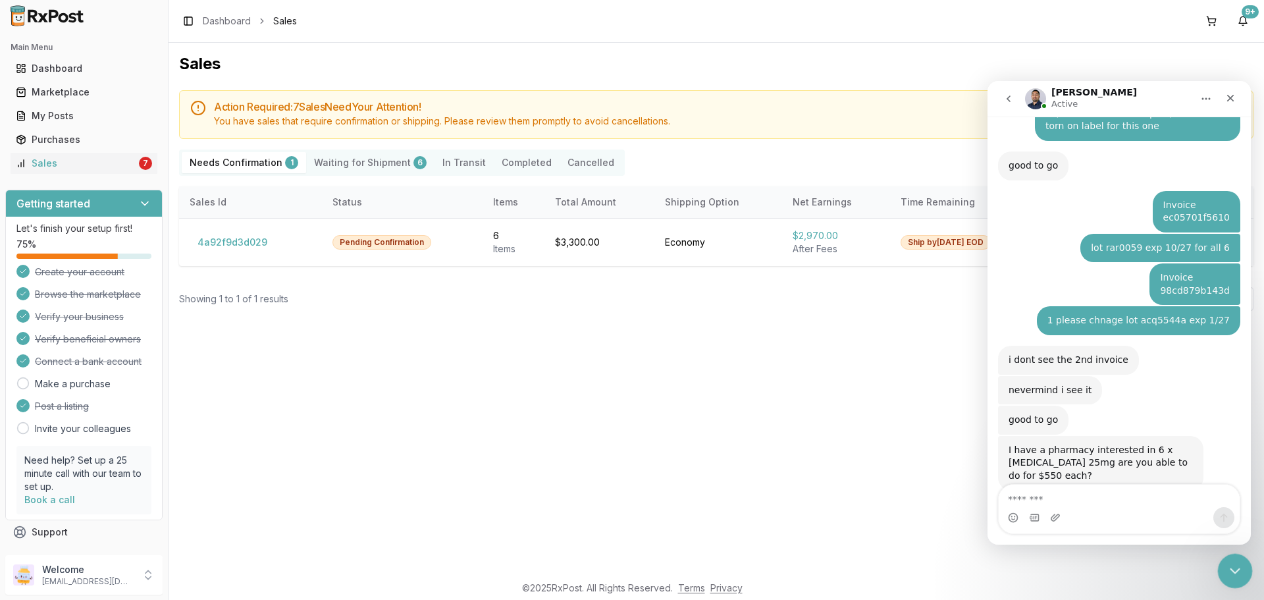
scroll to position [2666, 0]
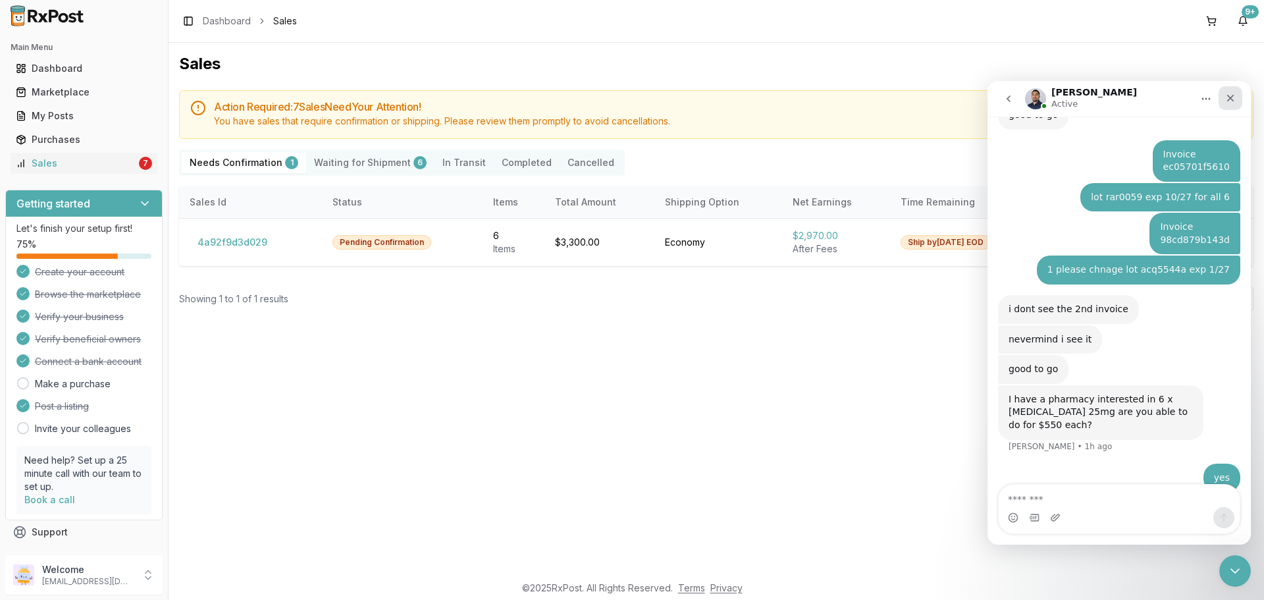
click at [1233, 103] on icon "Close" at bounding box center [1230, 98] width 11 height 11
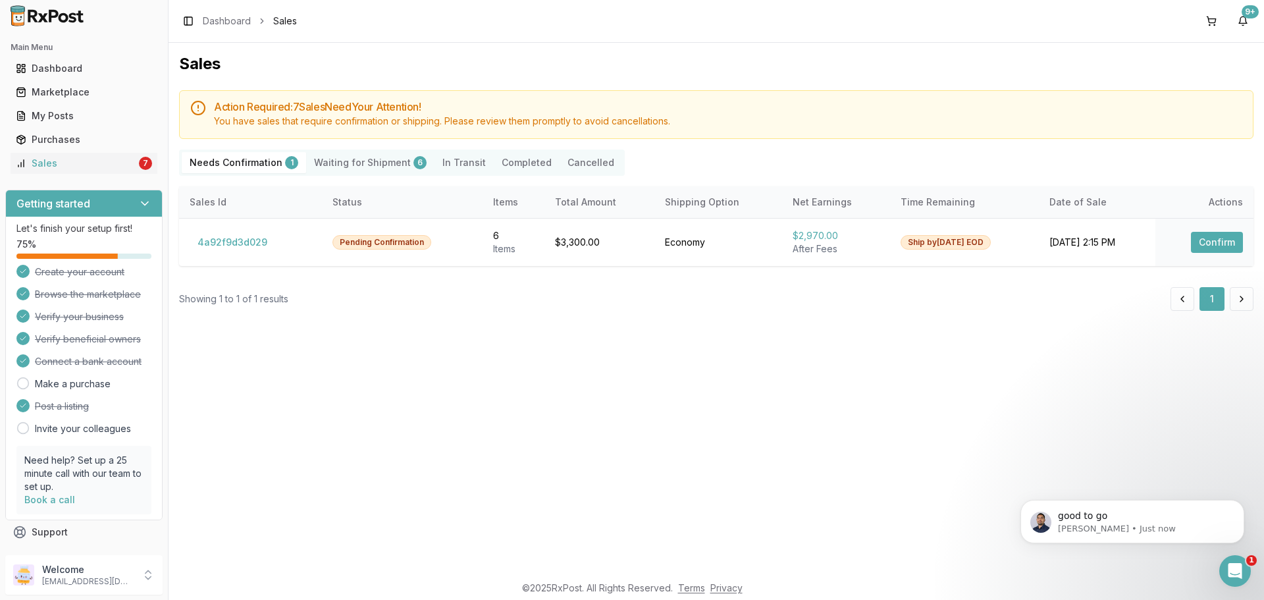
scroll to position [2654, 0]
click at [230, 245] on button "4a92f9d3d029" at bounding box center [233, 242] width 86 height 21
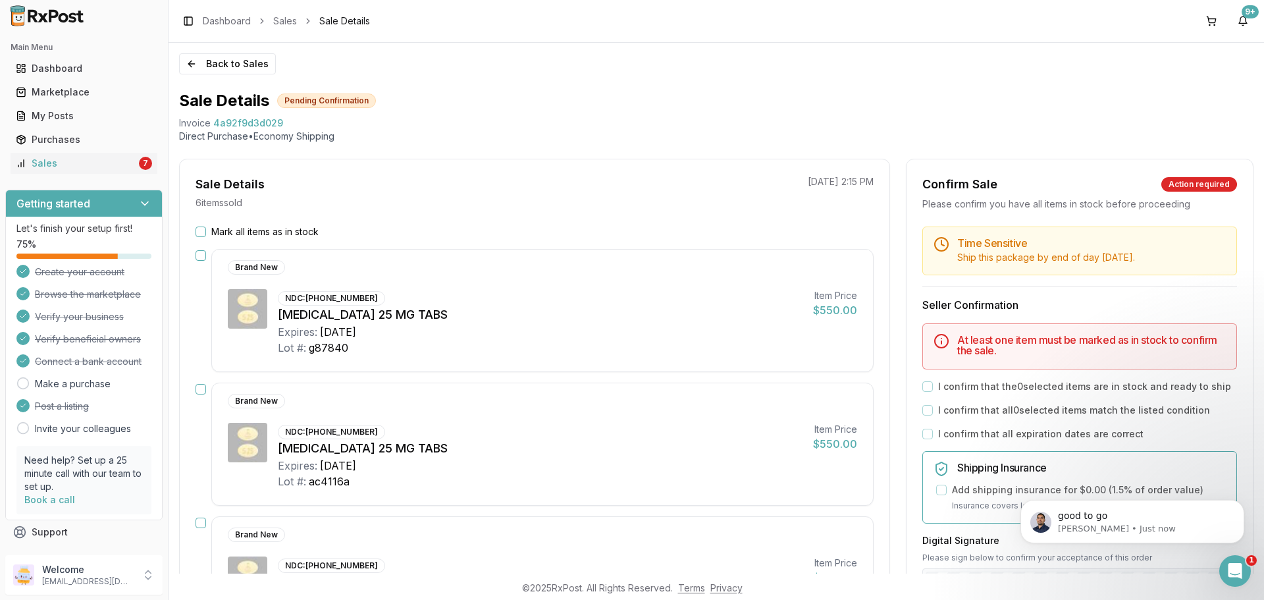
click at [199, 229] on button "Mark all items as in stock" at bounding box center [201, 231] width 11 height 11
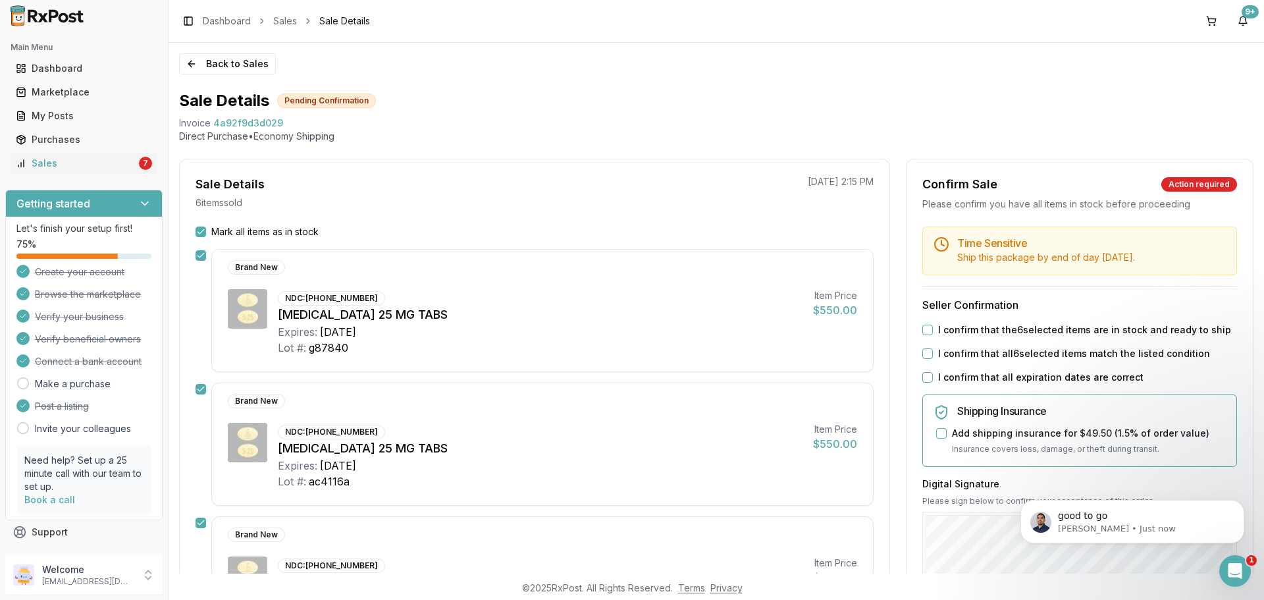
click at [922, 327] on button "I confirm that the 6 selected items are in stock and ready to ship" at bounding box center [927, 330] width 11 height 11
click at [929, 356] on button "I confirm that all 6 selected items match the listed condition" at bounding box center [927, 353] width 11 height 11
click at [928, 377] on button "I confirm that all expiration dates are correct" at bounding box center [927, 377] width 11 height 11
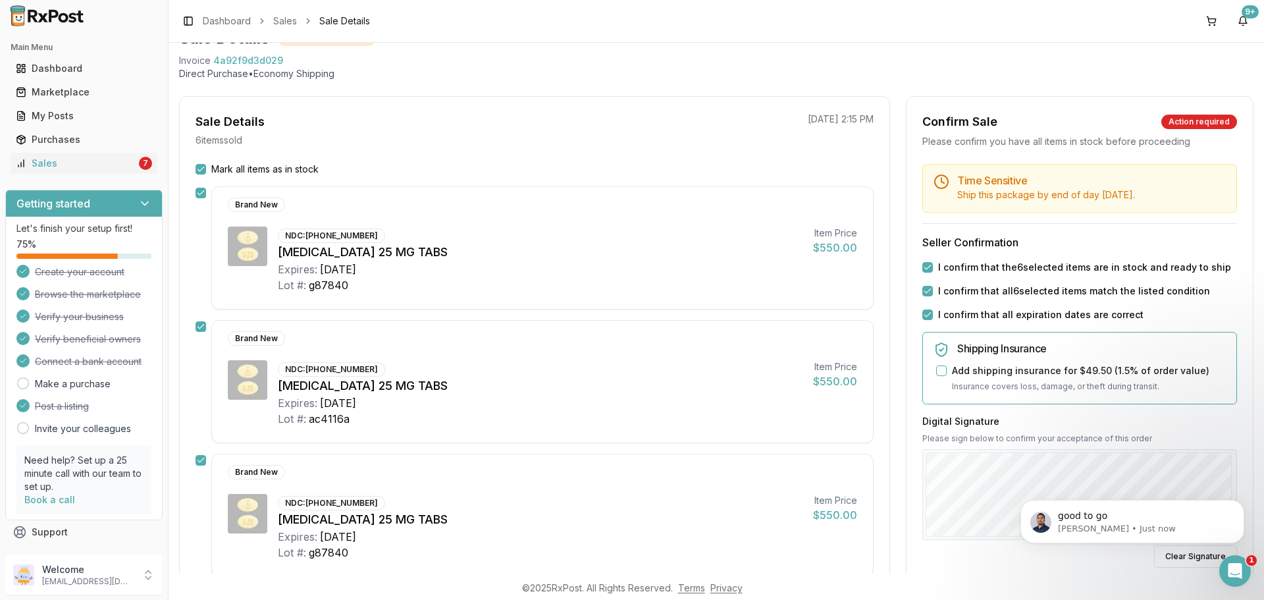
scroll to position [263, 0]
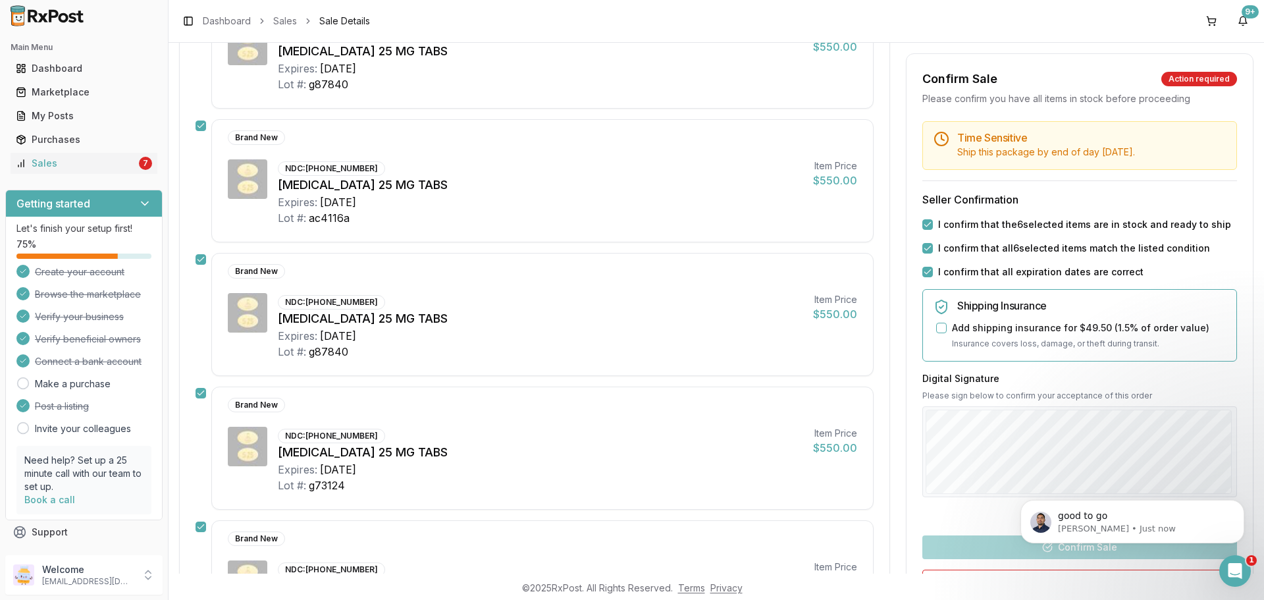
click at [999, 548] on div "Time Sensitive Ship this package by end of day Wednesday, September 3rd . Selle…" at bounding box center [1080, 399] width 346 height 556
click at [982, 524] on div "Time Sensitive Ship this package by end of day Wednesday, September 3rd . Selle…" at bounding box center [1080, 399] width 346 height 556
click at [995, 542] on button "Confirm Sale" at bounding box center [1079, 547] width 315 height 24
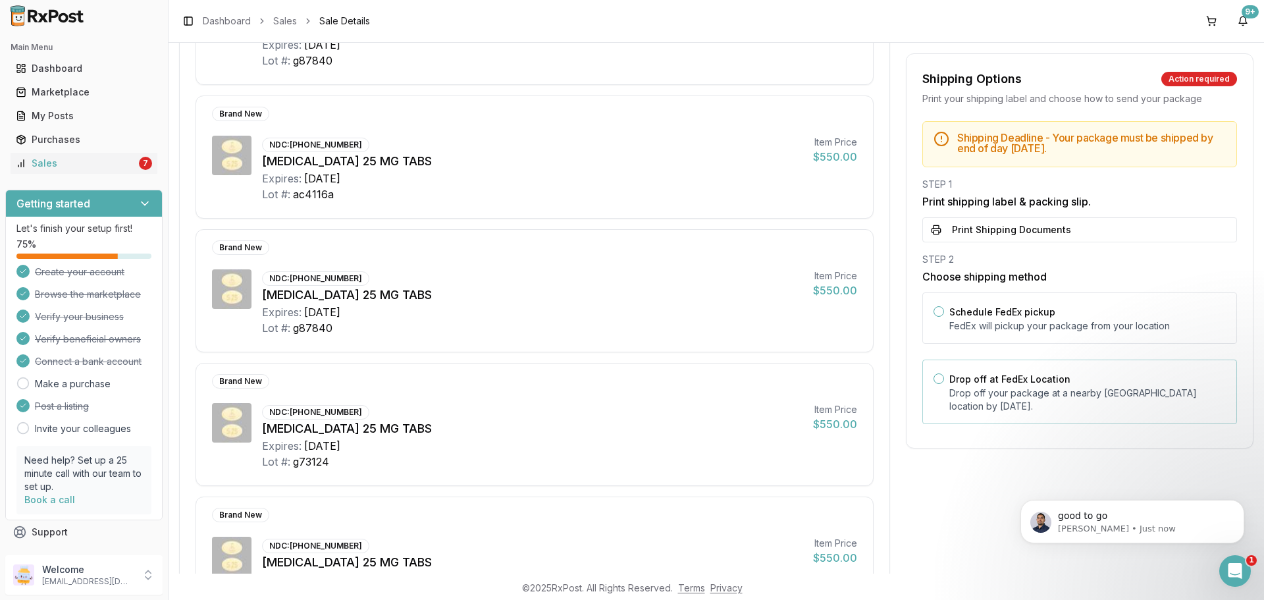
drag, startPoint x: 1022, startPoint y: 384, endPoint x: 1022, endPoint y: 366, distance: 18.4
click at [1024, 385] on div "Drop off at FedEx Location Drop off your package at a nearby FedEx location by …" at bounding box center [1087, 392] width 277 height 42
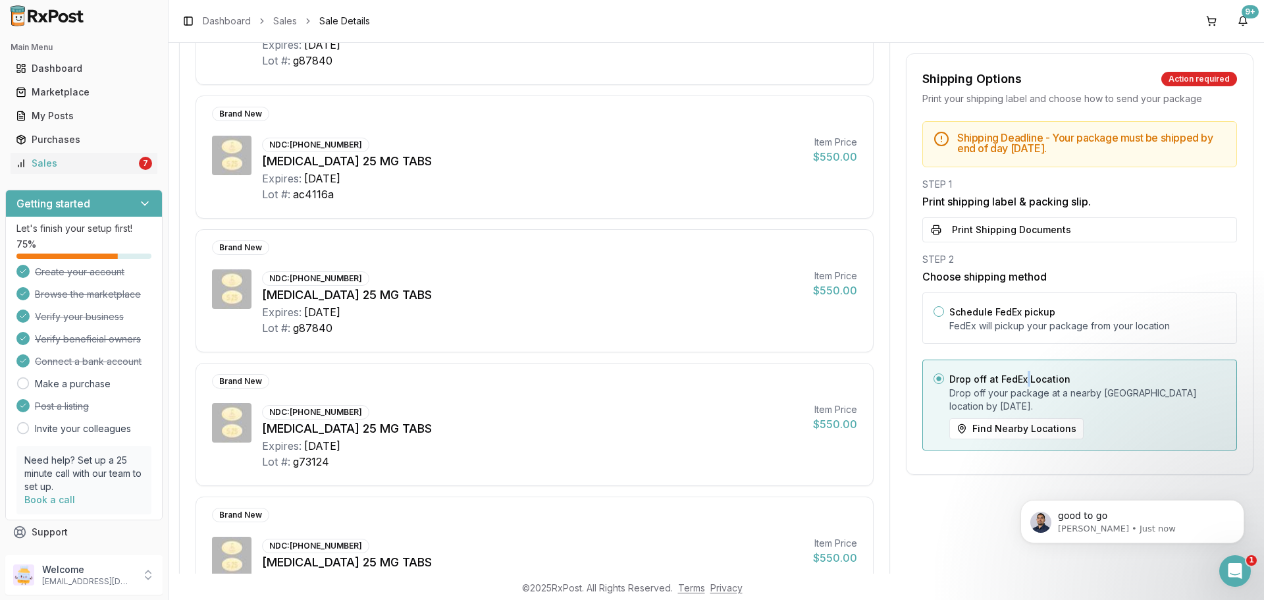
click at [988, 226] on button "Print Shipping Documents" at bounding box center [1079, 229] width 315 height 25
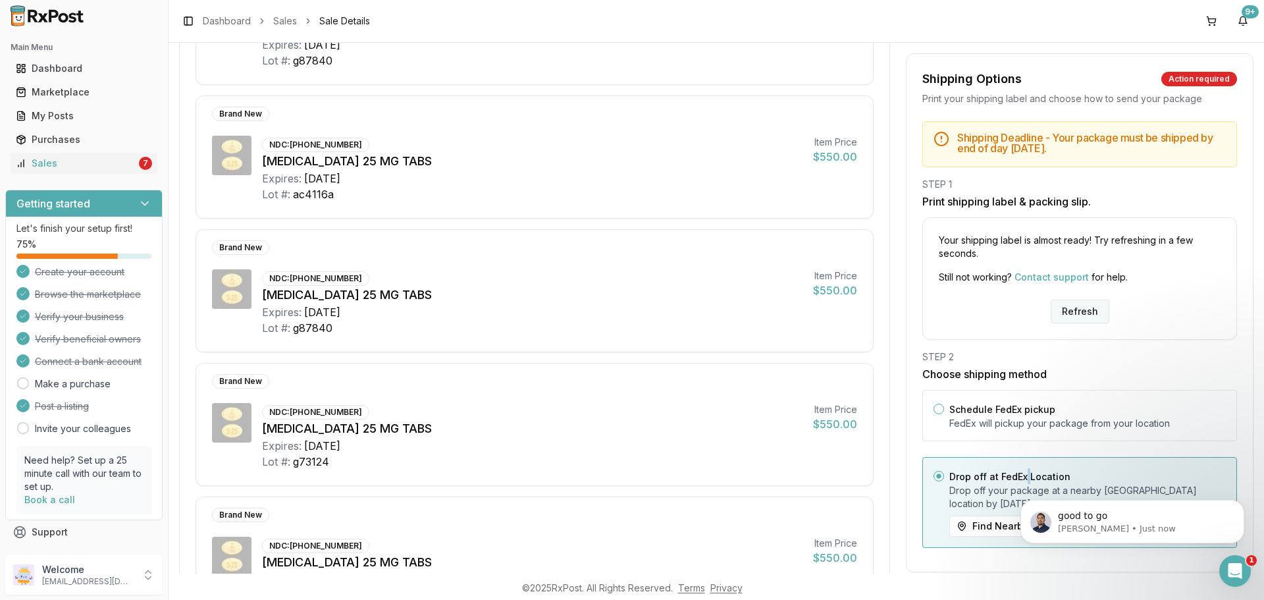
click at [1092, 315] on button "Refresh" at bounding box center [1080, 312] width 59 height 24
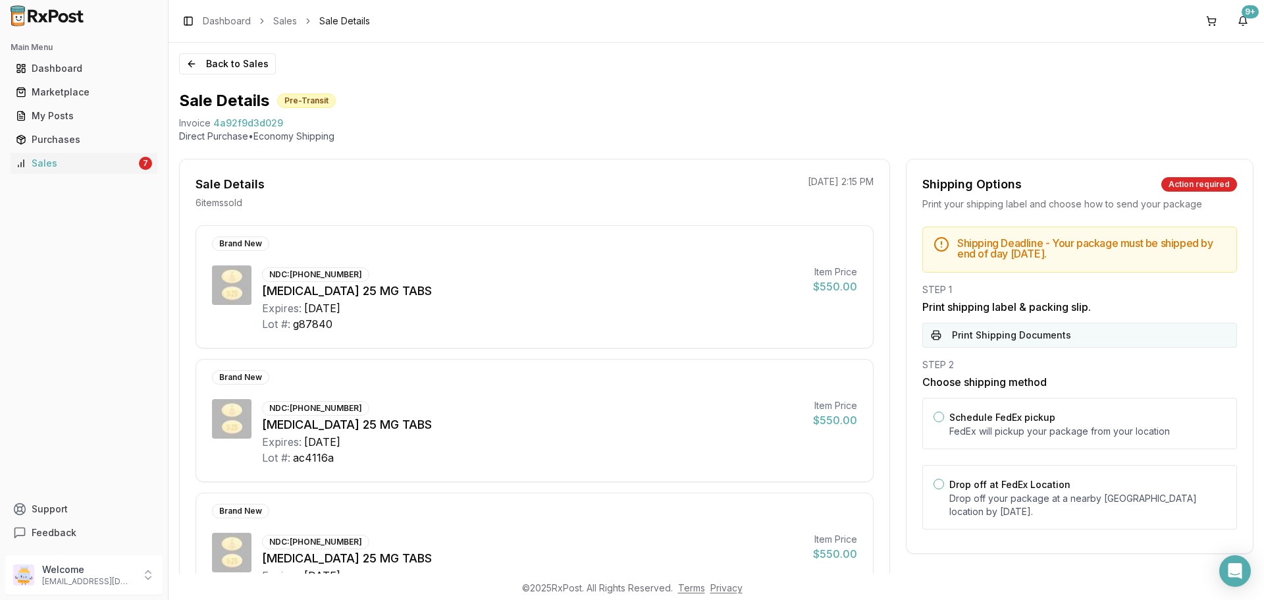
click at [987, 338] on button "Print Shipping Documents" at bounding box center [1079, 335] width 315 height 25
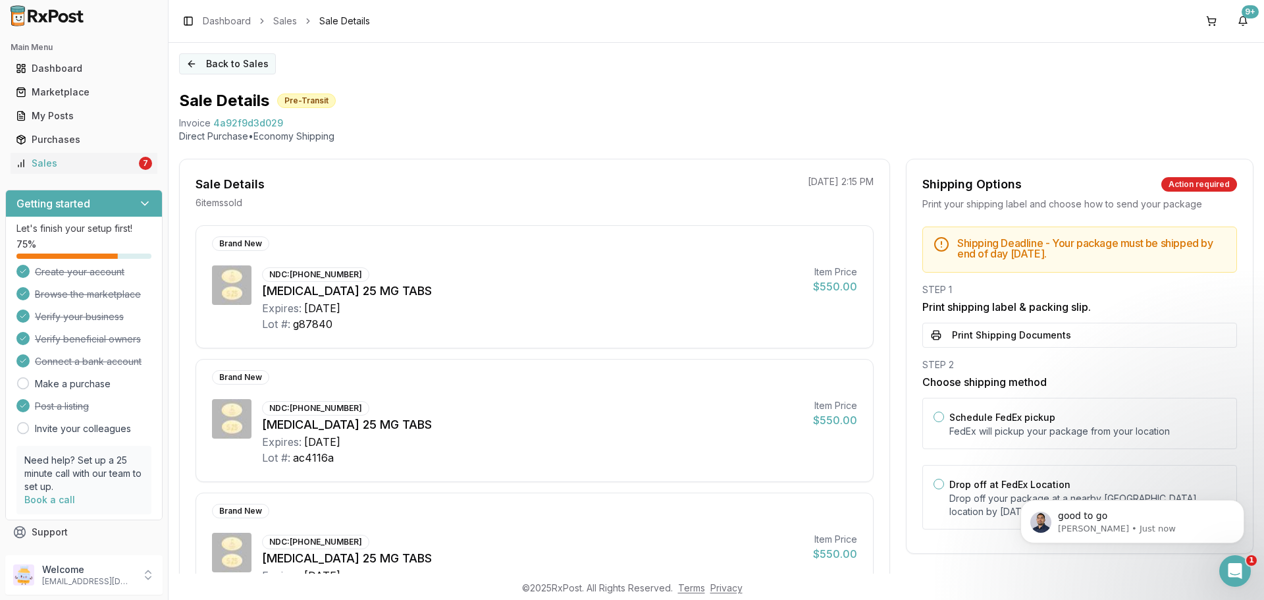
click at [251, 60] on button "Back to Sales" at bounding box center [227, 63] width 97 height 21
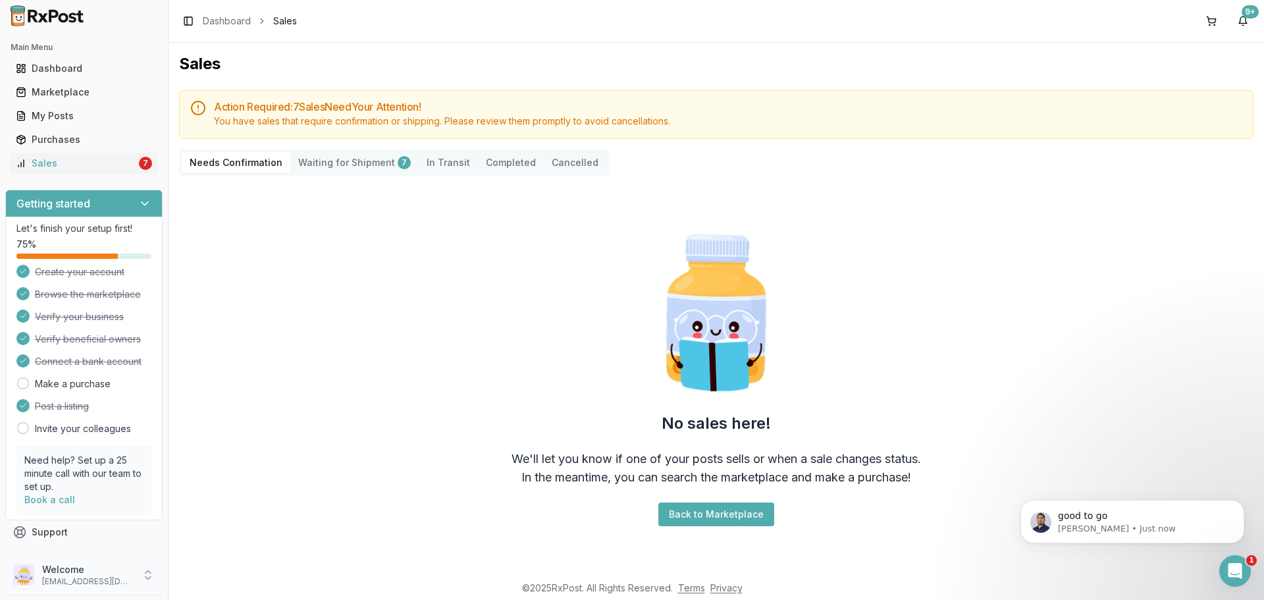
click at [105, 573] on p "Welcome" at bounding box center [88, 569] width 92 height 13
drag, startPoint x: 201, startPoint y: 582, endPoint x: 205, endPoint y: 574, distance: 8.8
click at [201, 583] on span "Sign Out" at bounding box center [238, 577] width 125 height 13
